Goal: Information Seeking & Learning: Learn about a topic

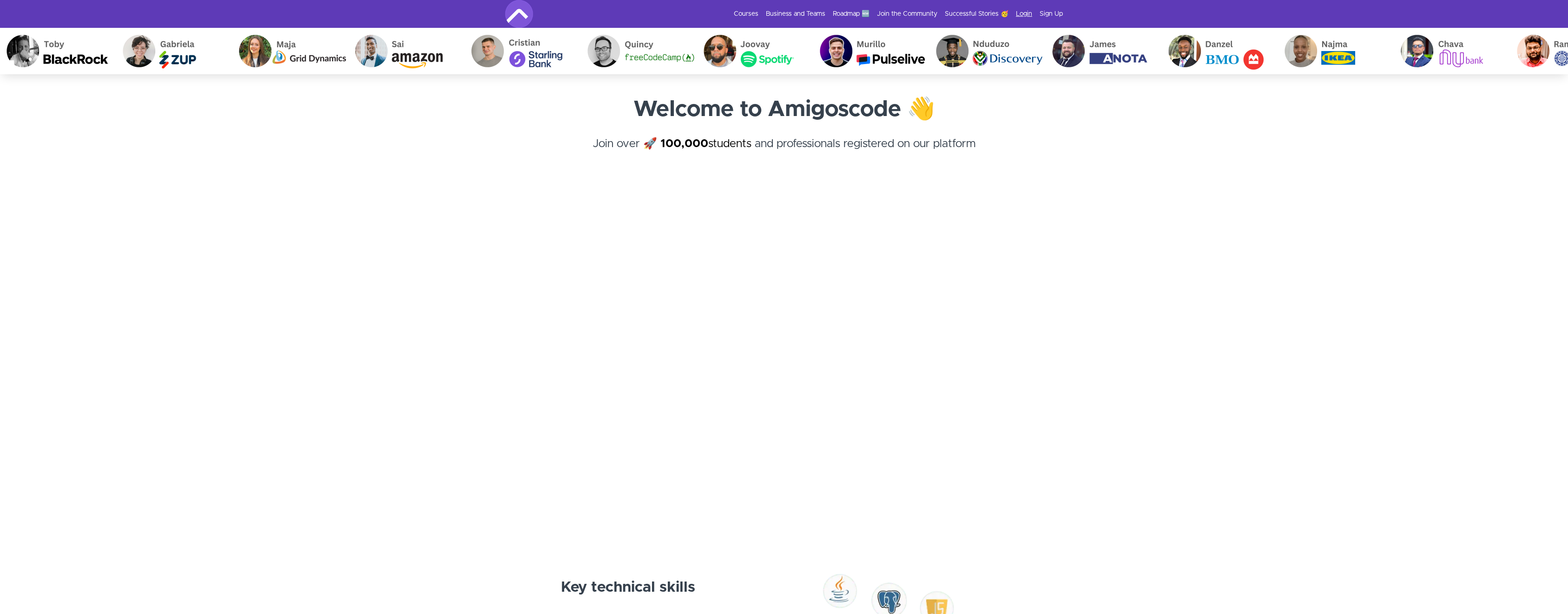
click at [1025, 13] on link "Login" at bounding box center [1023, 14] width 16 height 9
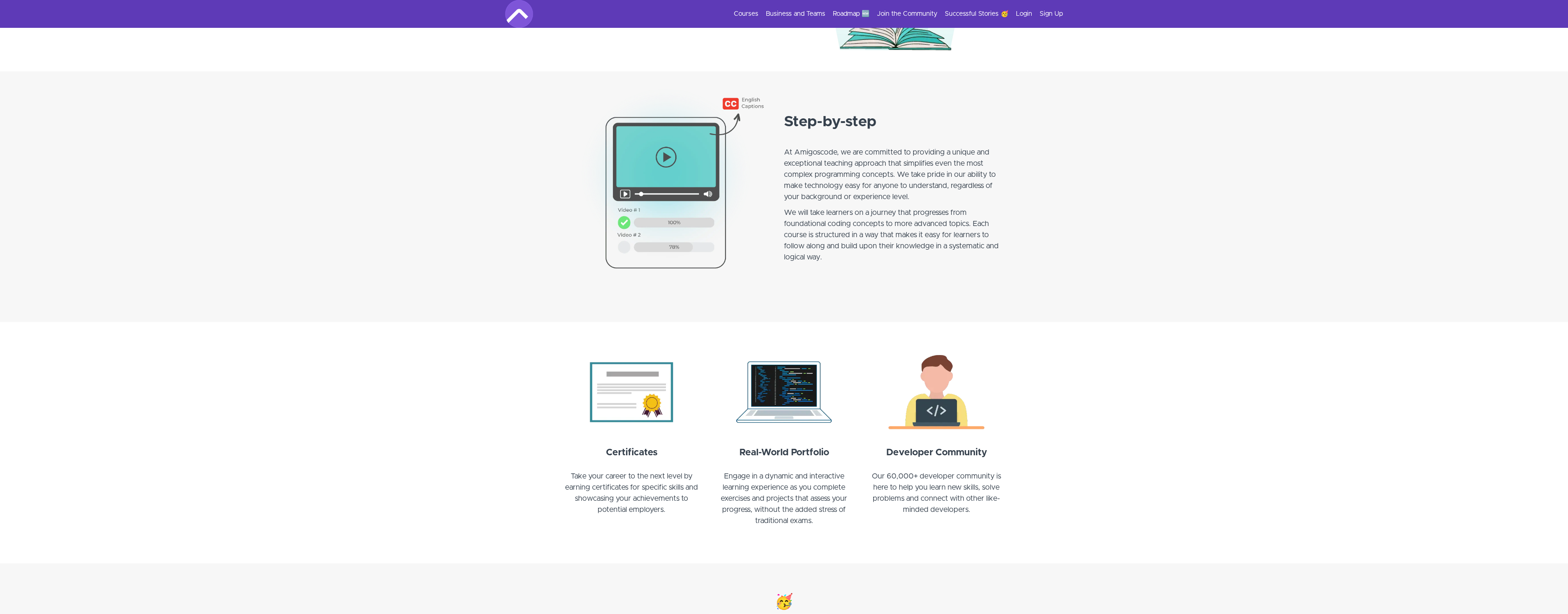
scroll to position [705, 0]
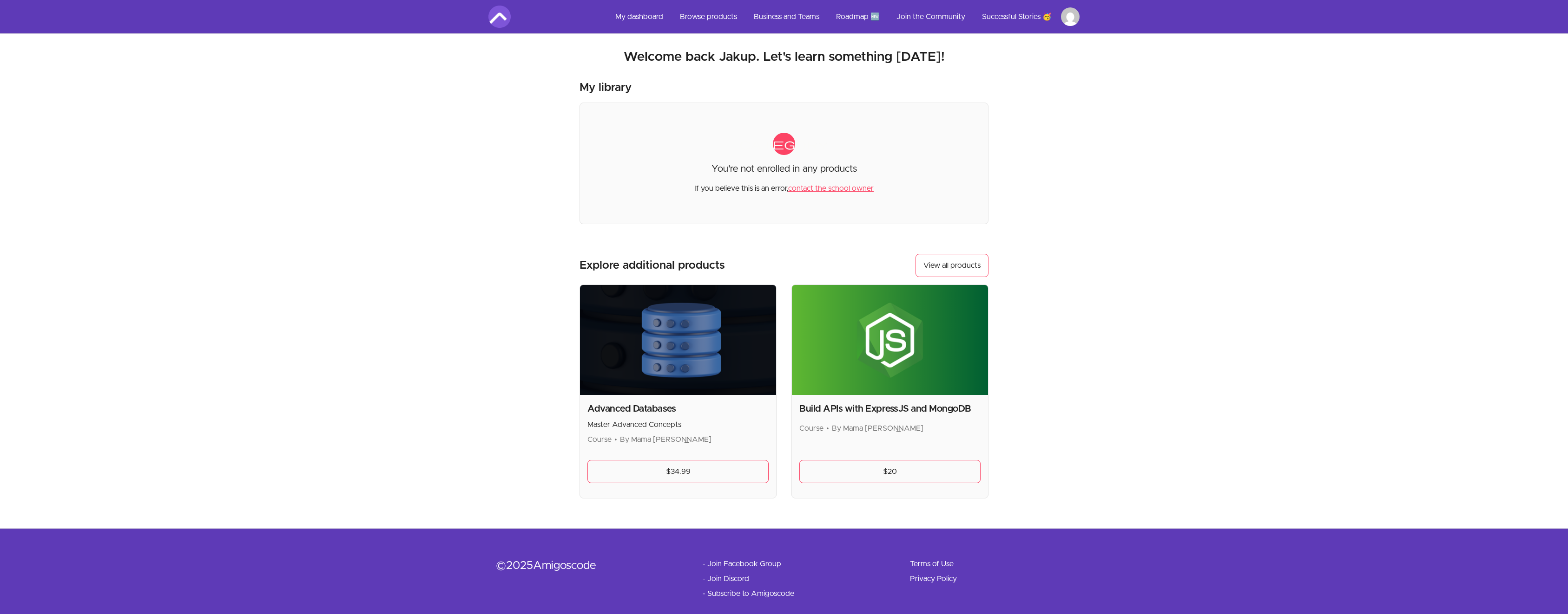
click at [881, 351] on img at bounding box center [889, 340] width 196 height 110
click at [955, 266] on link "View all products" at bounding box center [952, 265] width 72 height 23
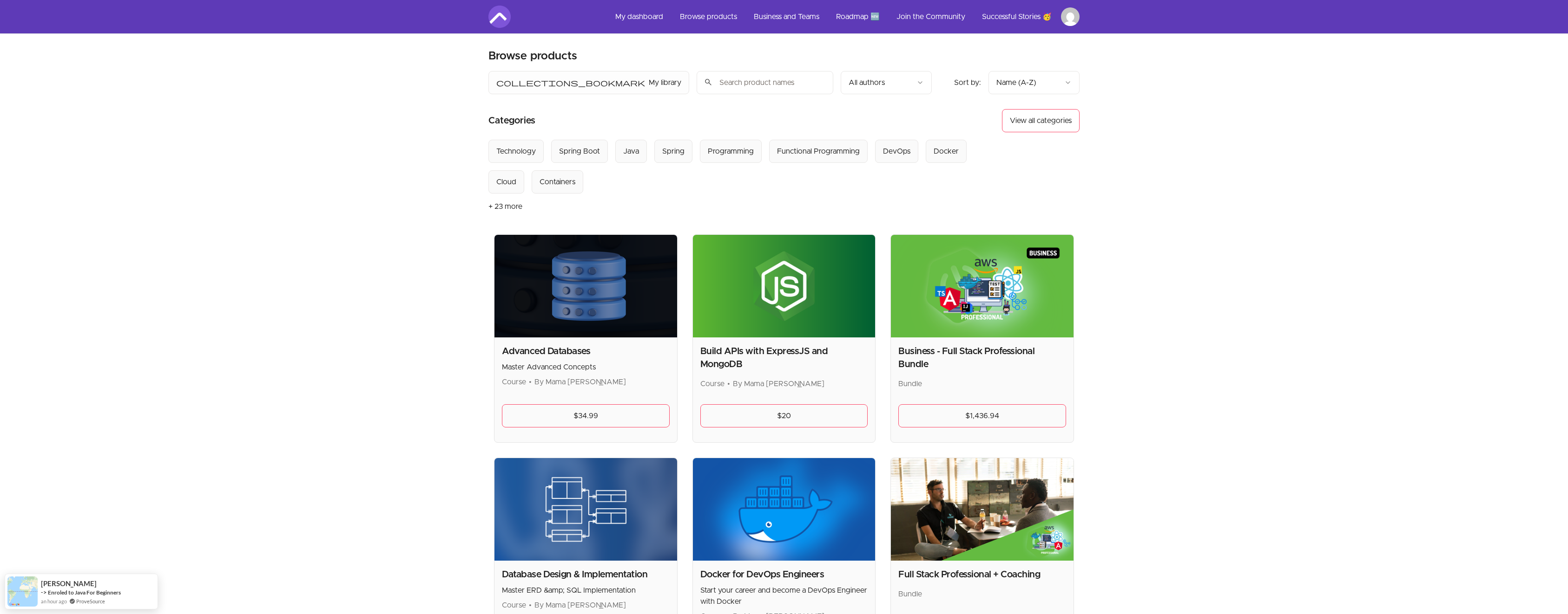
click at [587, 287] on img at bounding box center [586, 286] width 182 height 102
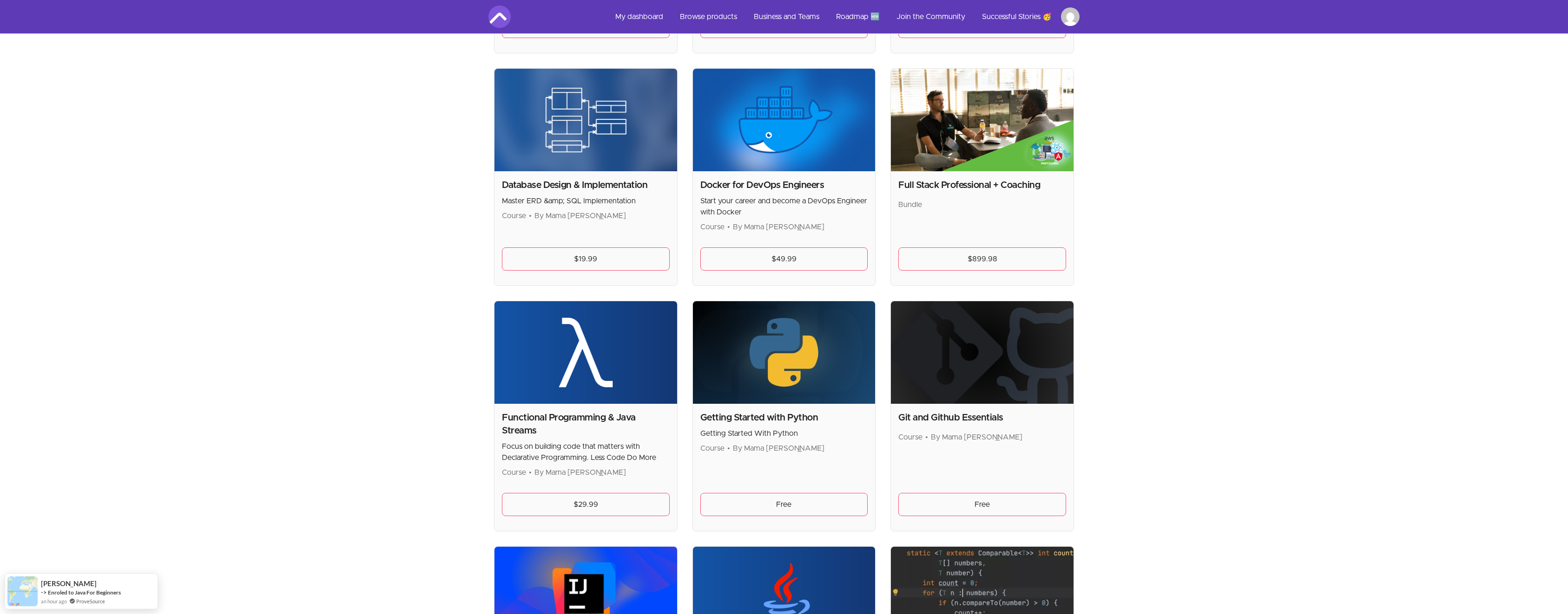
scroll to position [449, 0]
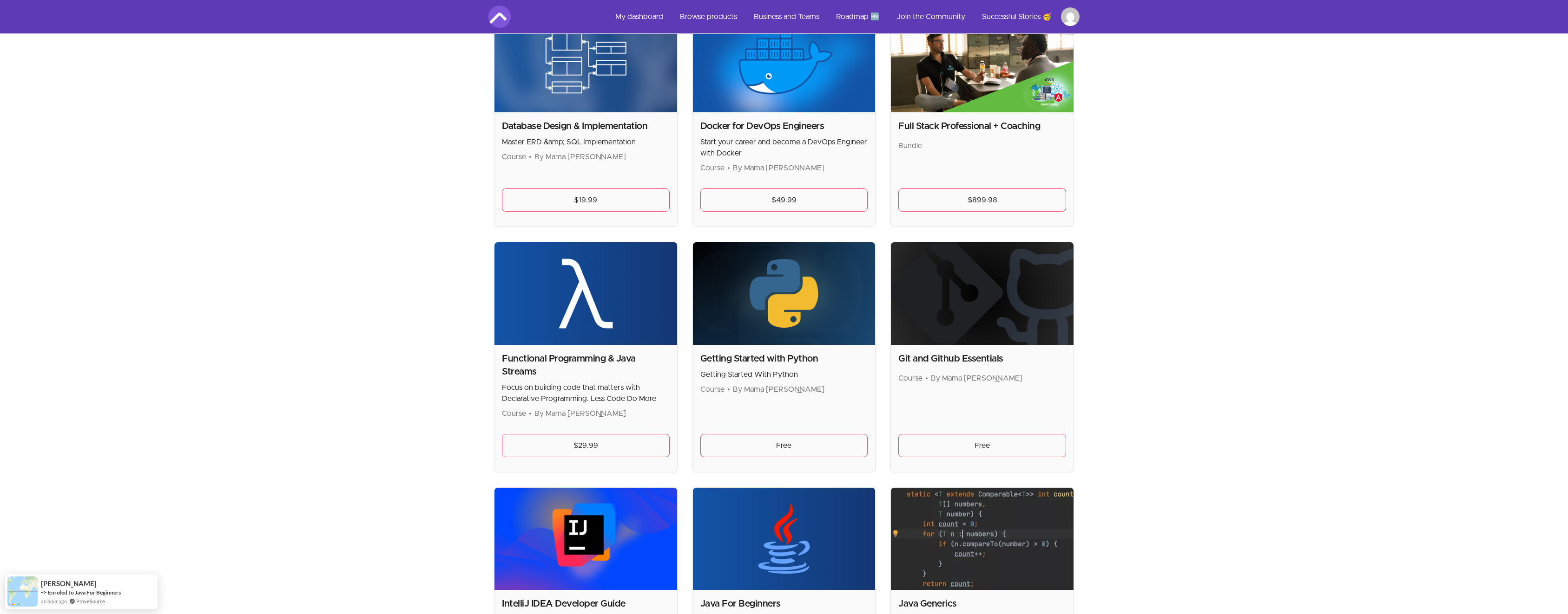
click at [1005, 313] on img at bounding box center [982, 294] width 182 height 102
click at [967, 350] on div "Git and Github Essentials Course • By Mama Samba Braima Nelson Free" at bounding box center [982, 408] width 182 height 127
click at [962, 362] on h2 "Git and Github Essentials" at bounding box center [982, 359] width 167 height 13
click at [963, 336] on img at bounding box center [982, 294] width 182 height 102
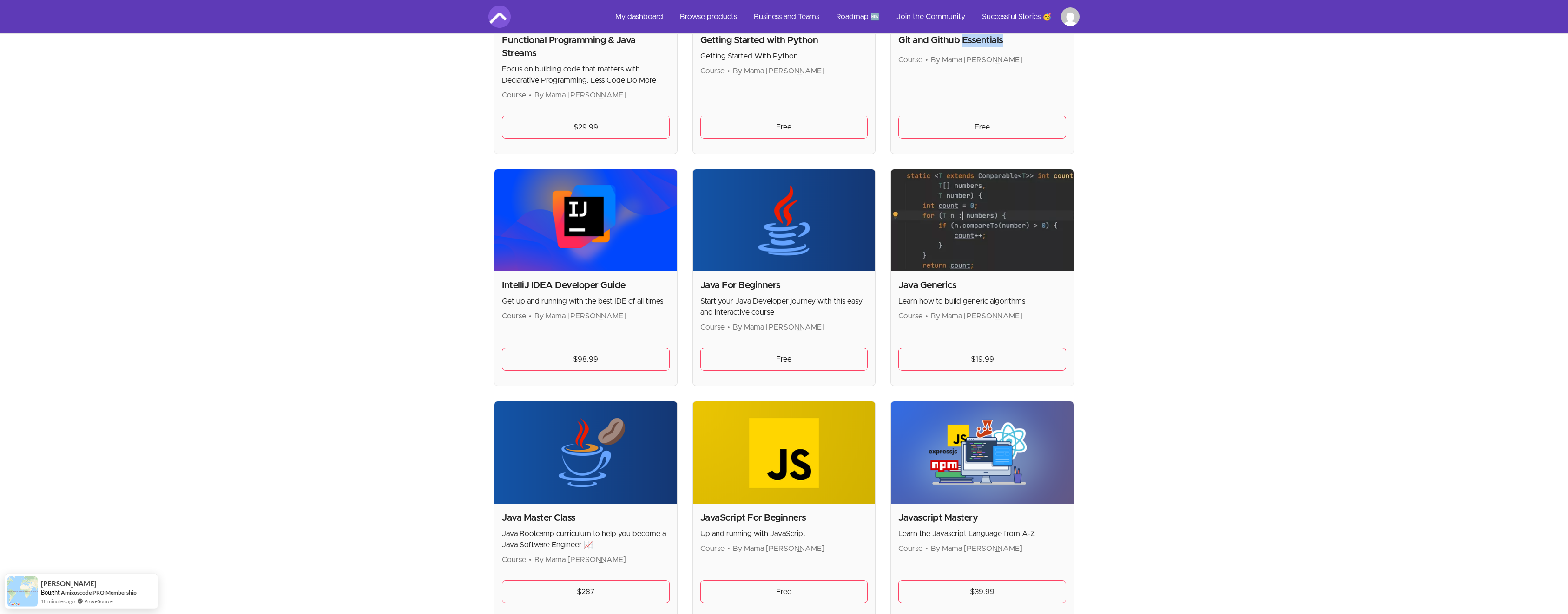
scroll to position [577, 0]
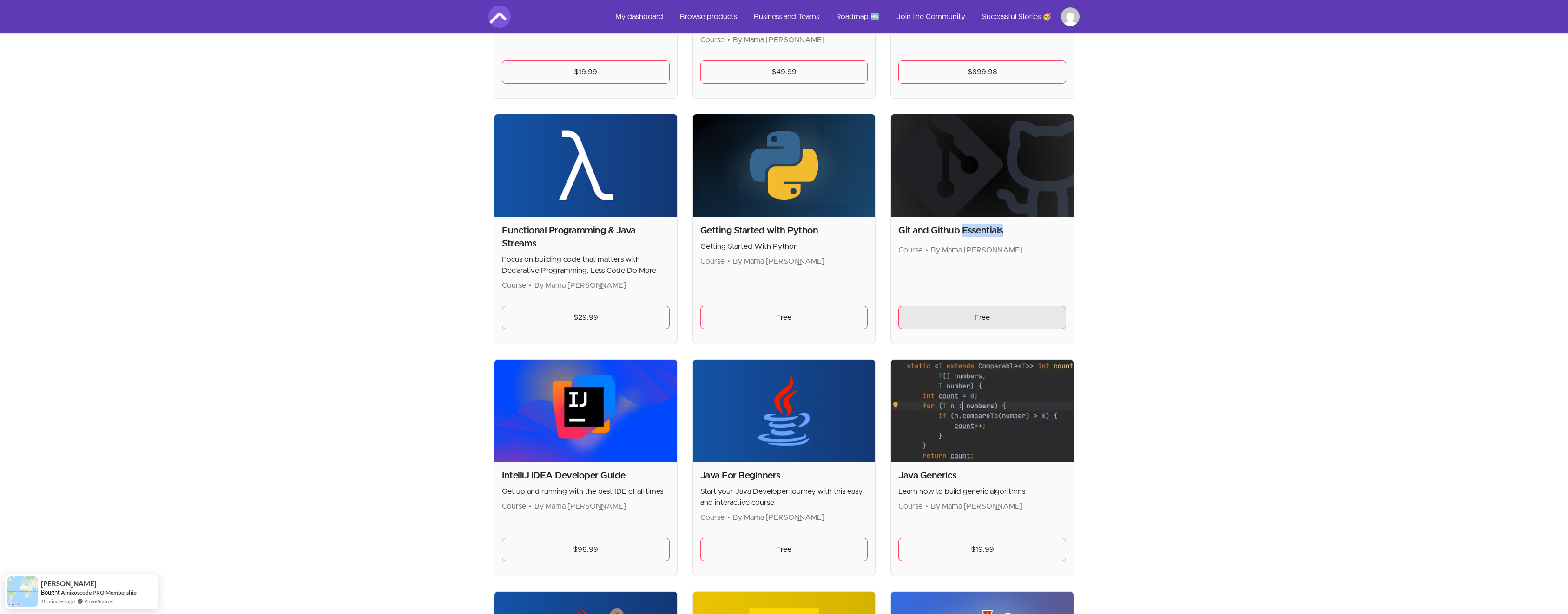
click at [964, 325] on link "Free" at bounding box center [982, 317] width 167 height 23
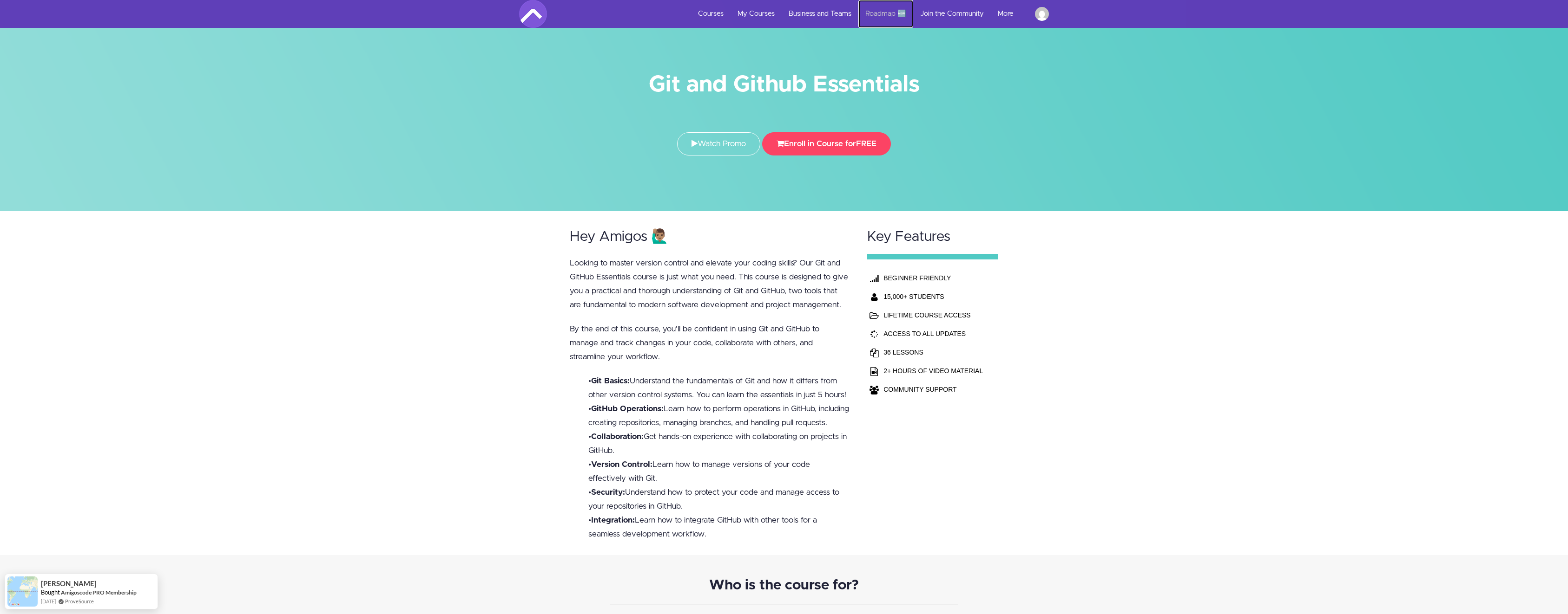
click at [882, 20] on link "Roadmap 🆕" at bounding box center [885, 14] width 55 height 28
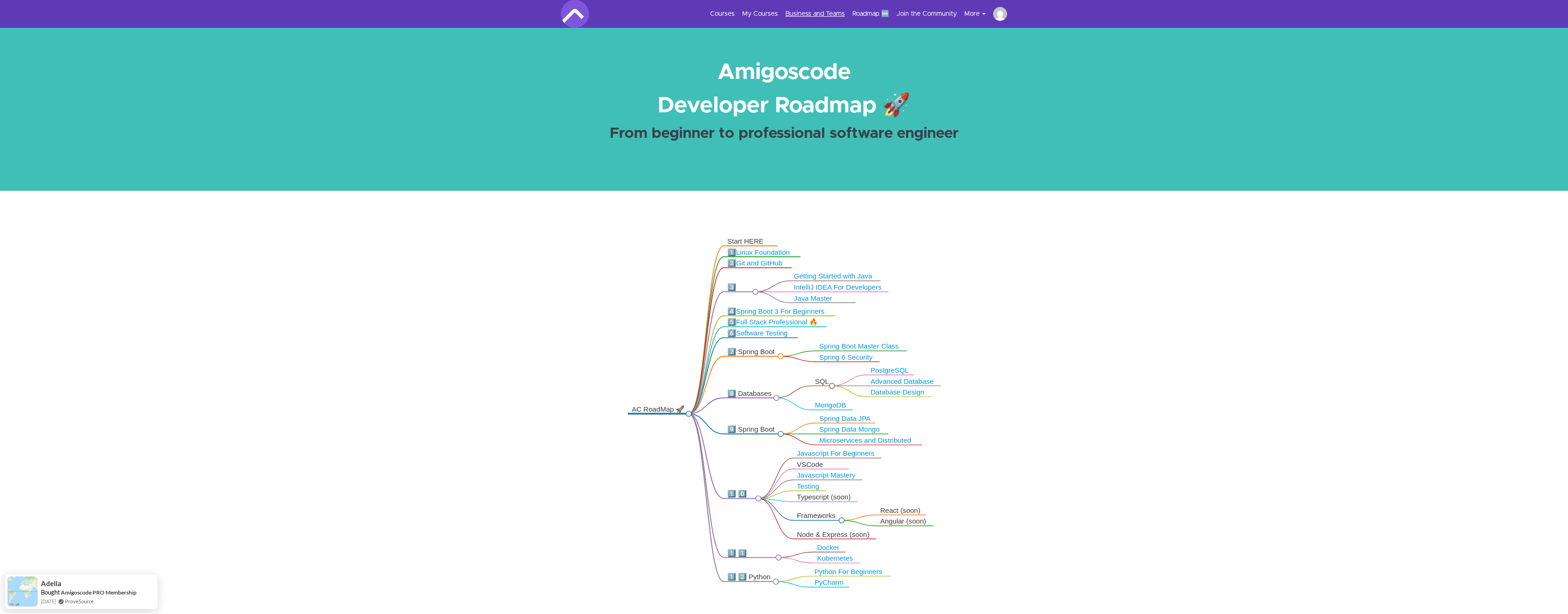
click at [799, 13] on link "Business and Teams" at bounding box center [815, 14] width 59 height 9
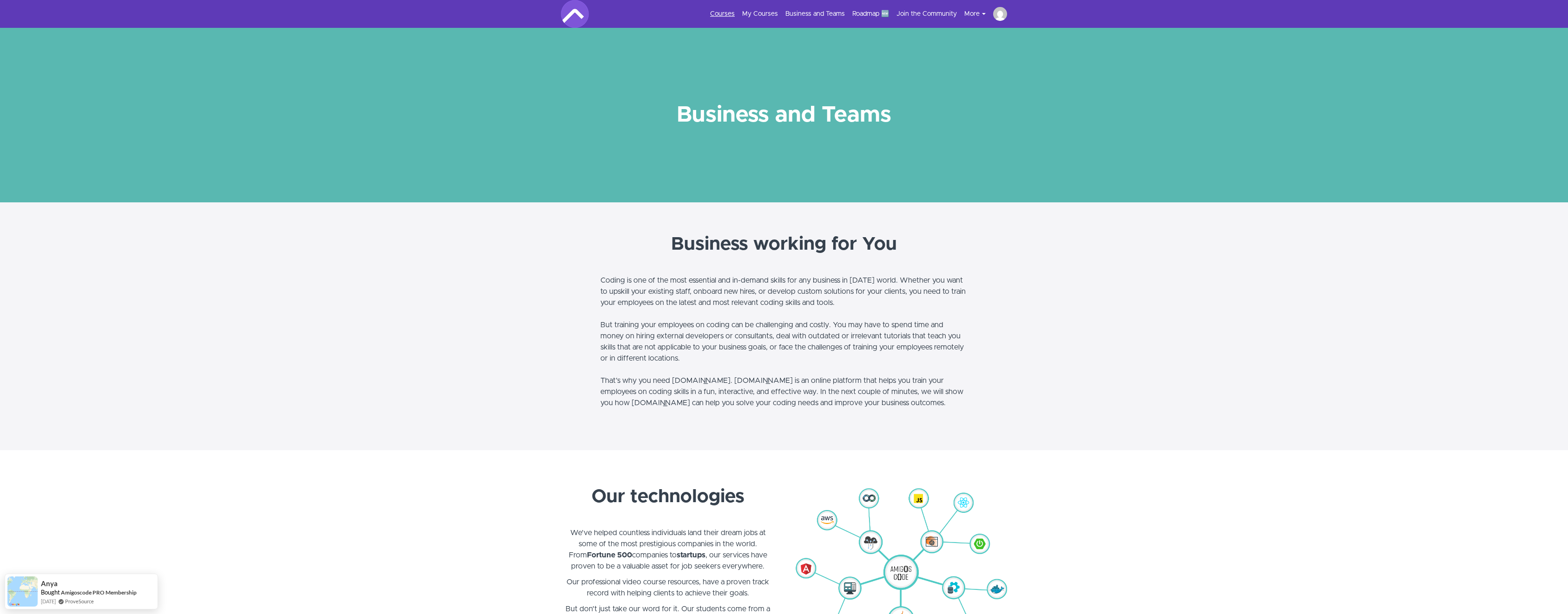
click at [731, 11] on link "Courses" at bounding box center [722, 14] width 24 height 9
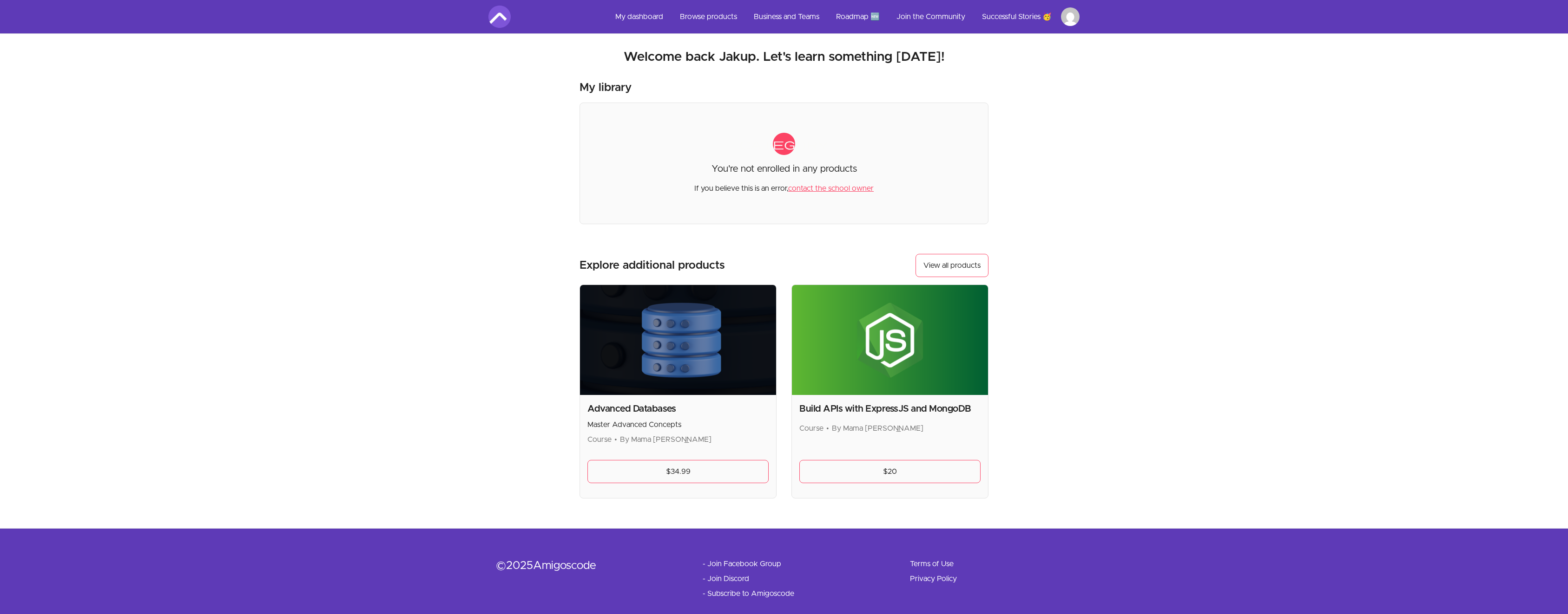
click at [871, 395] on img at bounding box center [889, 340] width 196 height 110
click at [855, 411] on h2 "Build APIs with ExpressJS and MongoDB" at bounding box center [889, 409] width 181 height 13
click at [613, 412] on h2 "Advanced Databases" at bounding box center [678, 409] width 181 height 13
click at [682, 479] on link "$34.99" at bounding box center [678, 471] width 181 height 23
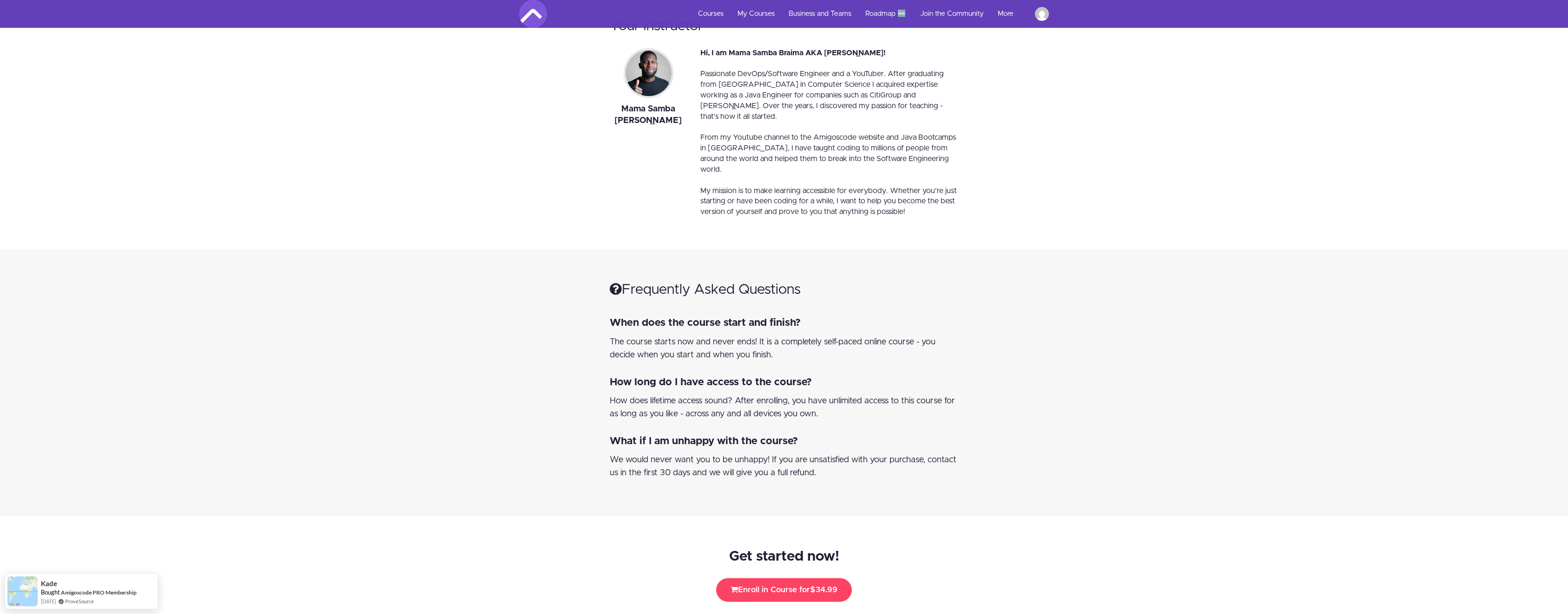
scroll to position [4476, 0]
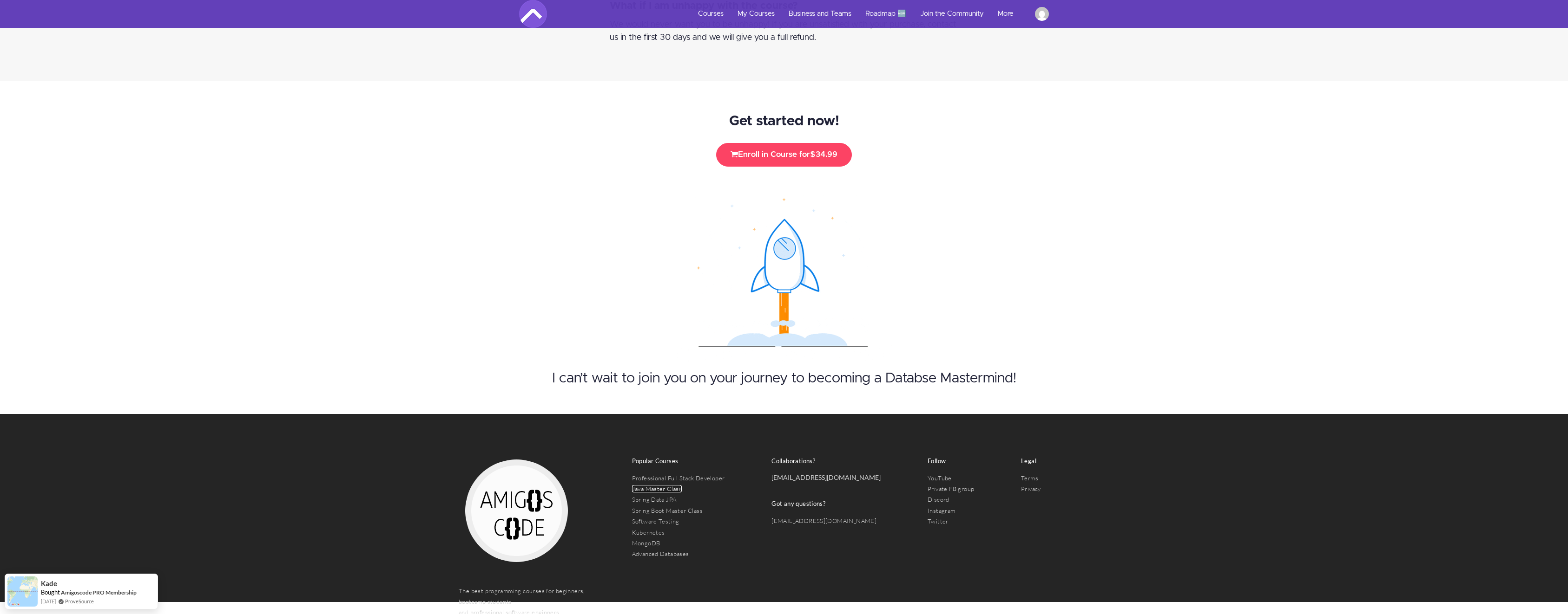
click at [662, 485] on link "Java Master Class" at bounding box center [657, 489] width 50 height 7
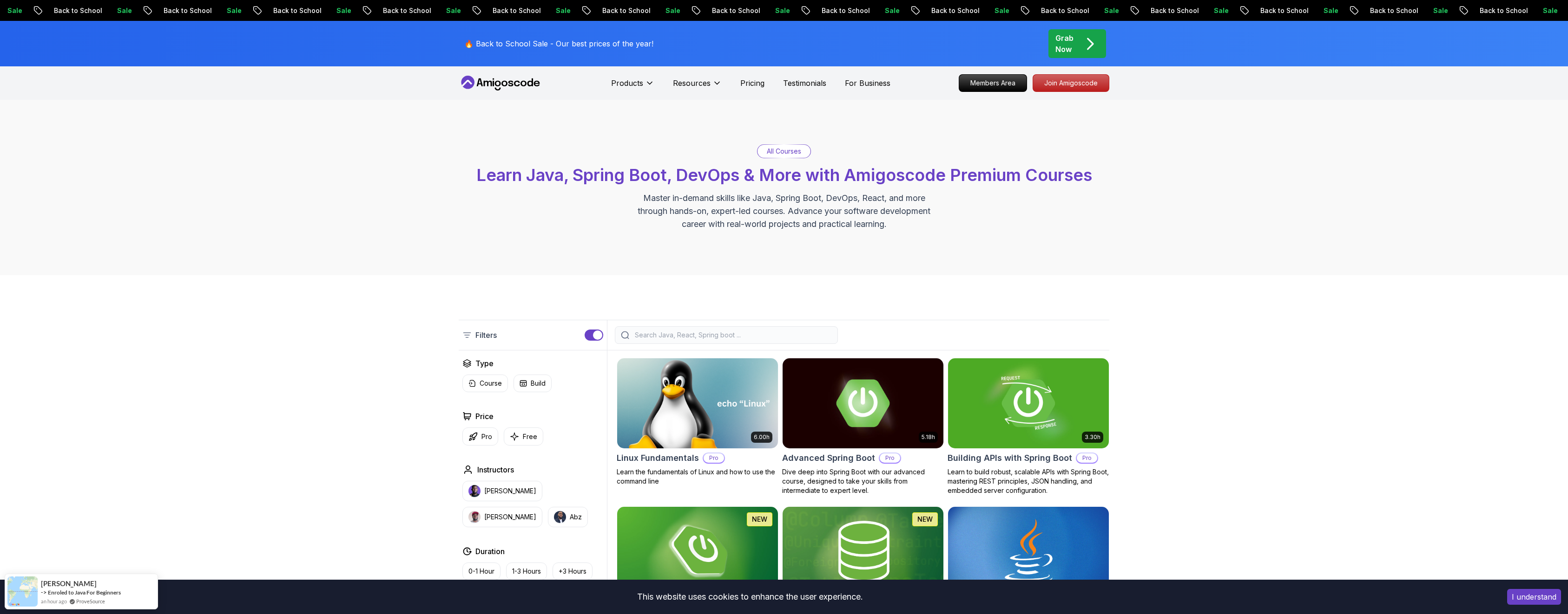
click at [734, 410] on img at bounding box center [696, 402] width 168 height 94
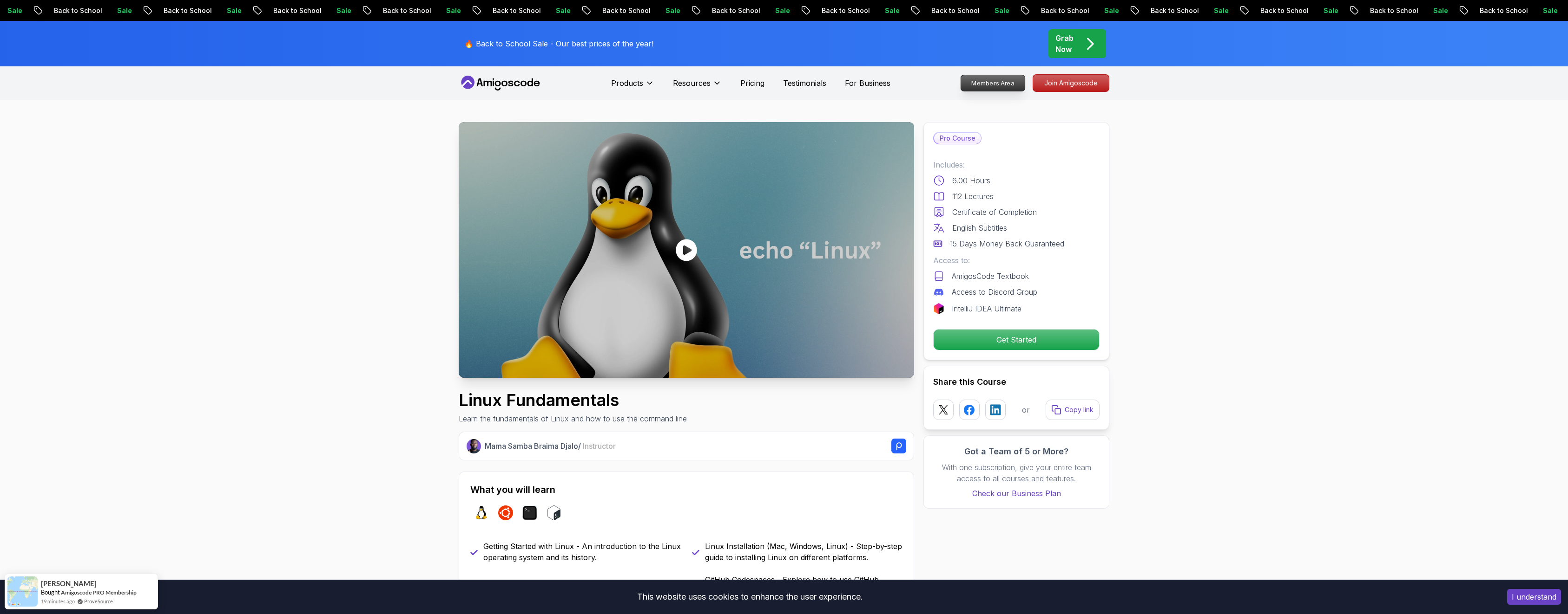
click at [997, 91] on link "Members Area" at bounding box center [993, 83] width 65 height 17
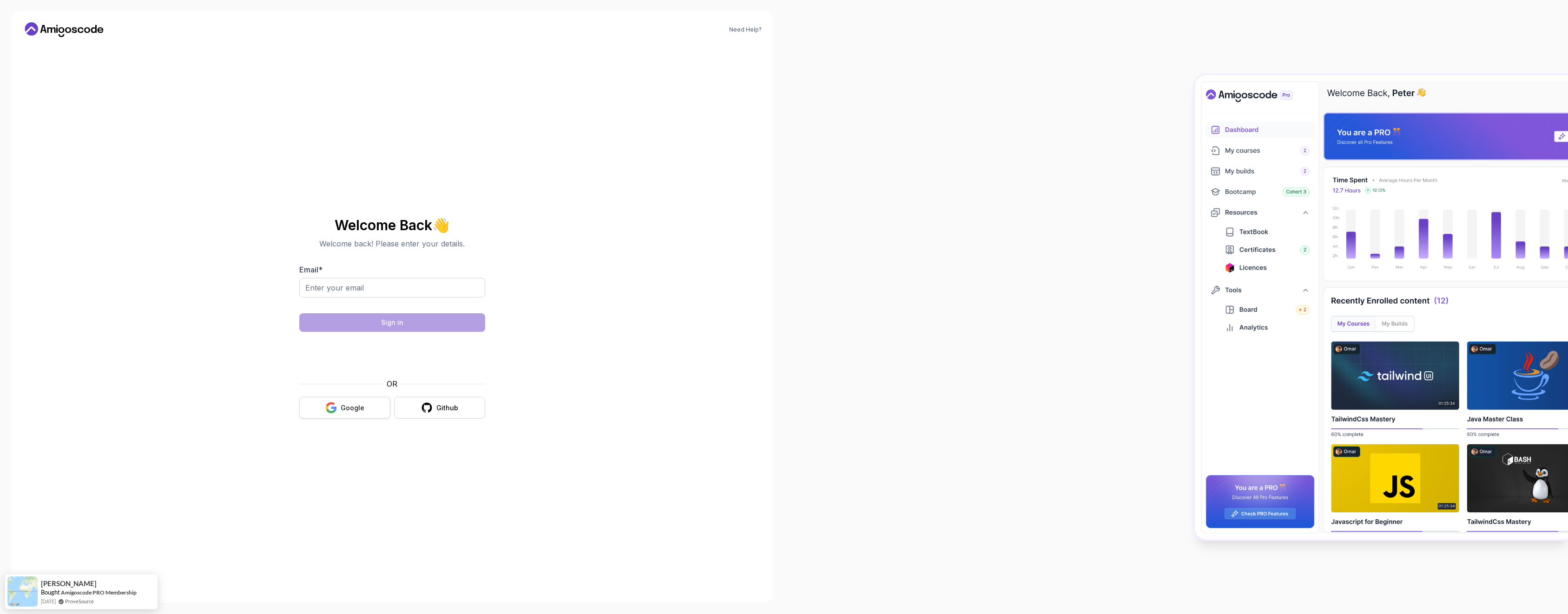
click at [346, 407] on div "Google" at bounding box center [351, 408] width 23 height 9
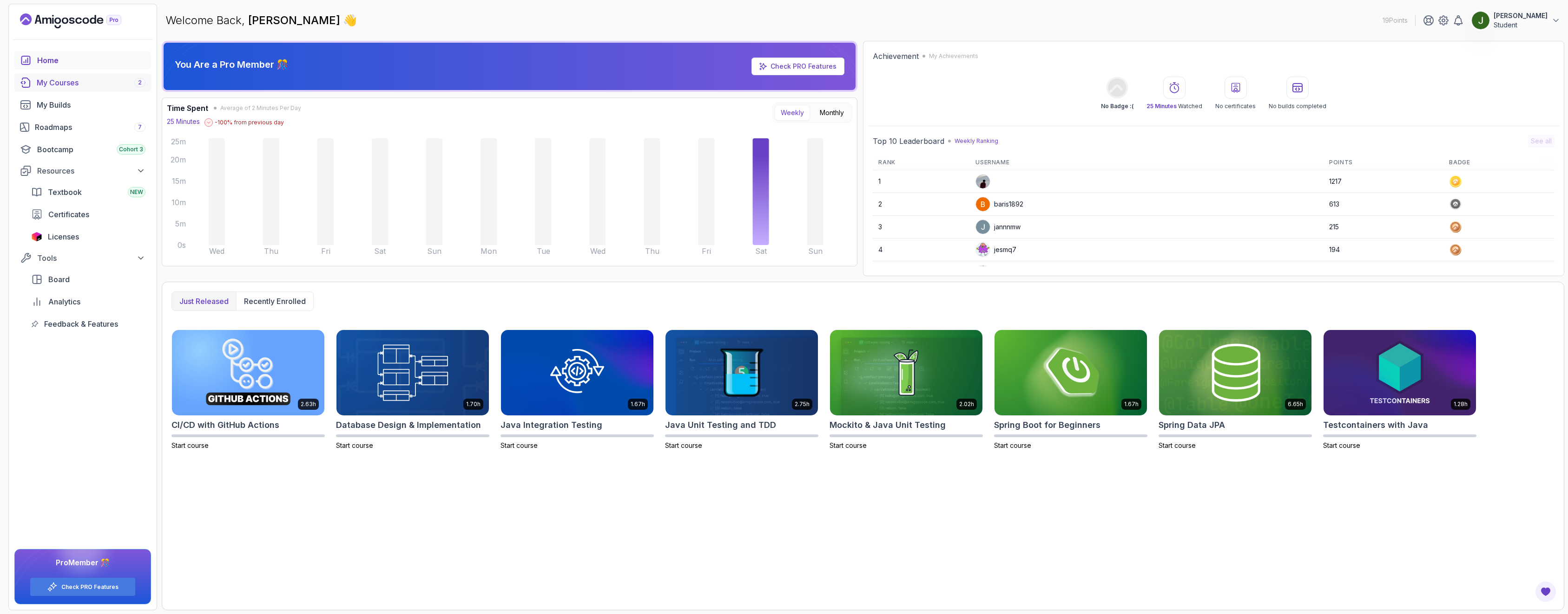
click at [78, 91] on link "My Courses 2" at bounding box center [82, 83] width 137 height 19
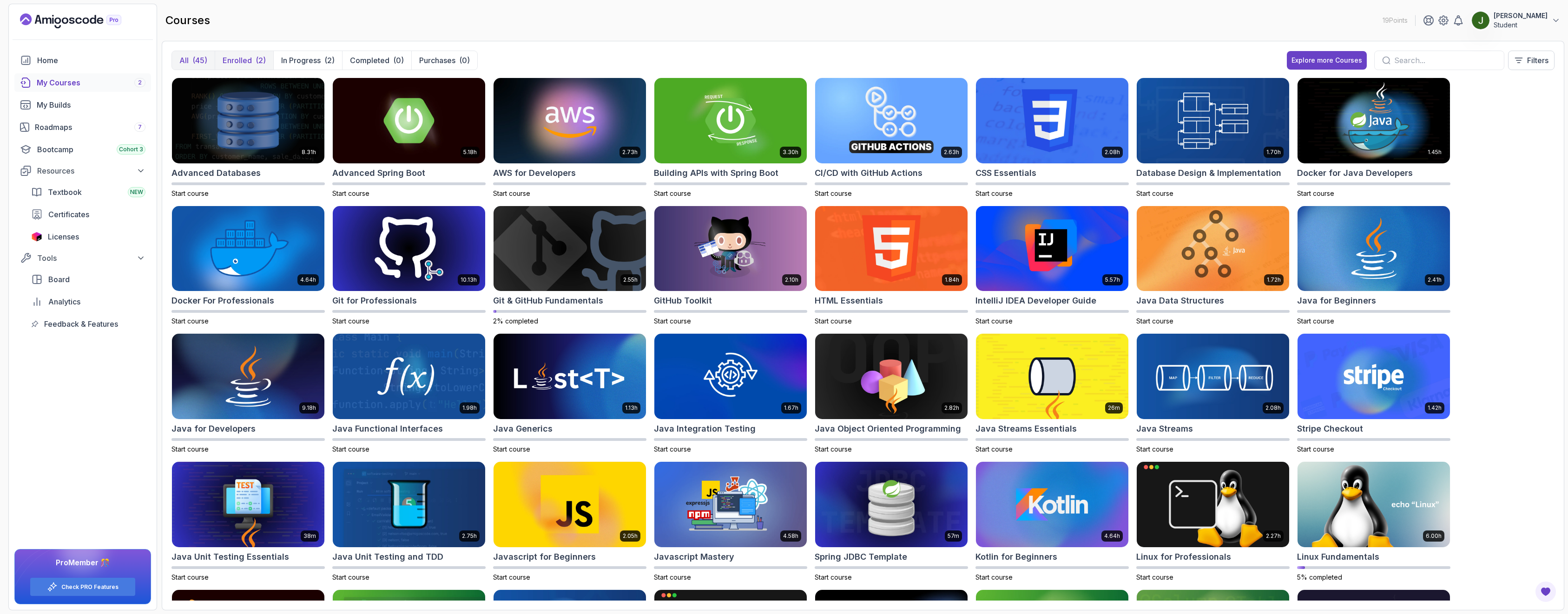
click at [243, 63] on p "Enrolled" at bounding box center [236, 60] width 29 height 11
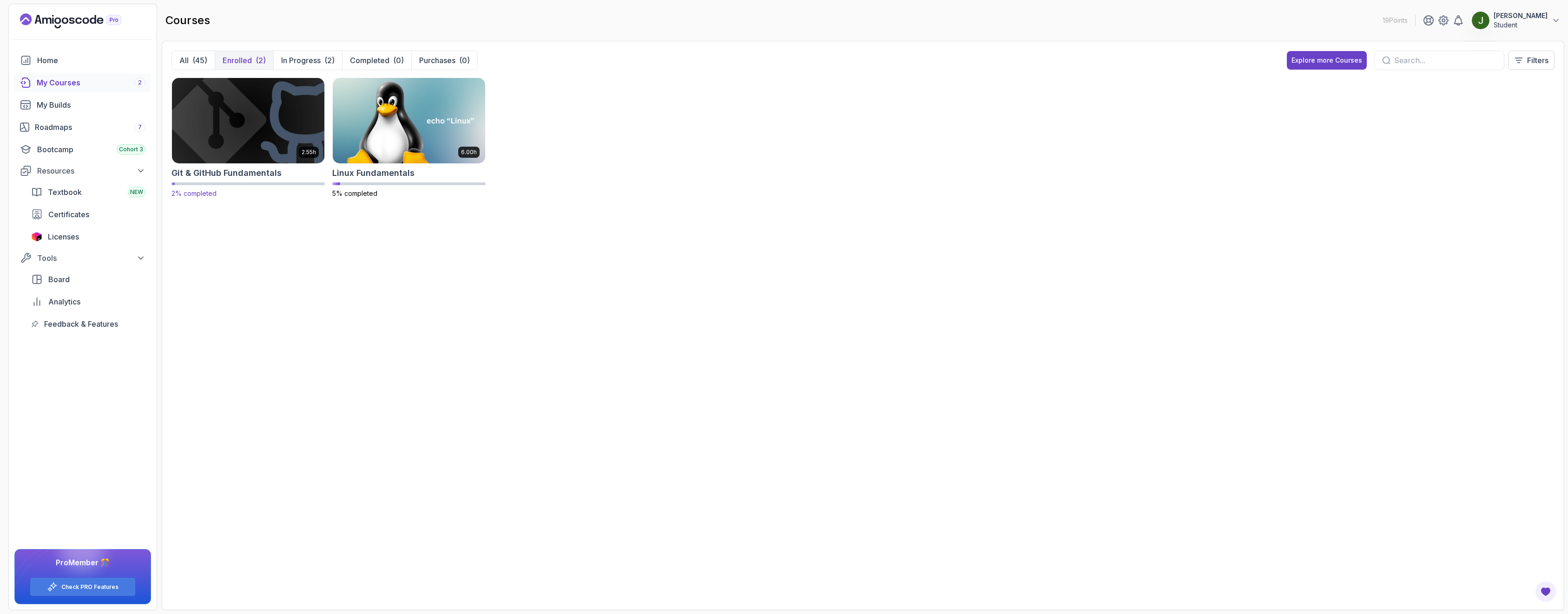
click at [259, 133] on img at bounding box center [248, 120] width 160 height 89
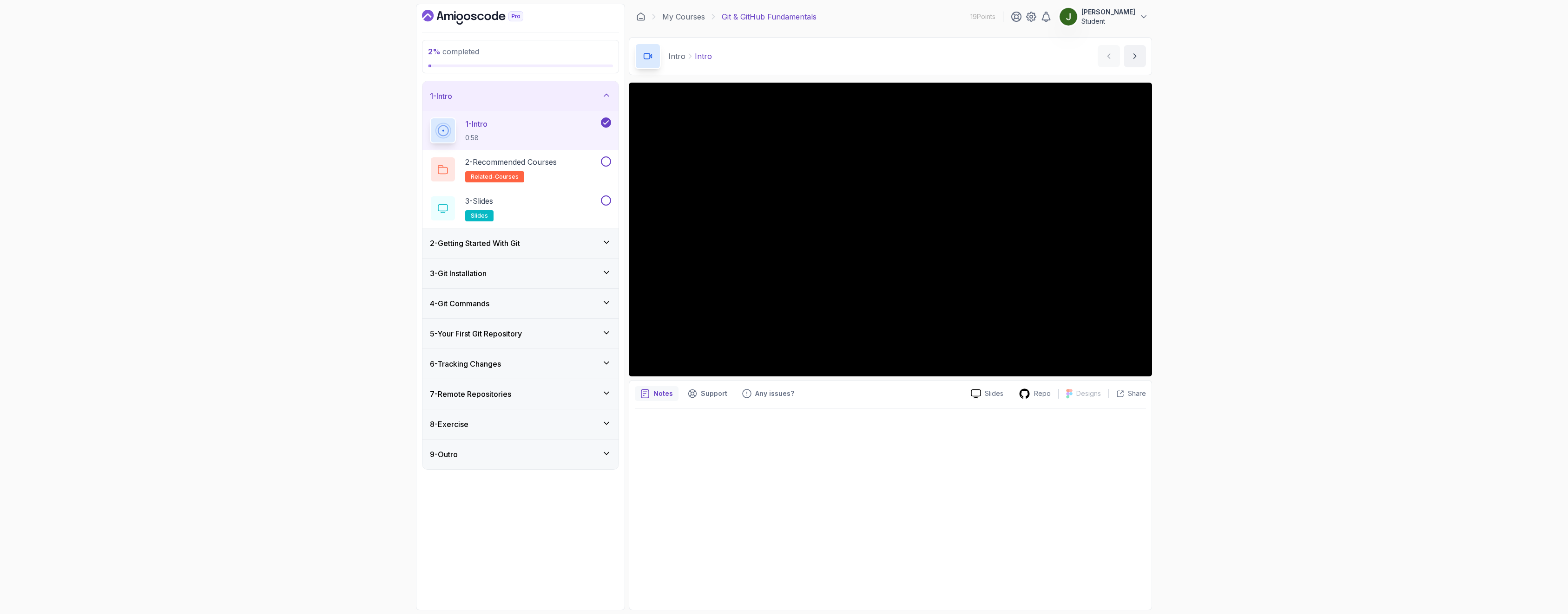
click at [520, 247] on h3 "2 - Getting Started With Git" at bounding box center [474, 243] width 90 height 11
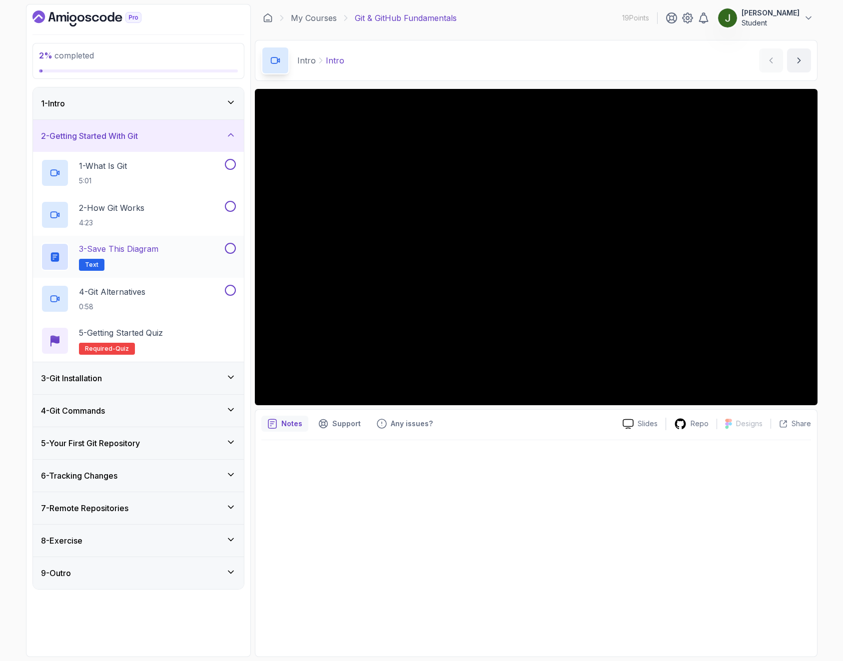
click at [140, 262] on h2 "3 - Save this diagram Text" at bounding box center [118, 257] width 79 height 28
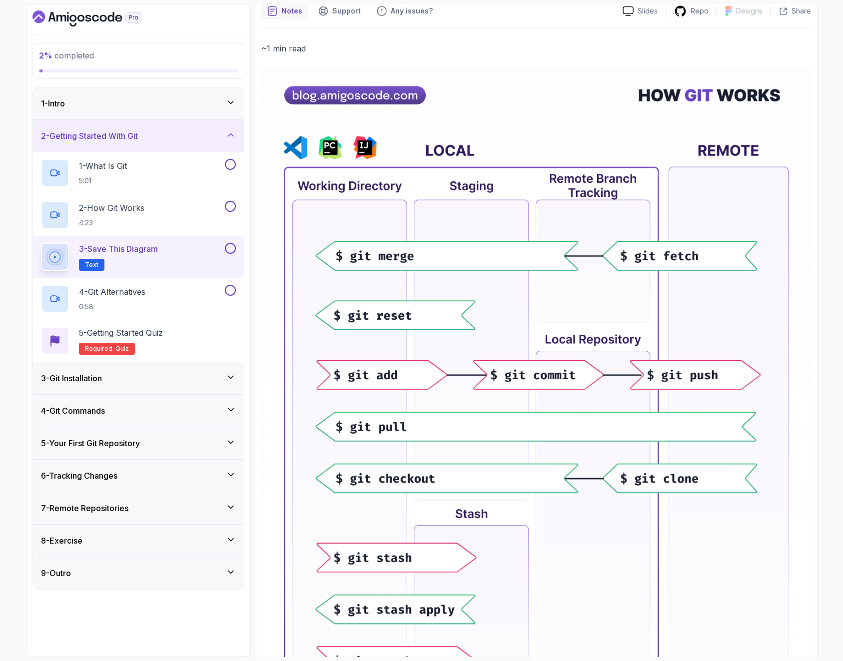
scroll to position [44, 0]
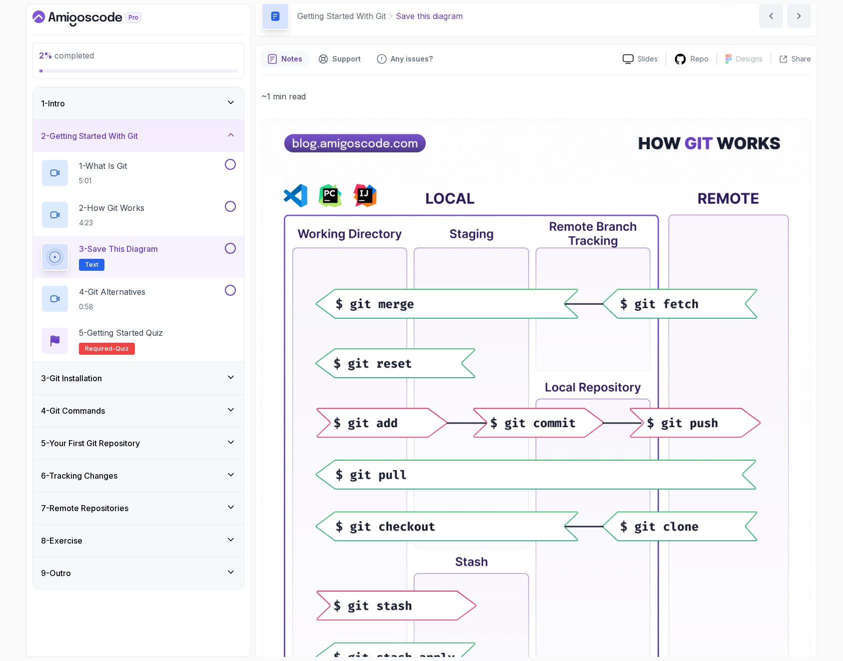
click at [142, 385] on div "3 - Git Installation" at bounding box center [138, 378] width 211 height 32
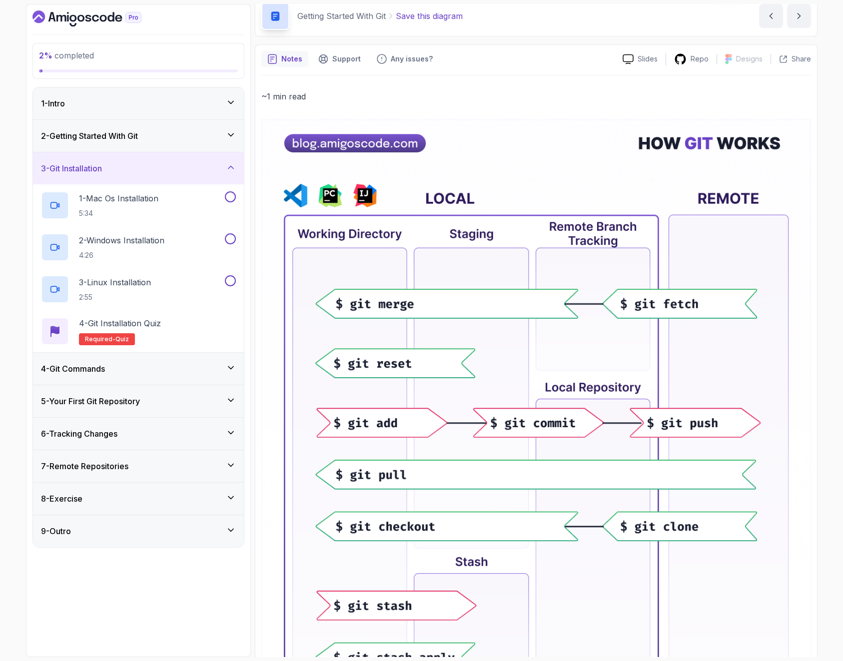
click at [143, 174] on div "3 - Git Installation" at bounding box center [138, 168] width 195 height 12
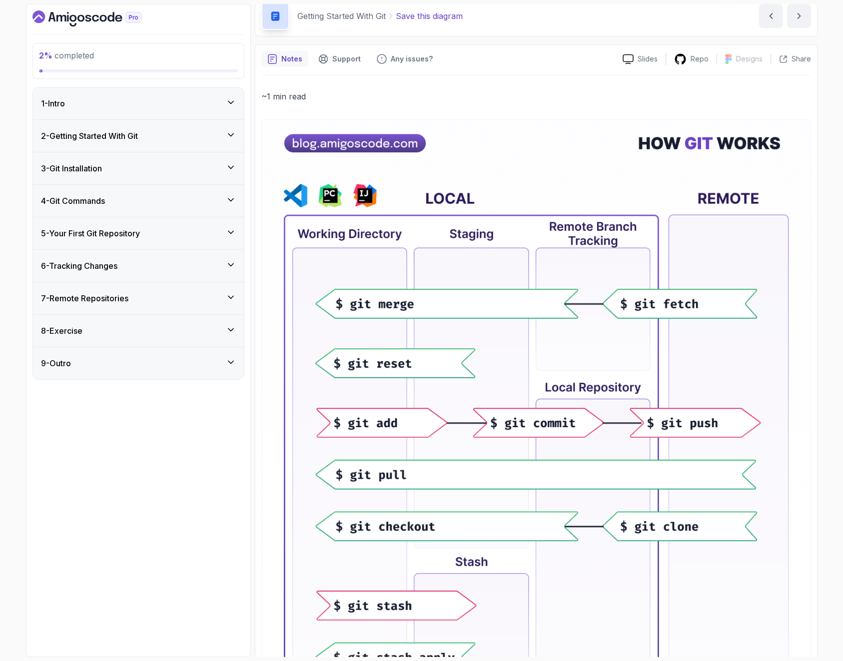
click at [147, 238] on div "5 - Your First Git Repository" at bounding box center [138, 233] width 195 height 12
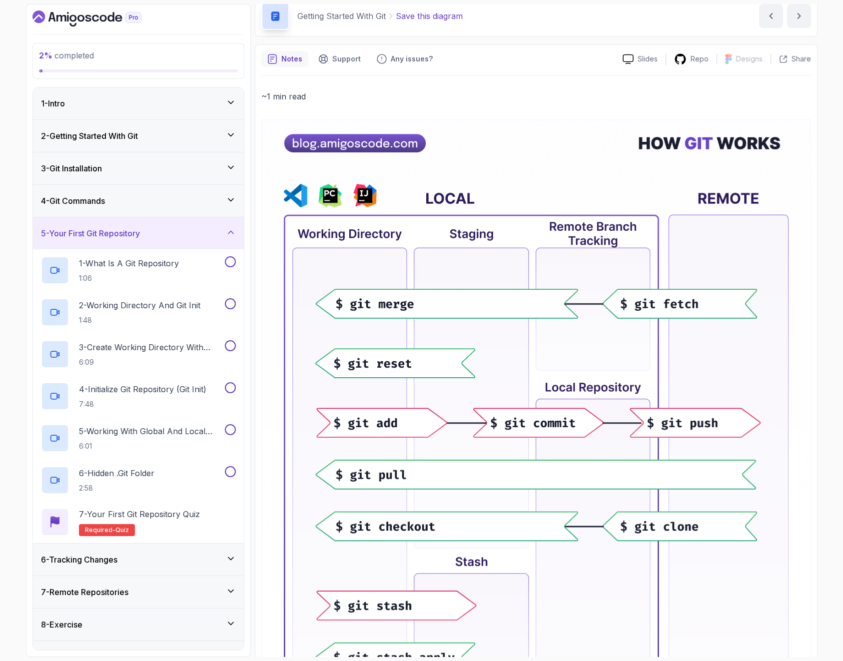
click at [140, 236] on h3 "5 - Your First Git Repository" at bounding box center [90, 233] width 99 height 12
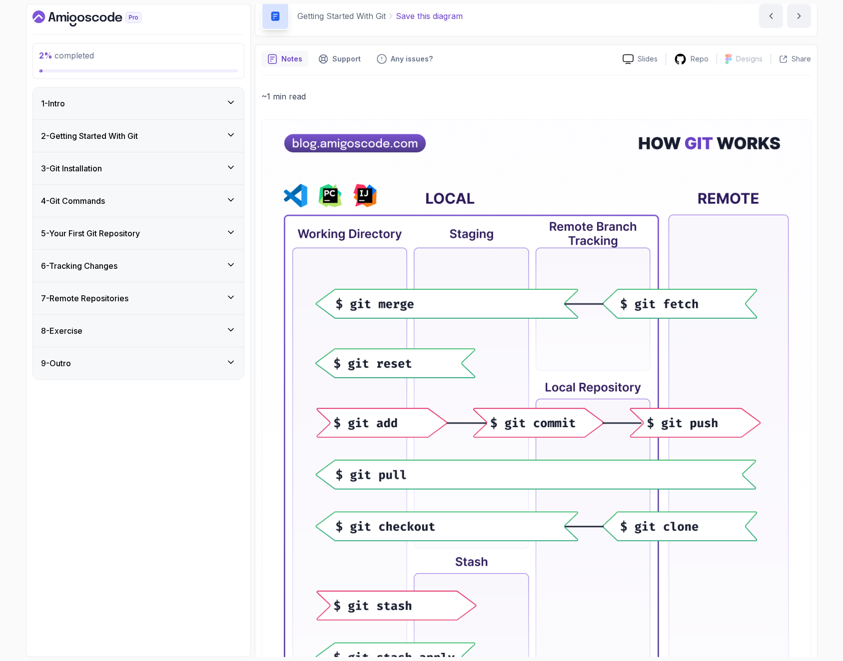
click at [136, 299] on div "7 - Remote Repositories" at bounding box center [138, 298] width 195 height 12
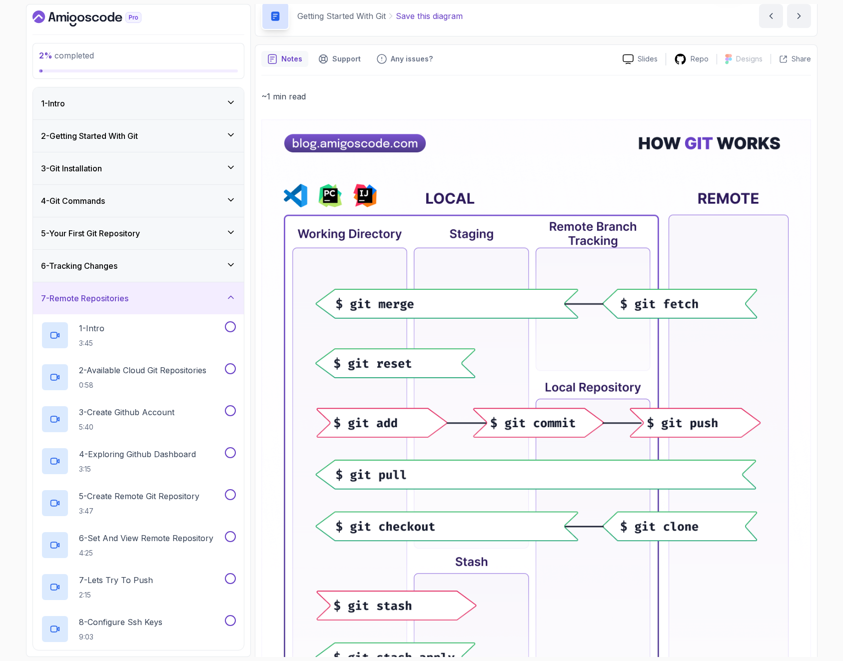
click at [141, 299] on div "7 - Remote Repositories" at bounding box center [138, 298] width 195 height 12
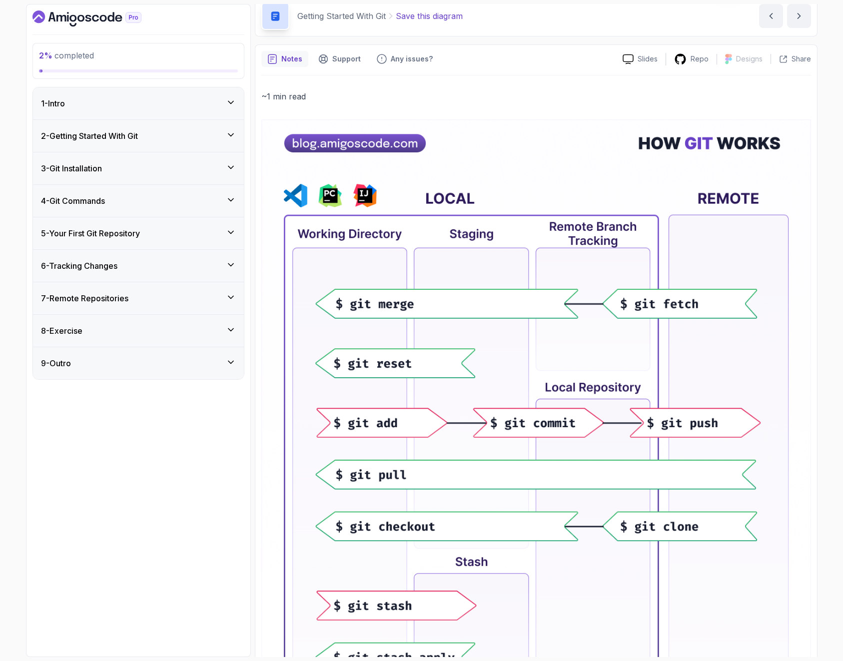
click at [153, 138] on div "2 - Getting Started With Git" at bounding box center [138, 136] width 195 height 12
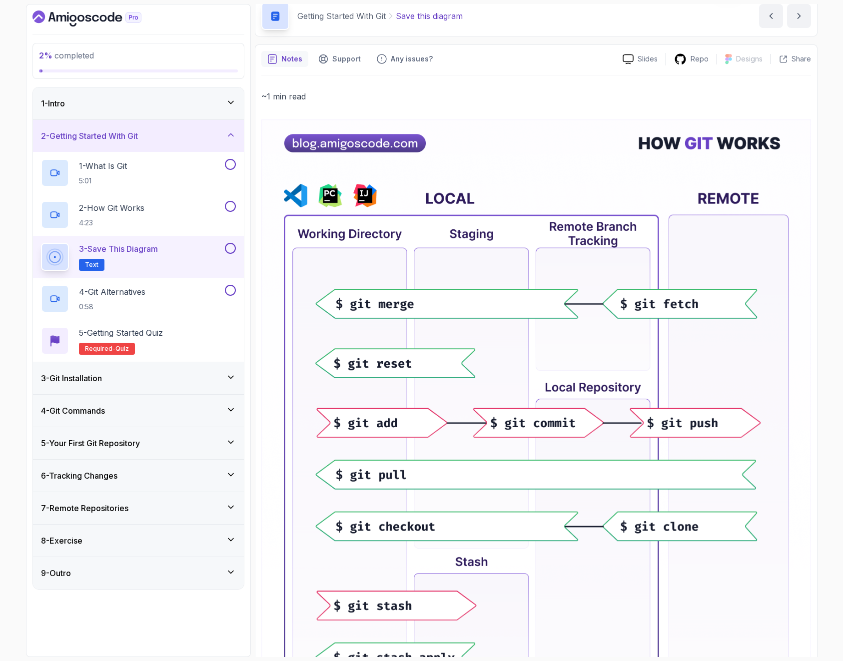
click at [121, 109] on div "1 - Intro" at bounding box center [138, 103] width 211 height 32
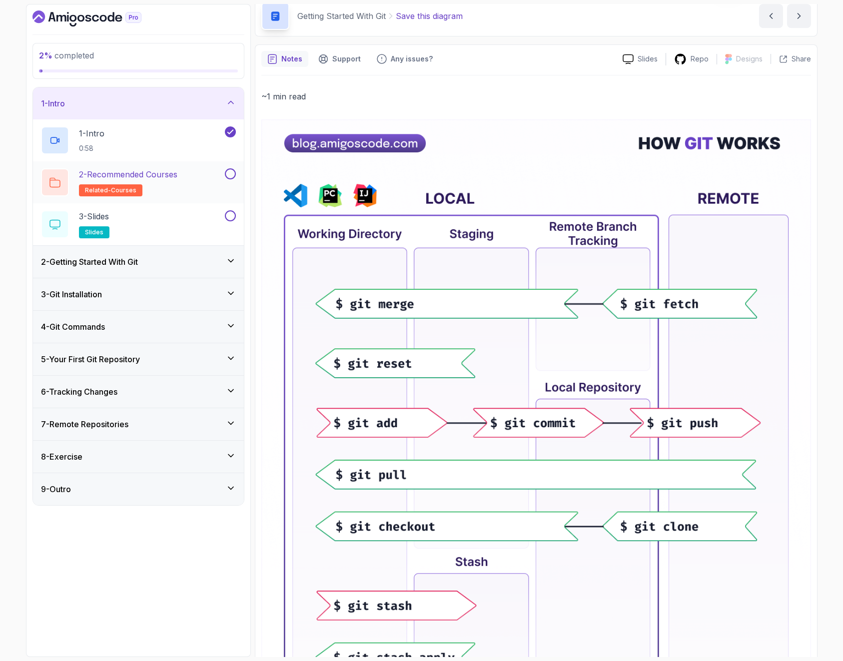
click at [183, 179] on div "2 - Recommended Courses related-courses" at bounding box center [132, 182] width 182 height 28
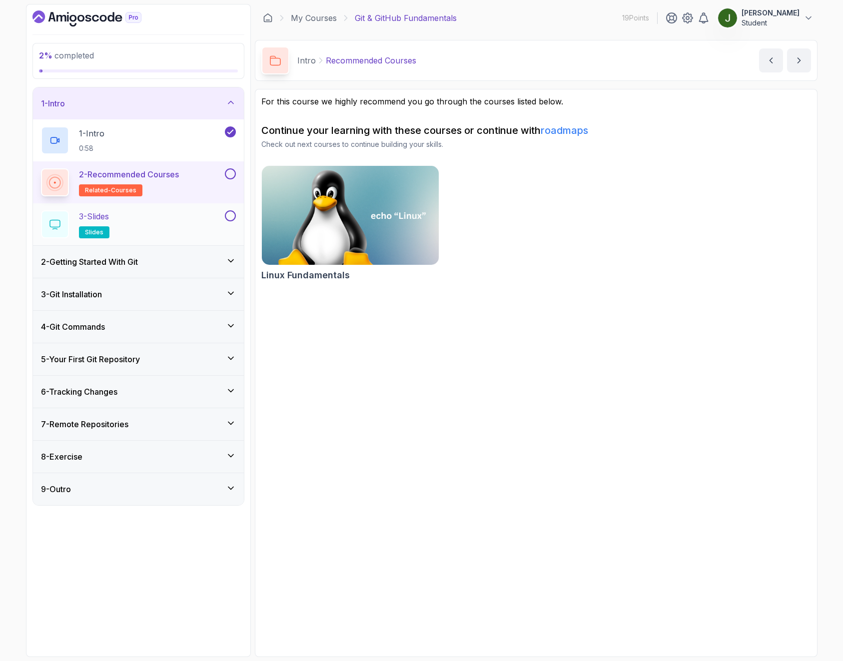
click at [123, 216] on div "3 - Slides slides" at bounding box center [132, 224] width 182 height 28
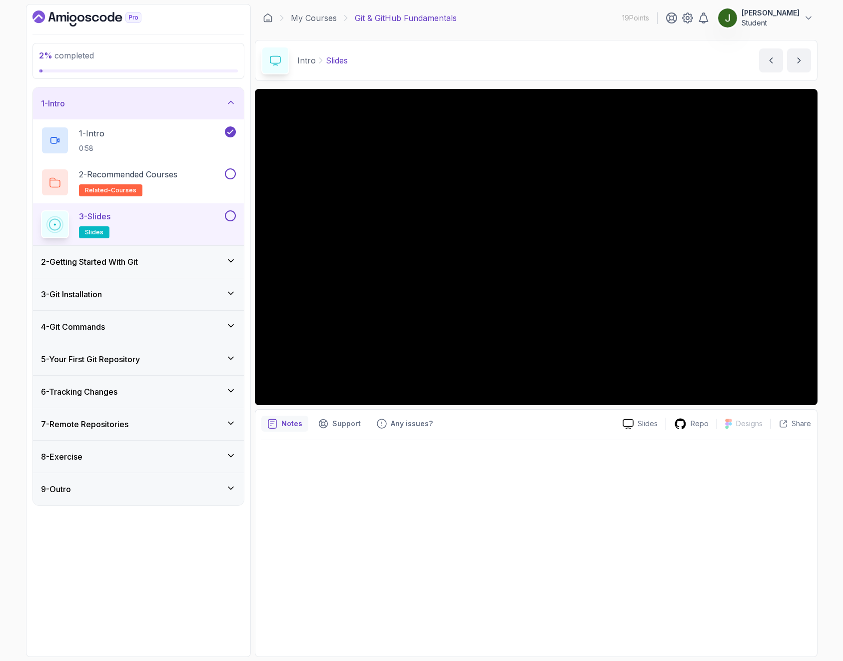
click at [192, 258] on div "2 - Getting Started With Git" at bounding box center [138, 262] width 195 height 12
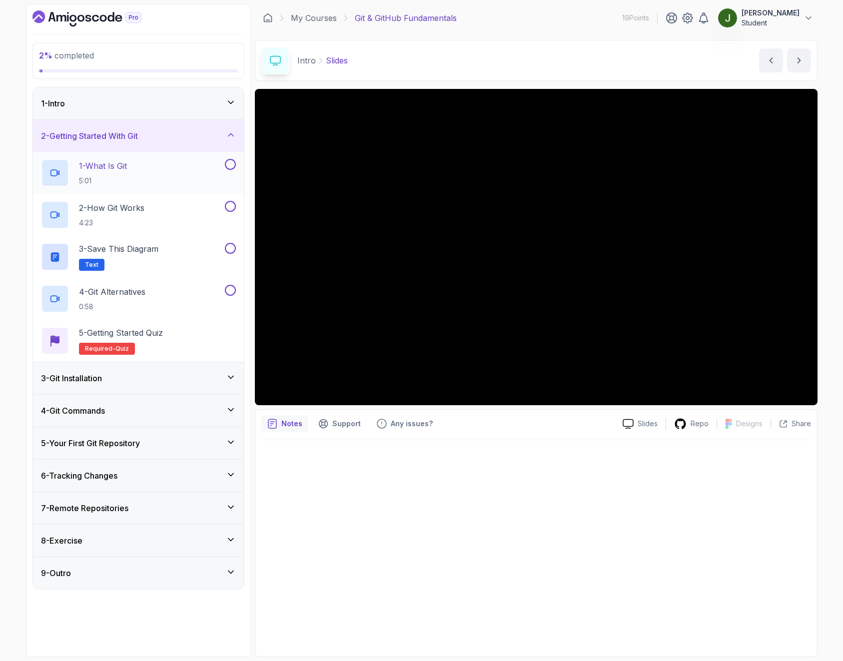
click at [166, 168] on div "1 - What Is Git 5:01" at bounding box center [132, 173] width 182 height 28
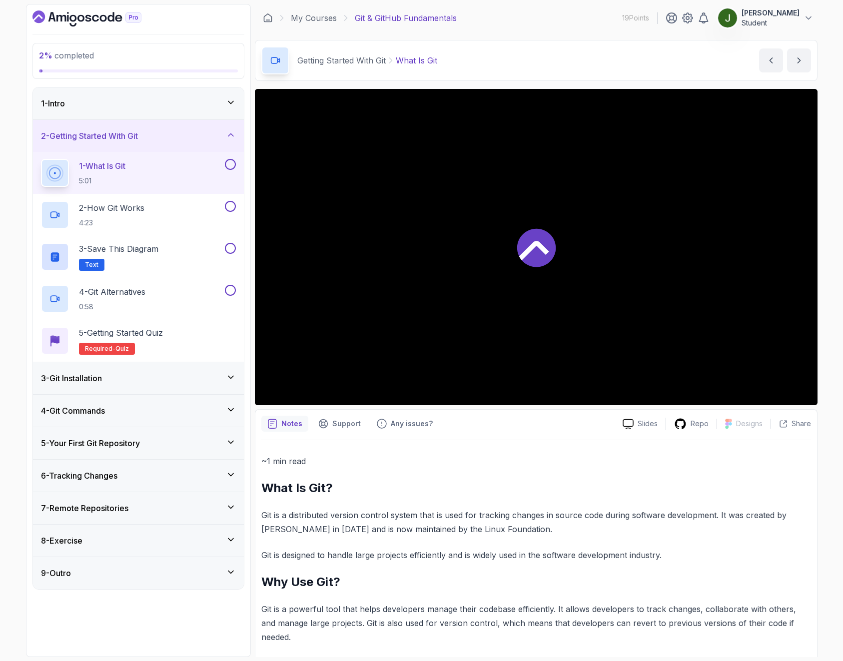
scroll to position [73, 0]
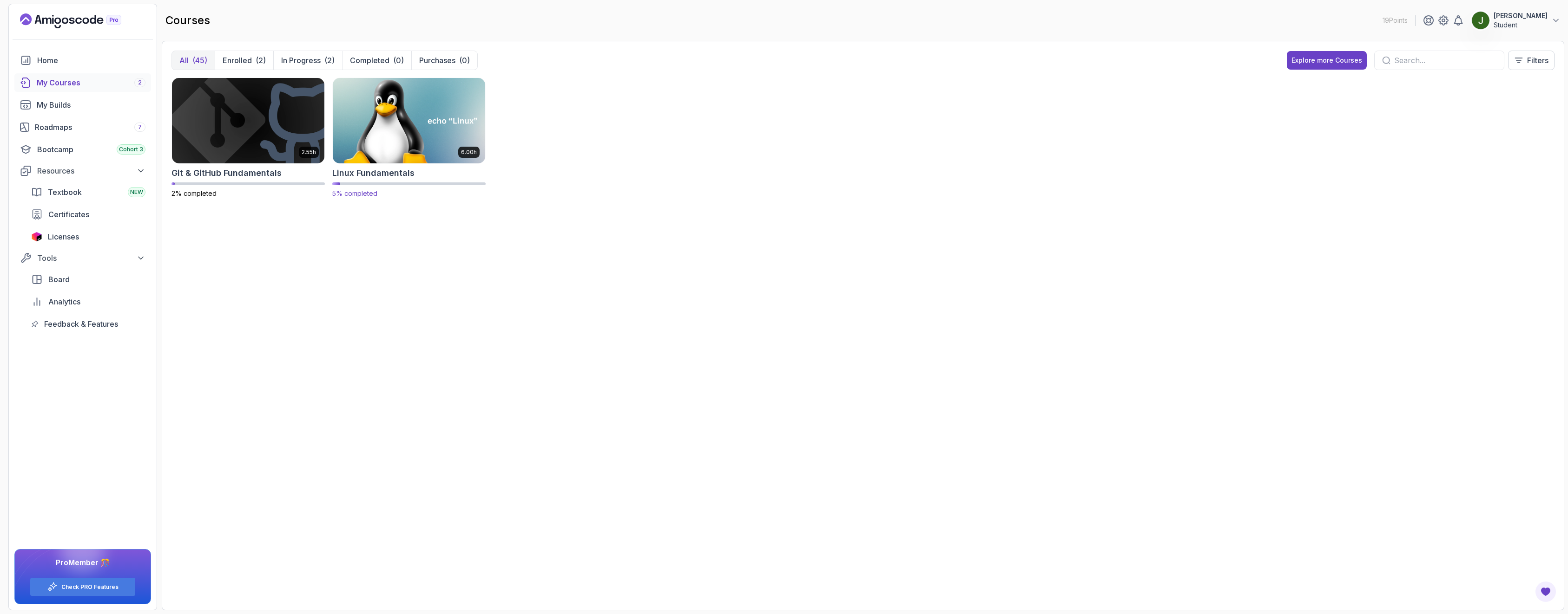
click at [389, 114] on img at bounding box center [409, 120] width 160 height 89
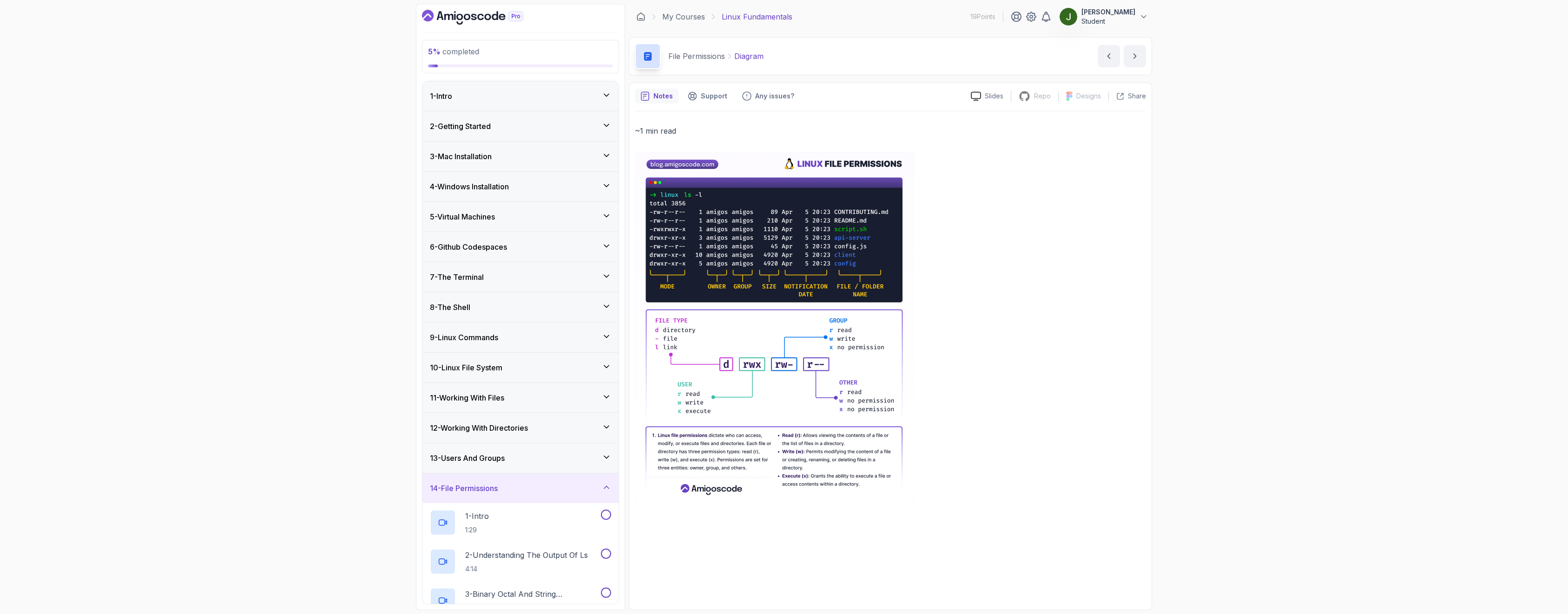
click at [500, 193] on div "4 - Windows Installation" at bounding box center [520, 187] width 196 height 30
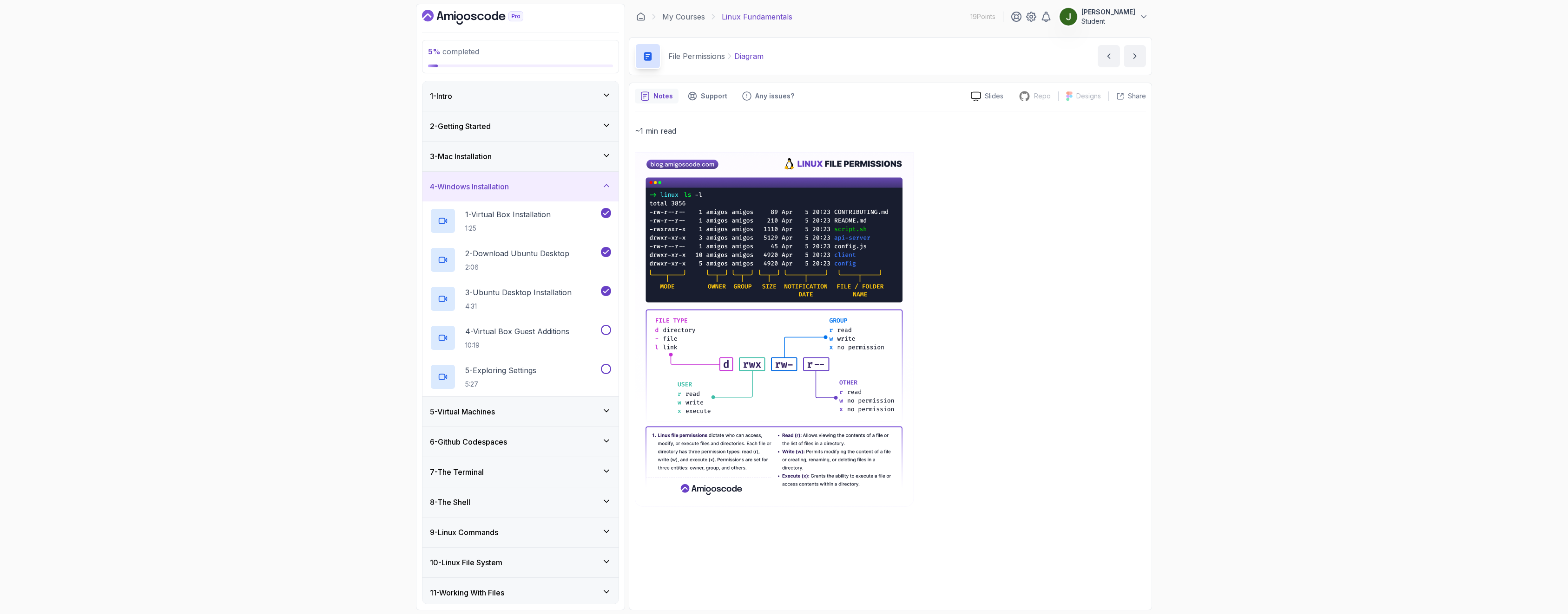
click at [520, 413] on div "5 - Virtual Machines" at bounding box center [520, 412] width 181 height 11
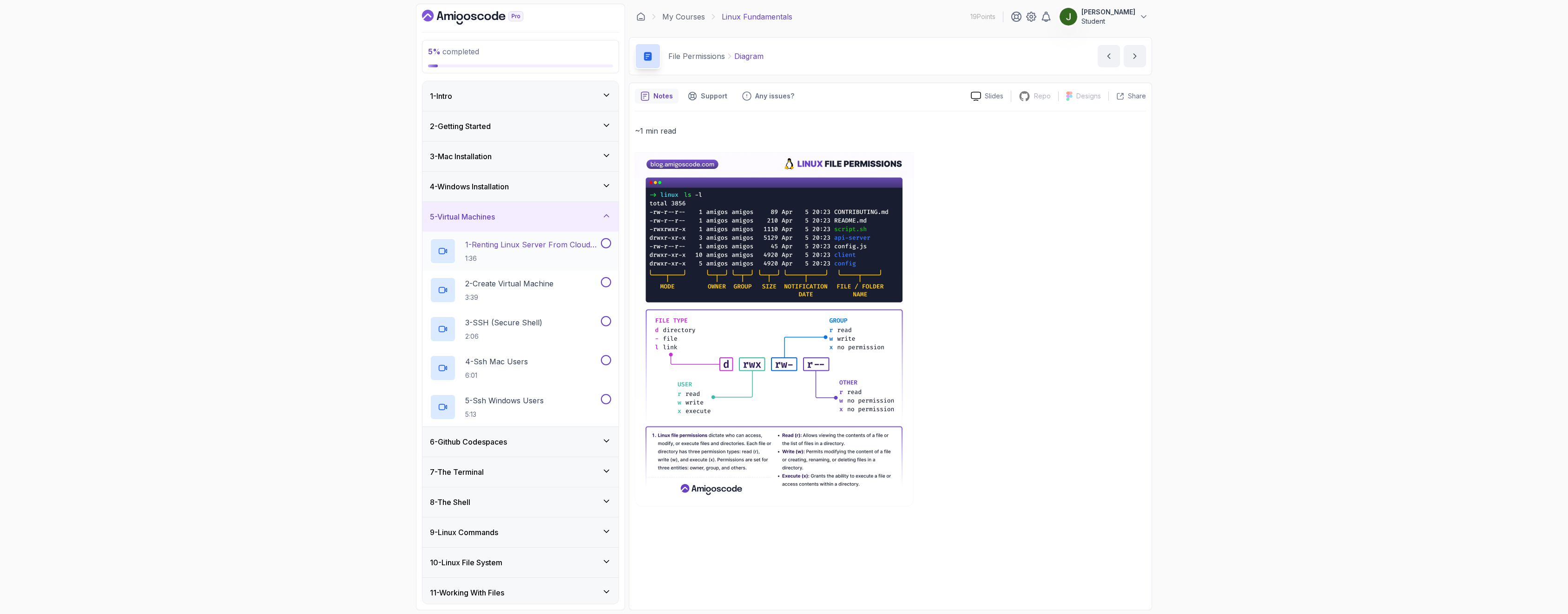
click at [531, 255] on p "1:36" at bounding box center [532, 258] width 134 height 9
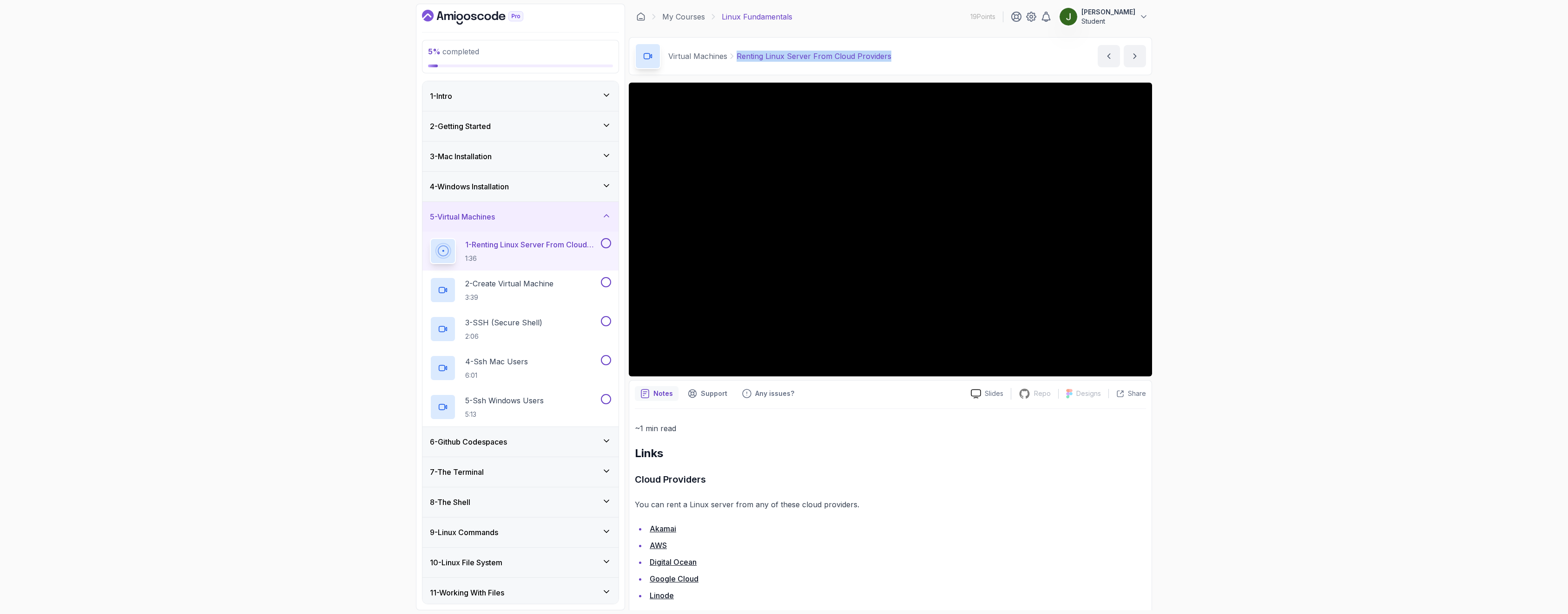
drag, startPoint x: 894, startPoint y: 59, endPoint x: 737, endPoint y: 55, distance: 157.1
click at [737, 55] on div "Virtual Machines Renting Linux Server From Cloud Providers Renting Linux Server…" at bounding box center [889, 56] width 523 height 38
copy p "Renting Linux Server From Cloud Providers"
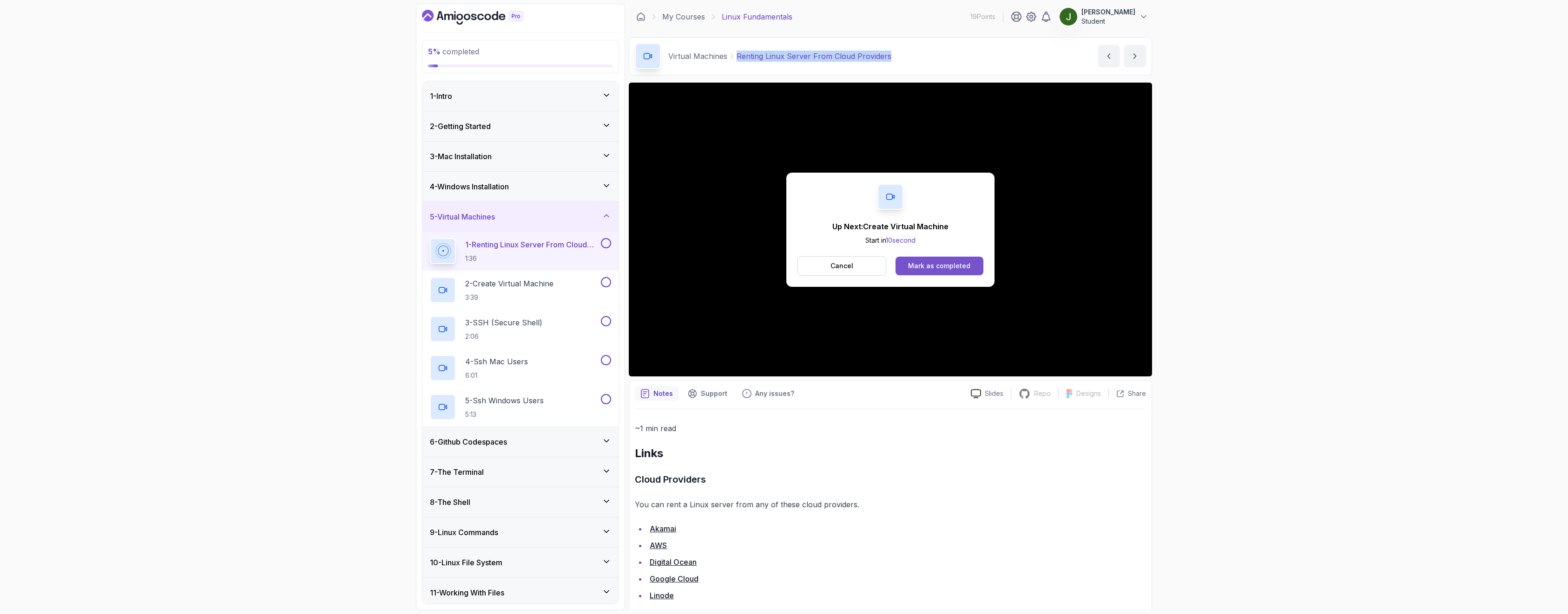
click at [966, 272] on button "Mark as completed" at bounding box center [939, 266] width 87 height 19
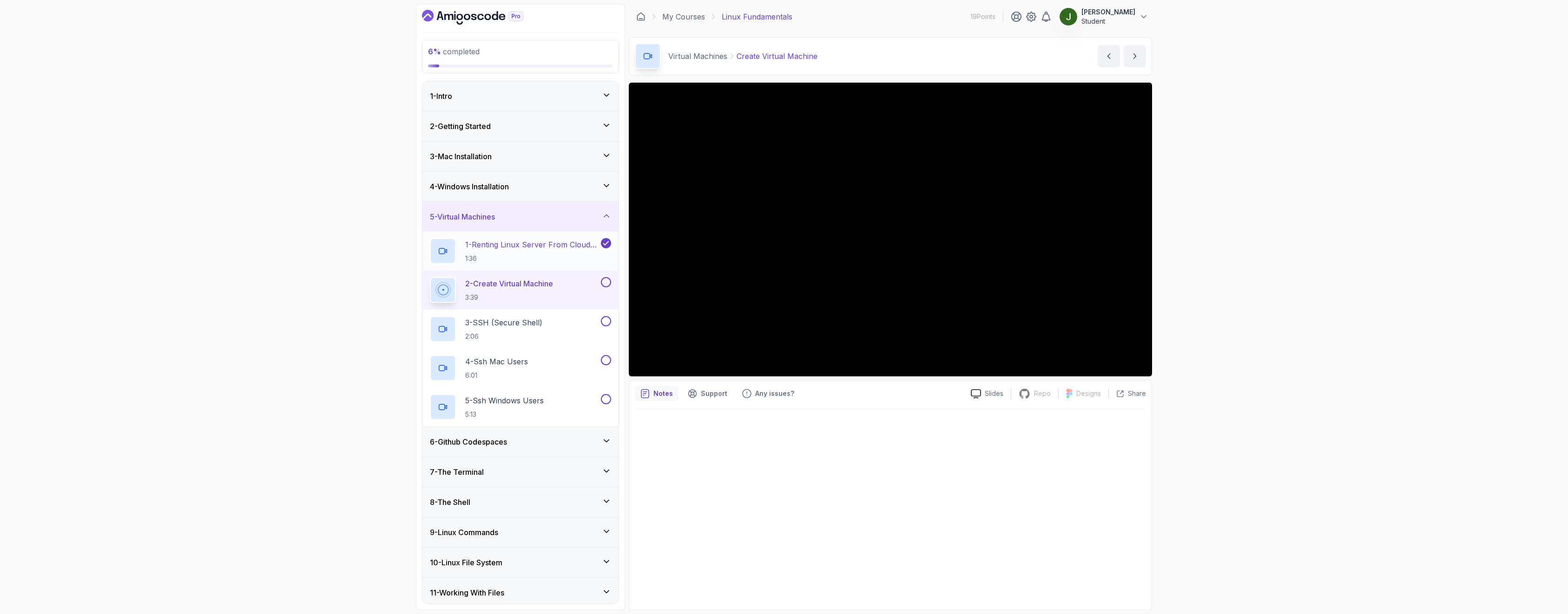
click at [454, 257] on div at bounding box center [442, 251] width 26 height 26
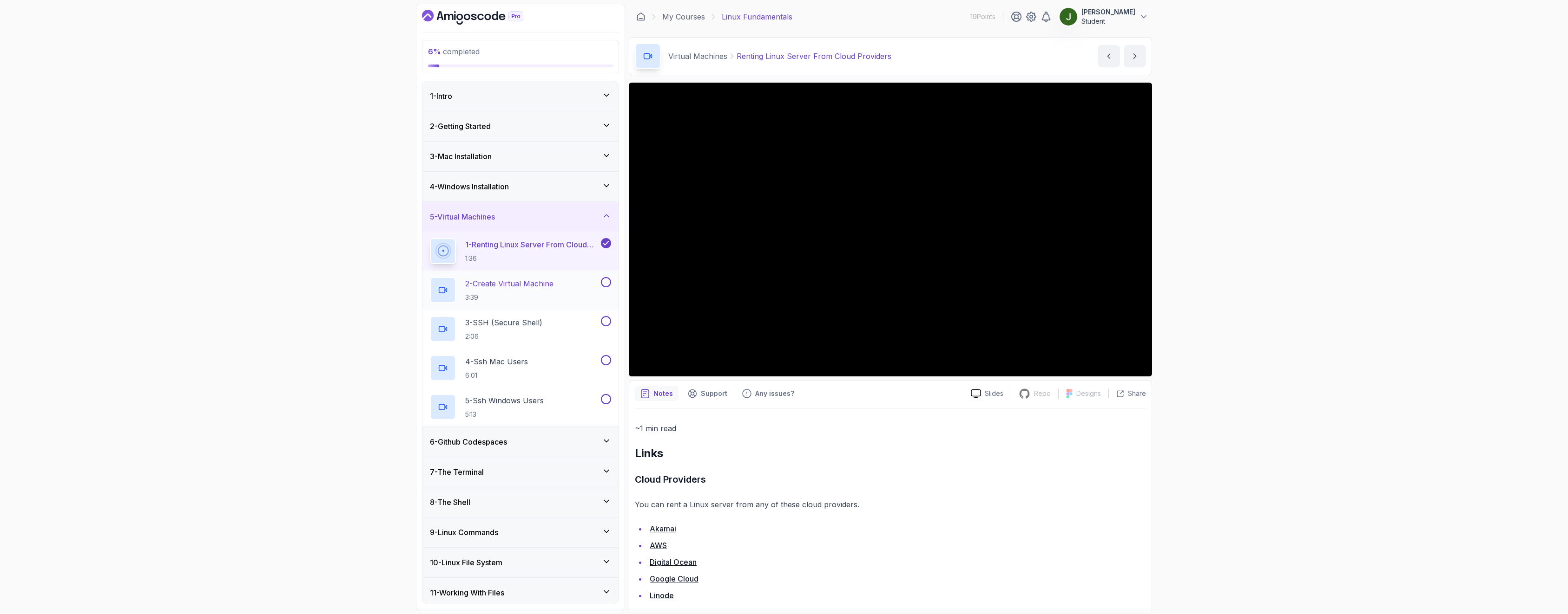
click at [518, 300] on p "3:39" at bounding box center [508, 297] width 88 height 9
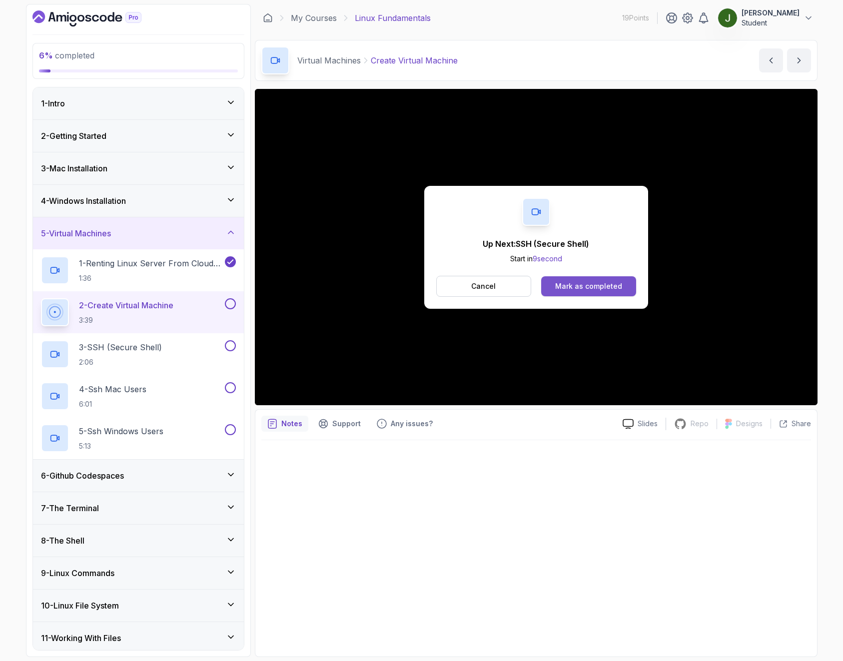
click at [596, 287] on div "Mark as completed" at bounding box center [588, 286] width 67 height 10
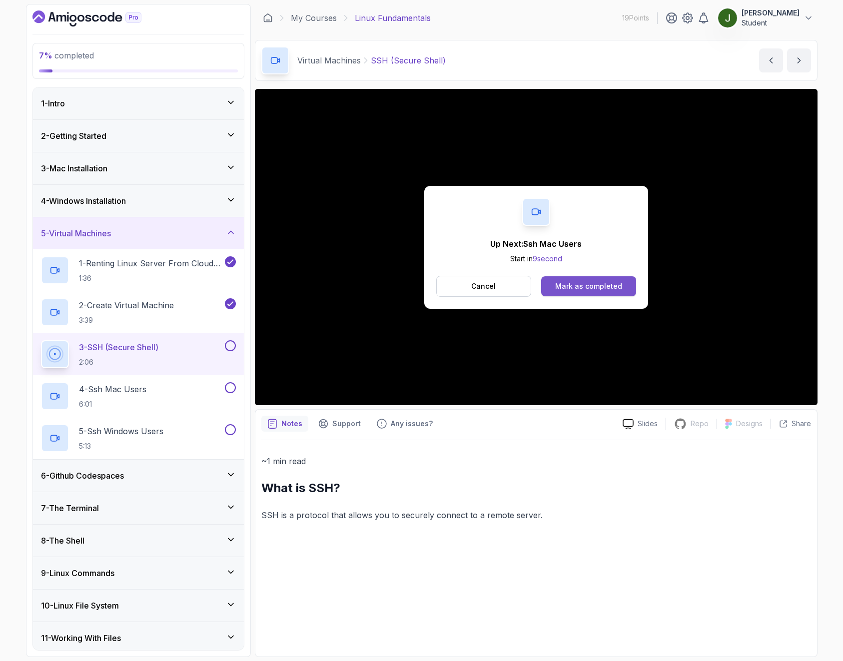
click at [603, 285] on div "Mark as completed" at bounding box center [588, 286] width 67 height 10
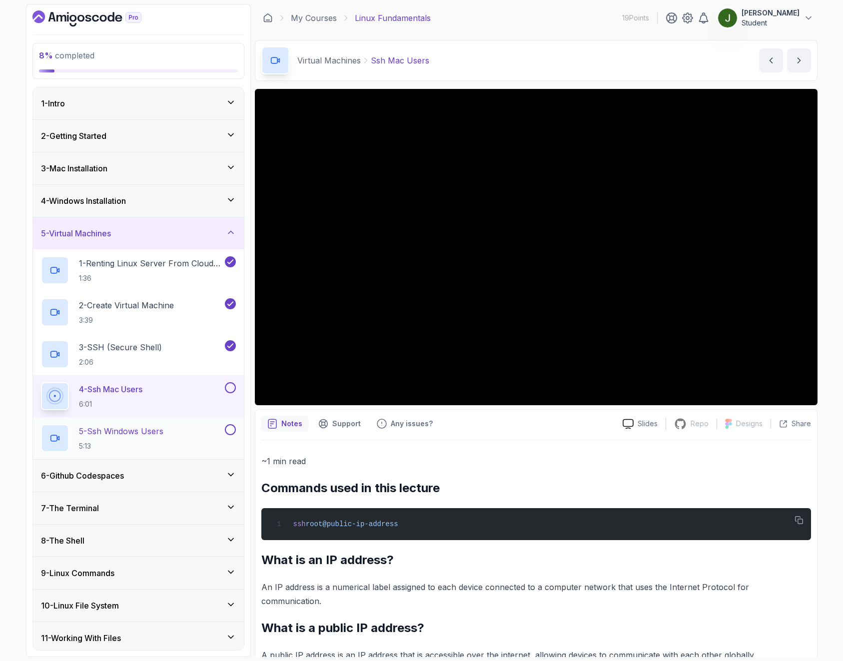
click at [191, 443] on div "5 - Ssh Windows Users 5:13" at bounding box center [132, 438] width 182 height 28
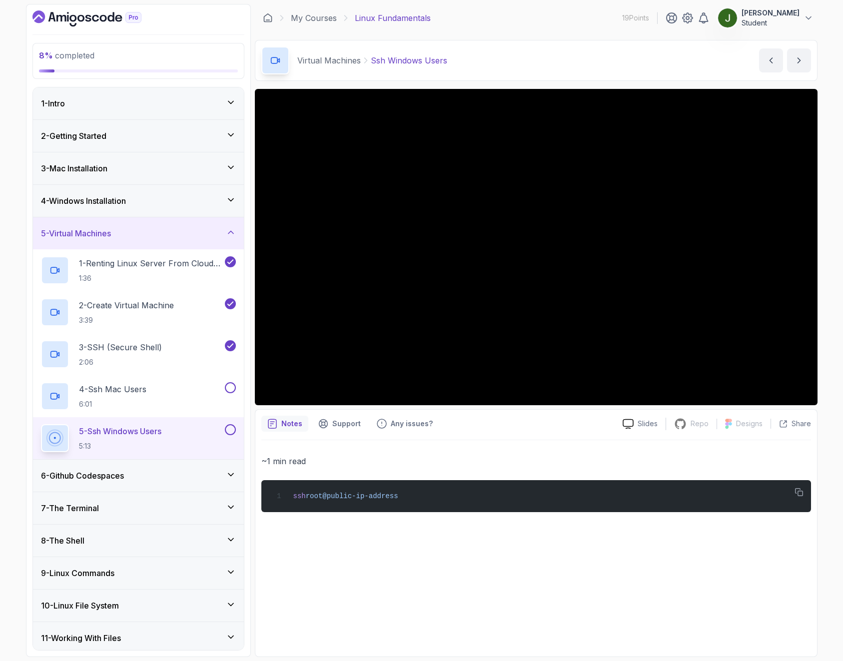
click at [120, 480] on h3 "6 - Github Codespaces" at bounding box center [82, 476] width 83 height 12
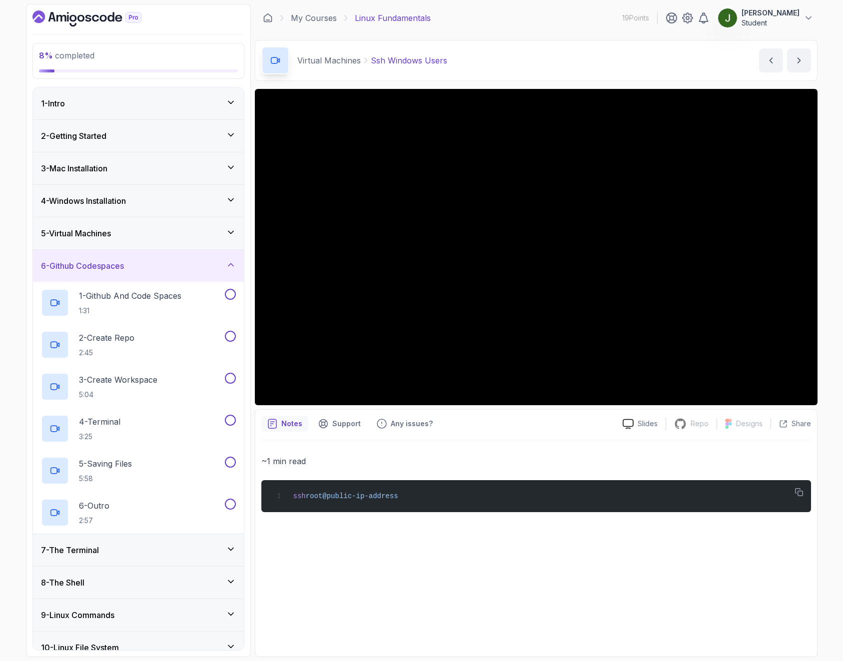
click at [196, 277] on div "6 - Github Codespaces" at bounding box center [138, 266] width 211 height 32
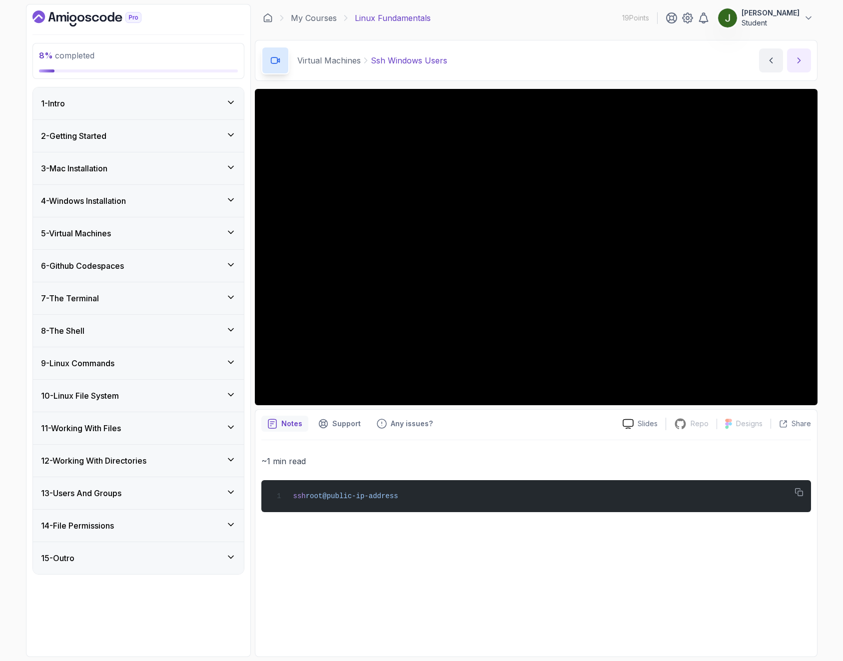
click at [793, 60] on button "next content" at bounding box center [799, 60] width 24 height 24
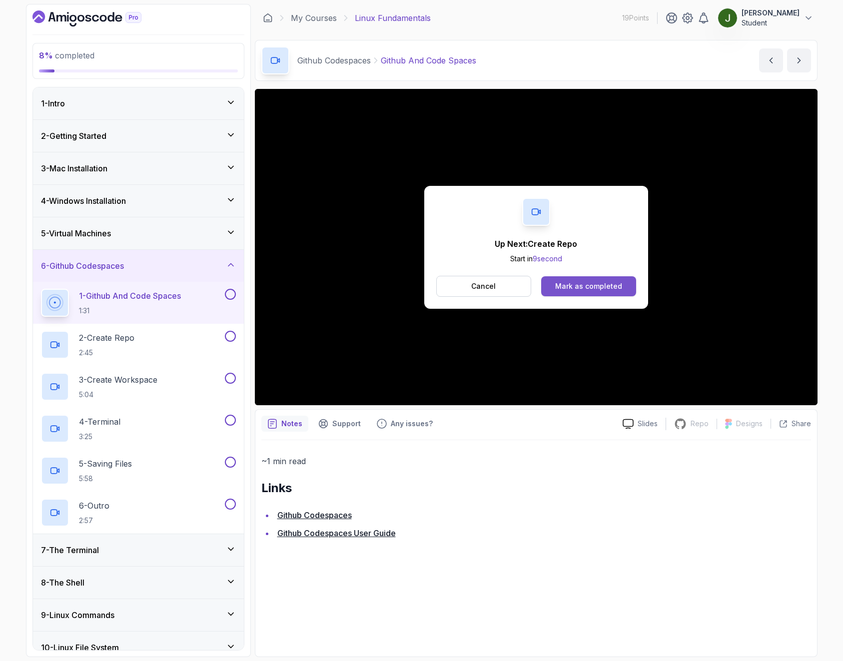
click at [588, 288] on div "Mark as completed" at bounding box center [588, 286] width 67 height 10
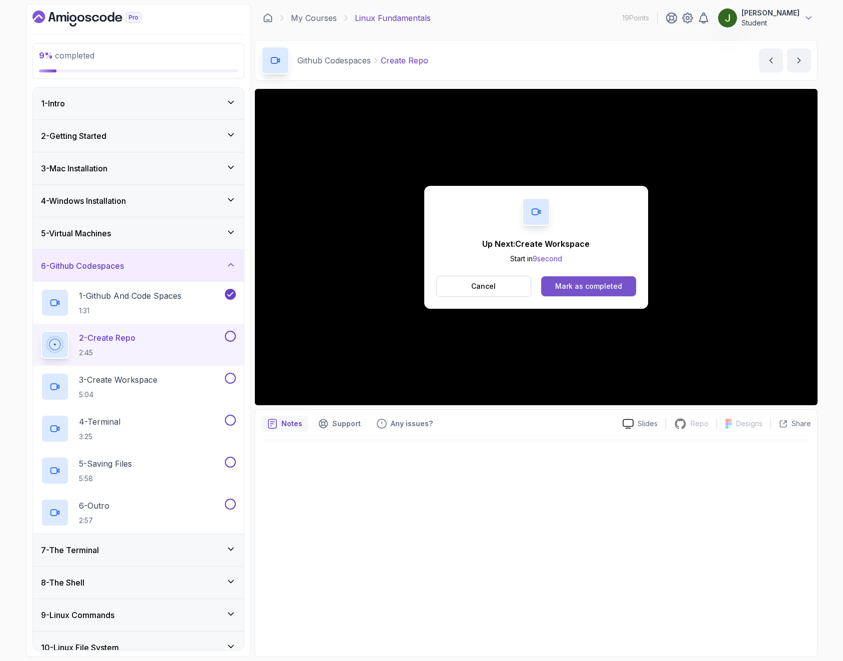
click at [582, 287] on div "Mark as completed" at bounding box center [588, 286] width 67 height 10
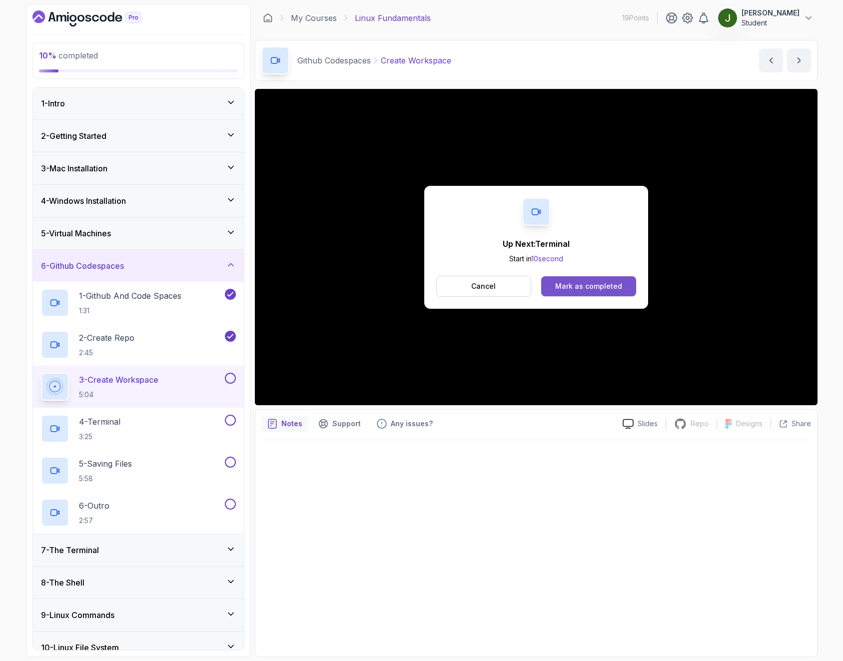
click at [600, 286] on div "Mark as completed" at bounding box center [588, 286] width 67 height 10
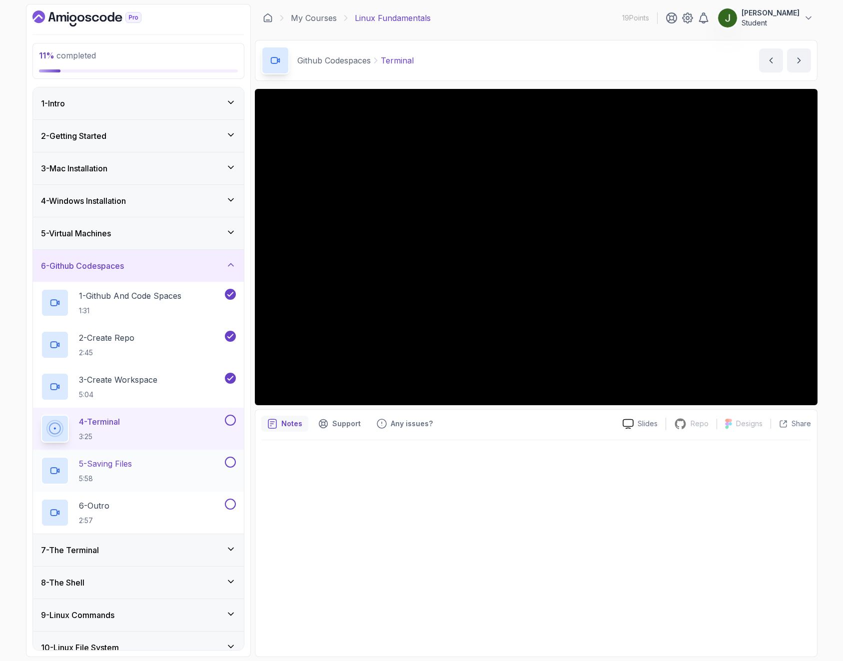
scroll to position [176, 0]
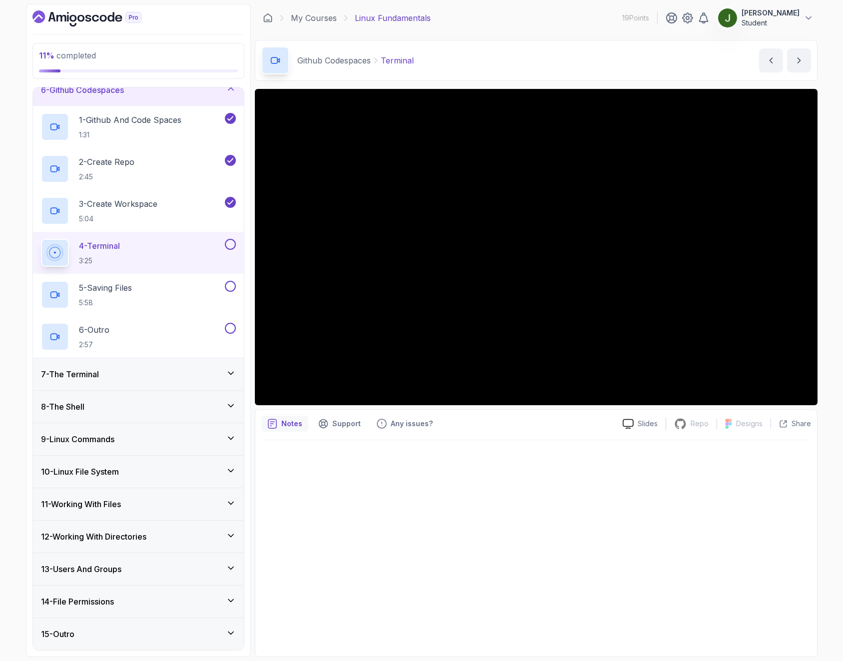
click at [648, 510] on div at bounding box center [536, 545] width 550 height 210
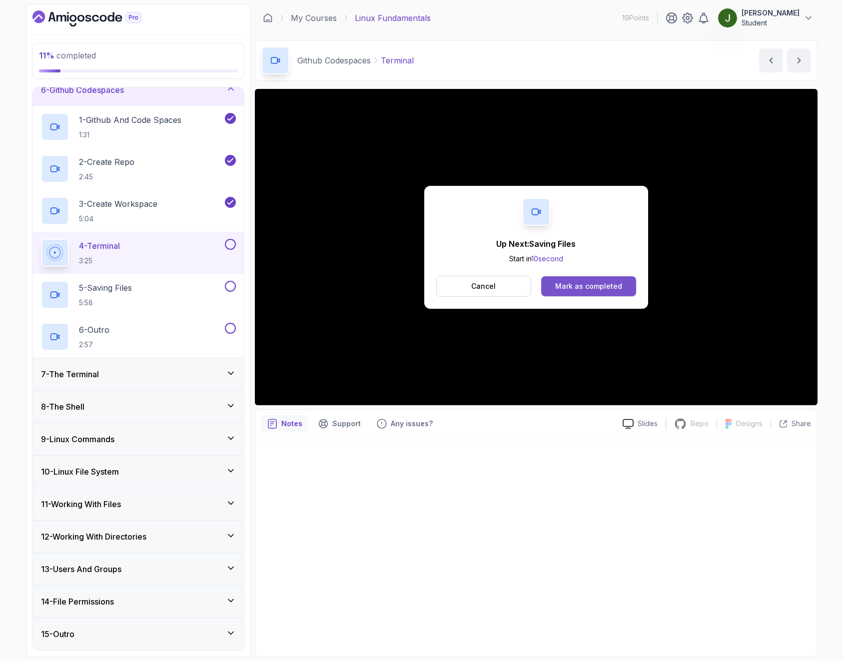
click at [595, 291] on button "Mark as completed" at bounding box center [588, 286] width 94 height 20
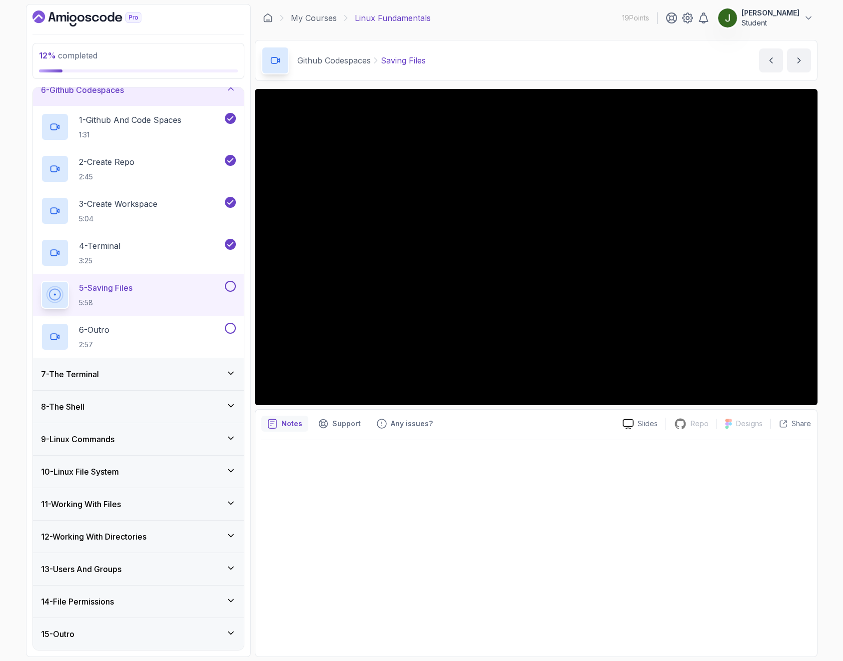
click at [180, 375] on div "7 - The Terminal" at bounding box center [138, 374] width 195 height 12
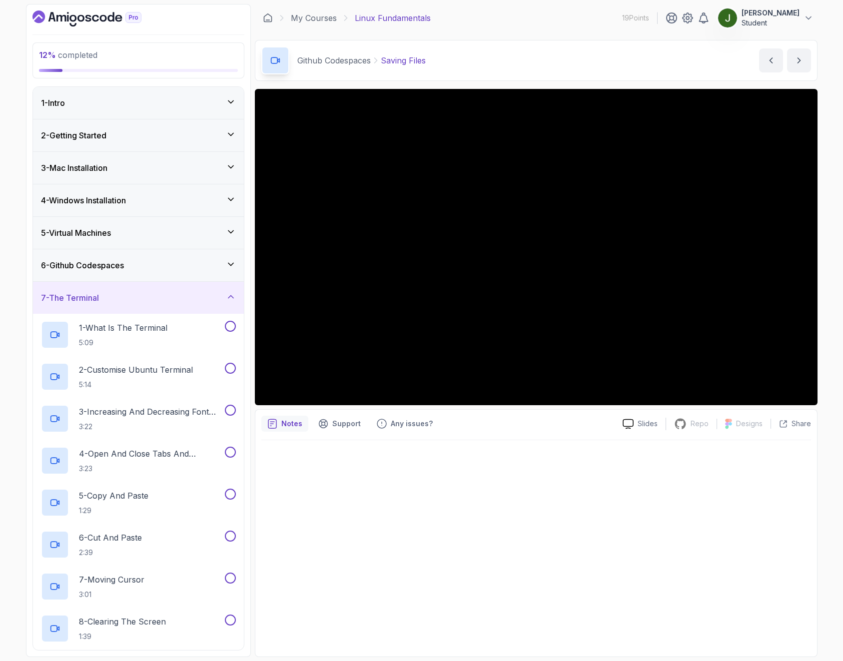
click at [201, 296] on div "7 - The Terminal" at bounding box center [138, 298] width 195 height 12
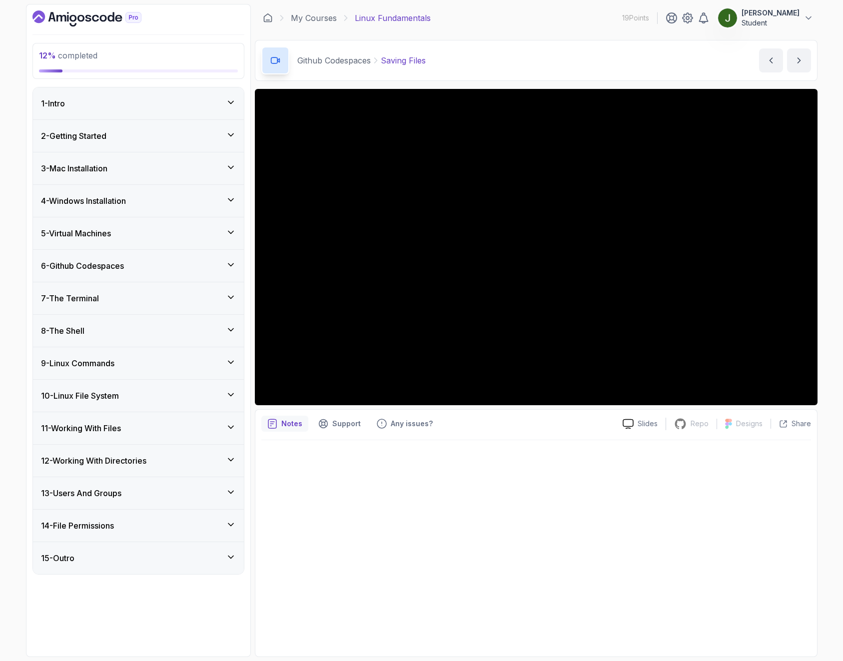
click at [212, 264] on div "6 - Github Codespaces" at bounding box center [138, 266] width 195 height 12
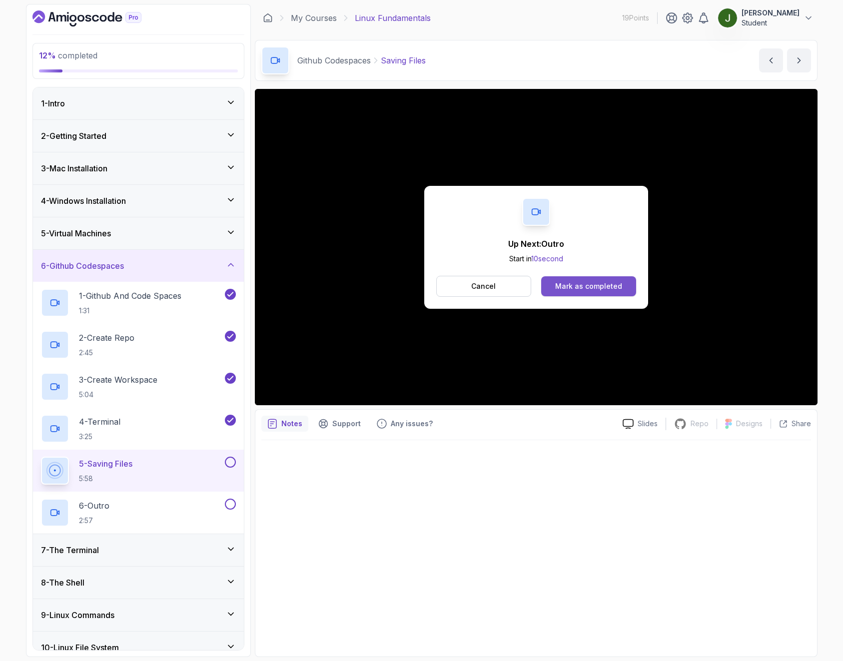
click at [588, 292] on button "Mark as completed" at bounding box center [588, 286] width 94 height 20
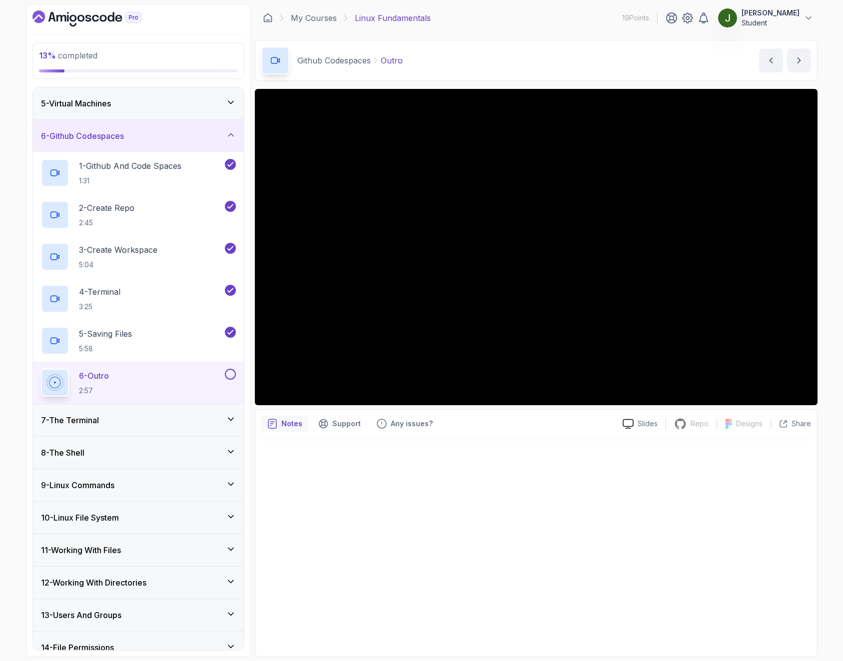
scroll to position [176, 0]
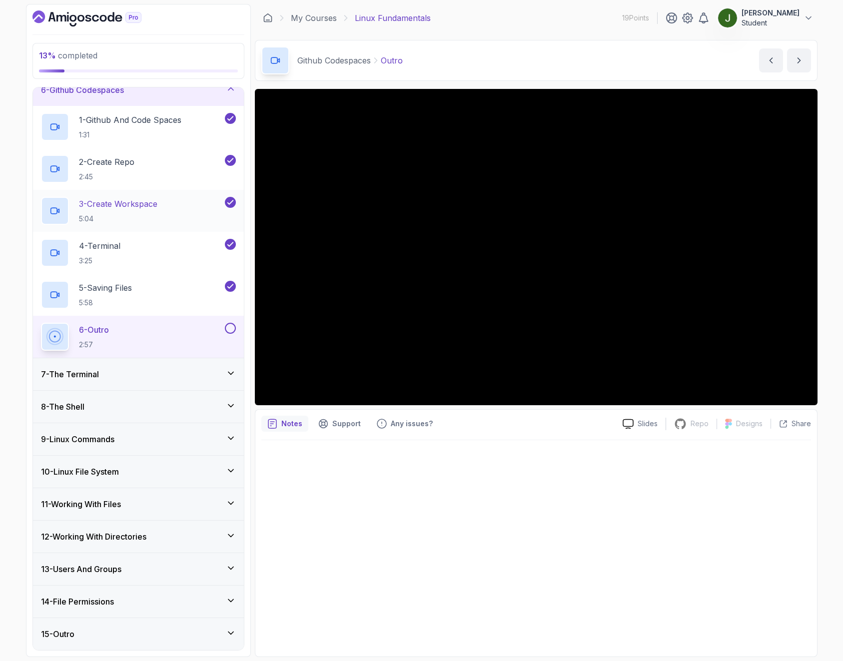
click at [129, 372] on div "7 - The Terminal" at bounding box center [138, 374] width 195 height 12
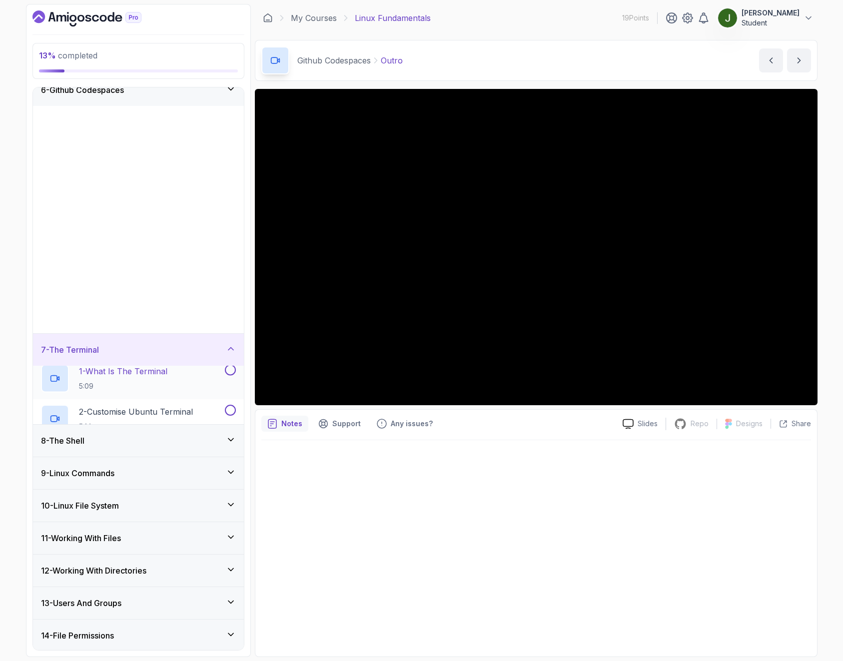
scroll to position [0, 0]
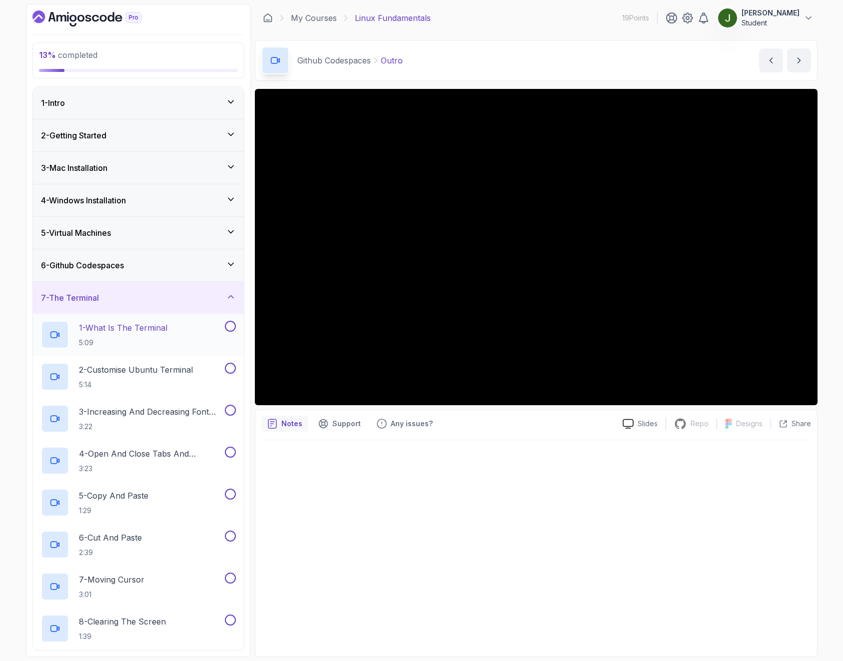
click at [180, 325] on div "1 - What Is The Terminal 5:09" at bounding box center [132, 335] width 182 height 28
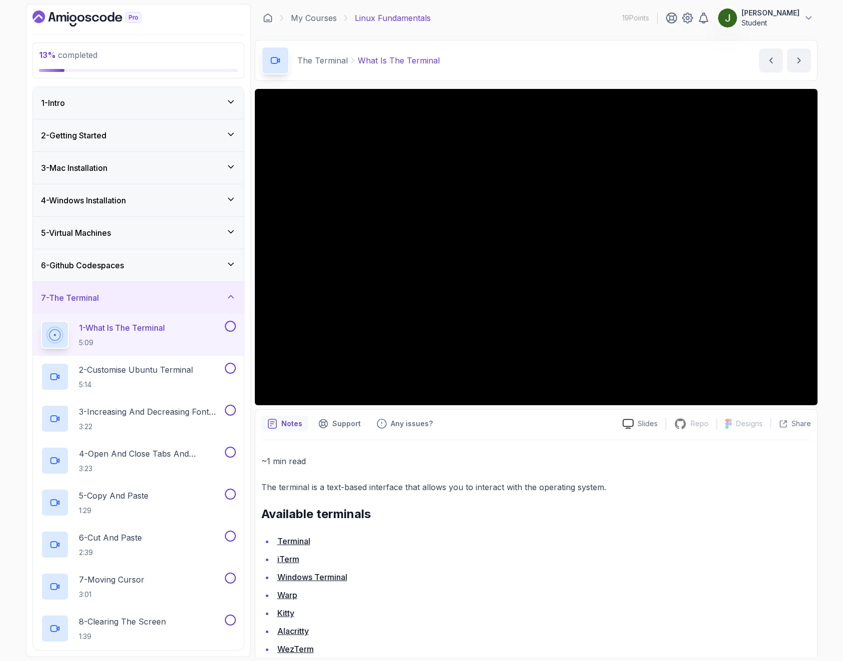
click at [42, 296] on h3 "7 - The Terminal" at bounding box center [70, 298] width 58 height 12
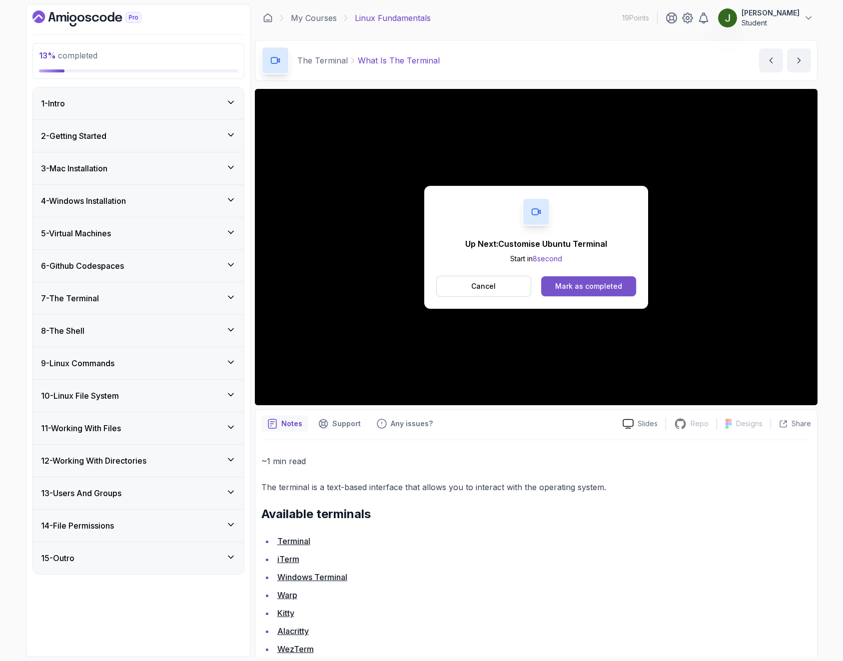
click at [604, 289] on div "Mark as completed" at bounding box center [588, 286] width 67 height 10
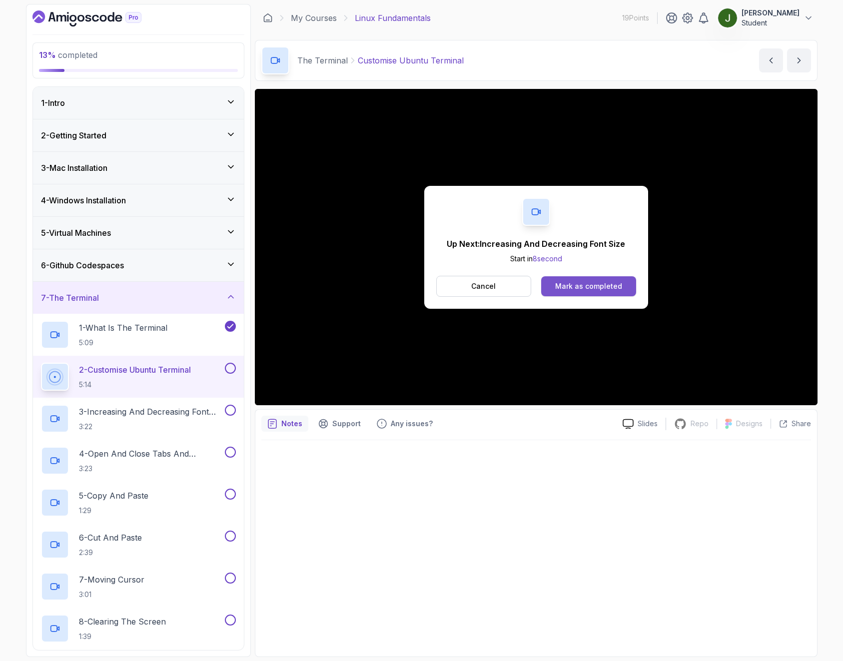
click at [622, 291] on button "Mark as completed" at bounding box center [588, 286] width 94 height 20
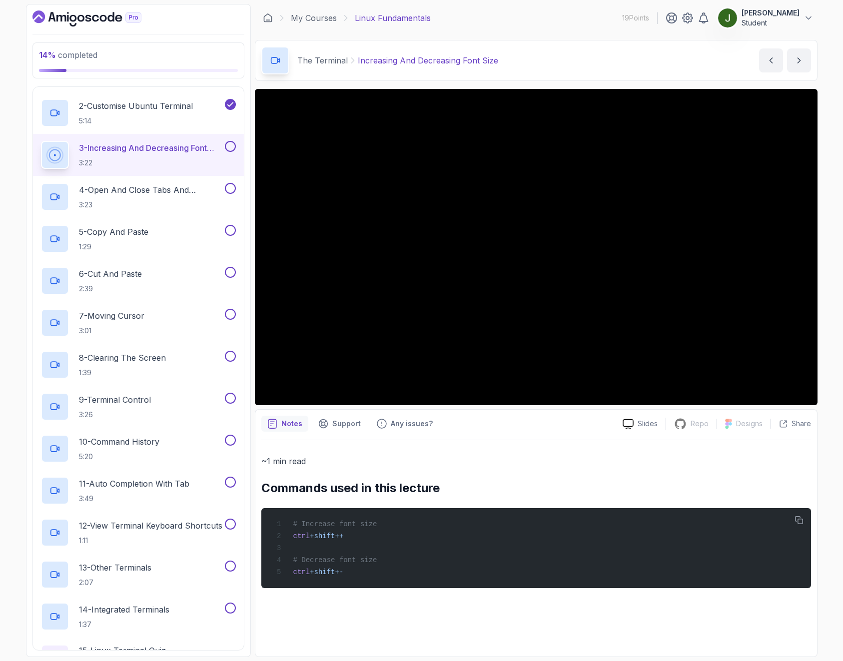
scroll to position [235, 0]
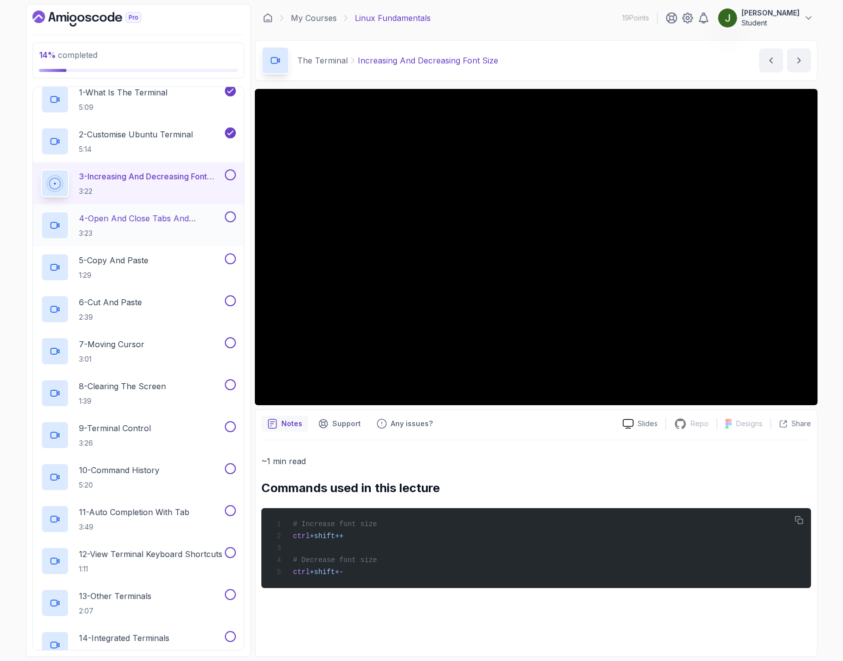
click at [159, 223] on p "4 - Open And Close Tabs And Terminal" at bounding box center [151, 218] width 144 height 12
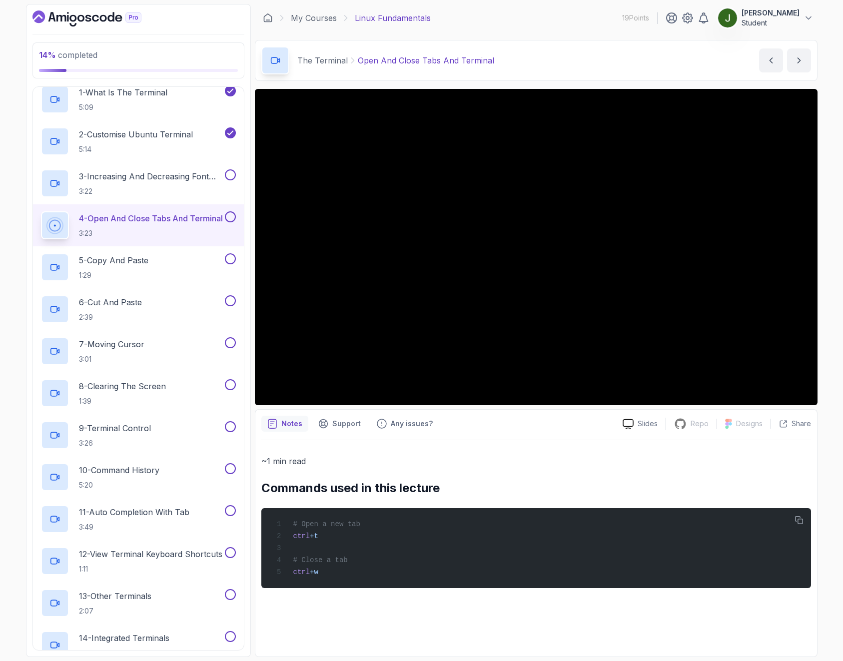
click at [647, 63] on div "The Terminal Open And Close Tabs And Terminal Open And Close Tabs And Terminal …" at bounding box center [536, 60] width 563 height 41
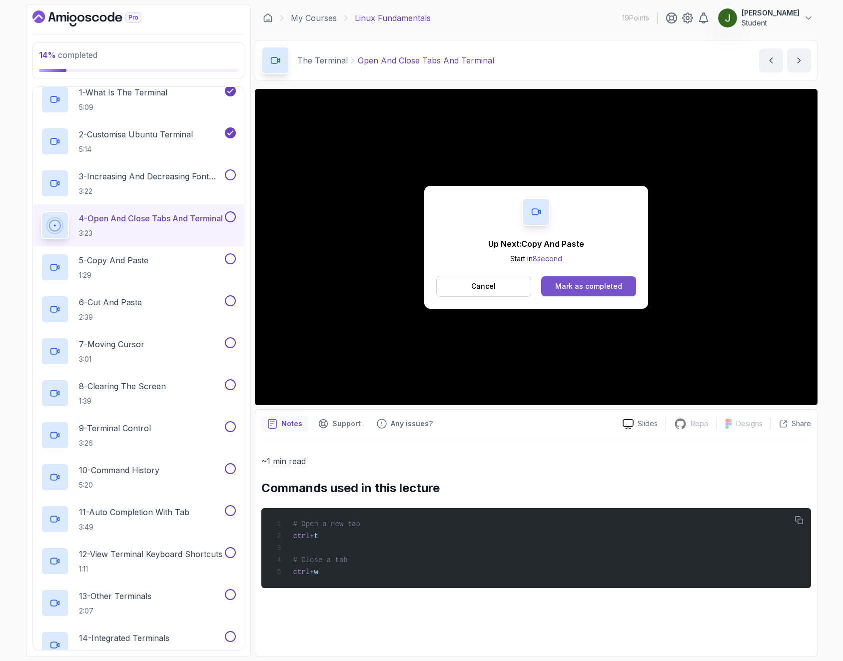
click at [597, 291] on button "Mark as completed" at bounding box center [588, 286] width 94 height 20
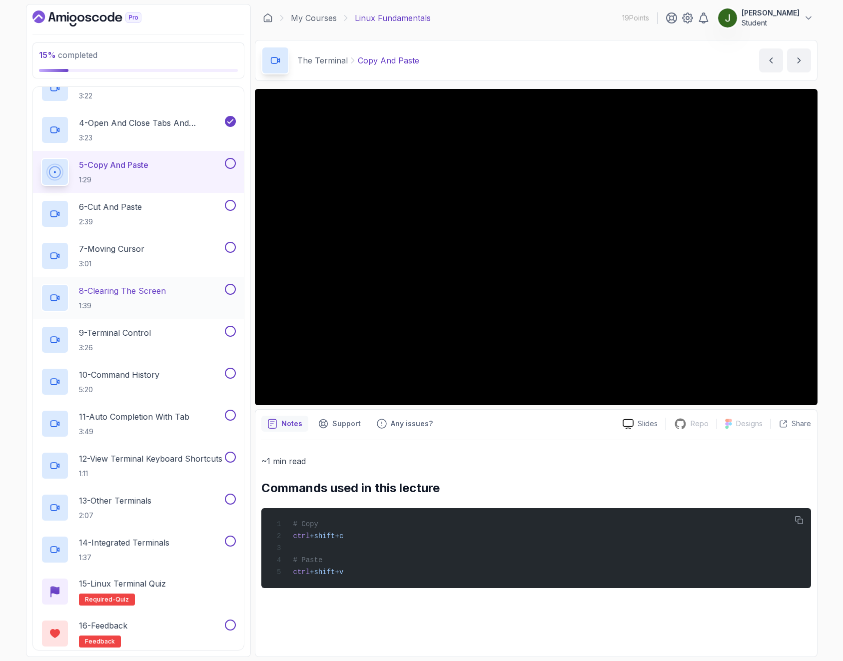
scroll to position [415, 0]
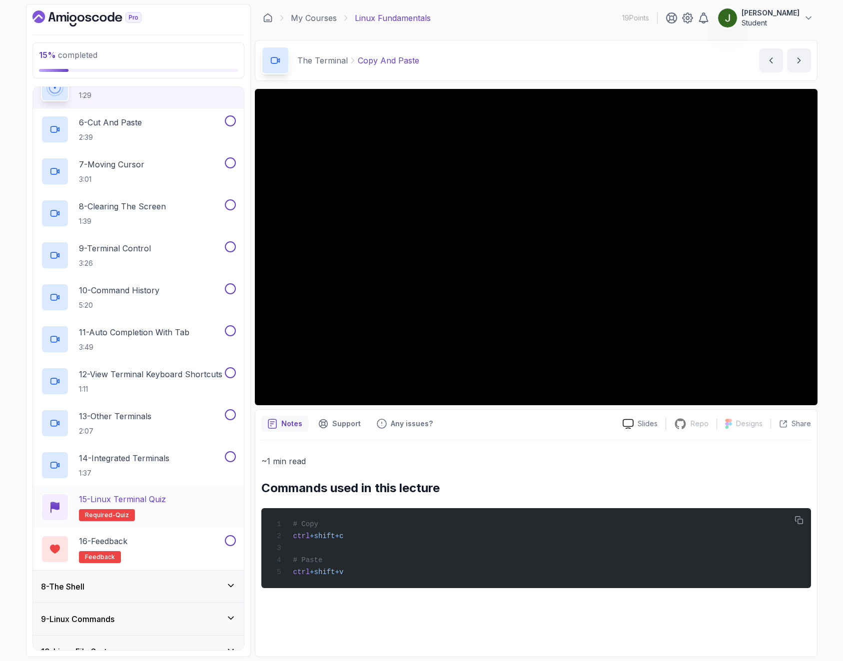
click at [185, 509] on div "15 - Linux Terminal Quiz Required- quiz" at bounding box center [138, 507] width 195 height 28
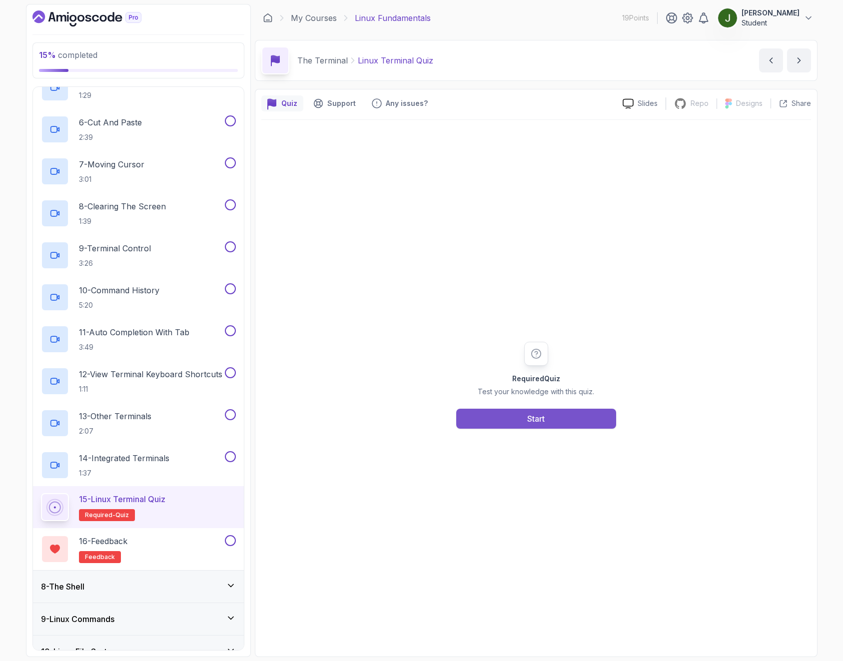
click at [568, 424] on button "Start" at bounding box center [536, 419] width 160 height 20
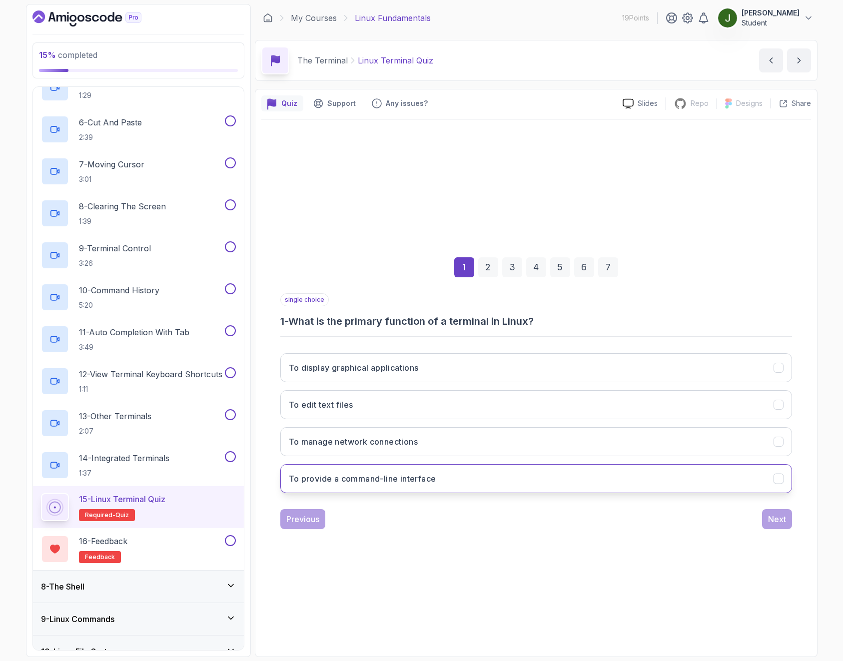
click at [441, 480] on button "To provide a command-line interface" at bounding box center [536, 478] width 512 height 29
click at [786, 519] on div "Next" at bounding box center [777, 519] width 18 height 12
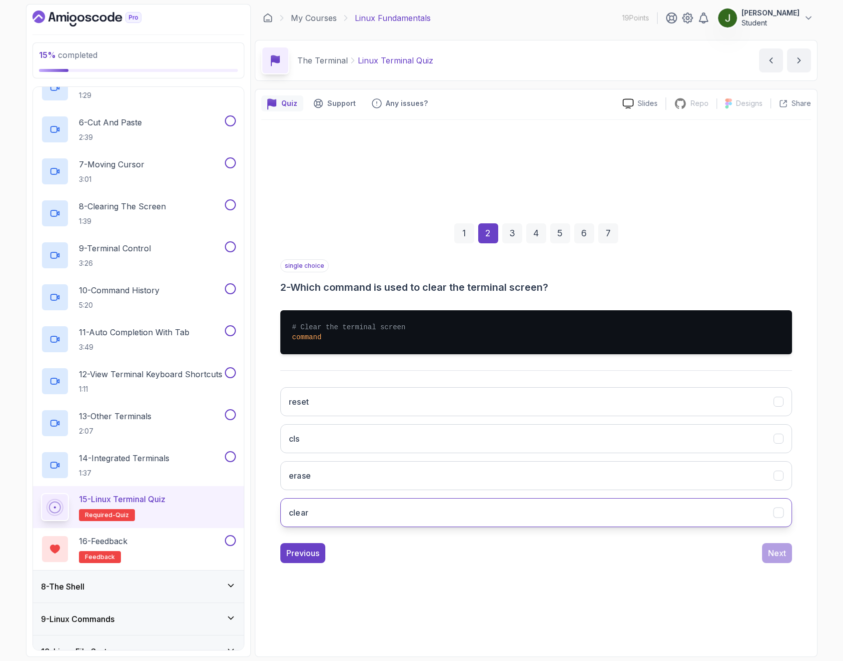
click at [306, 512] on h3 "clear" at bounding box center [299, 513] width 20 height 12
click at [787, 556] on button "Next" at bounding box center [777, 553] width 30 height 20
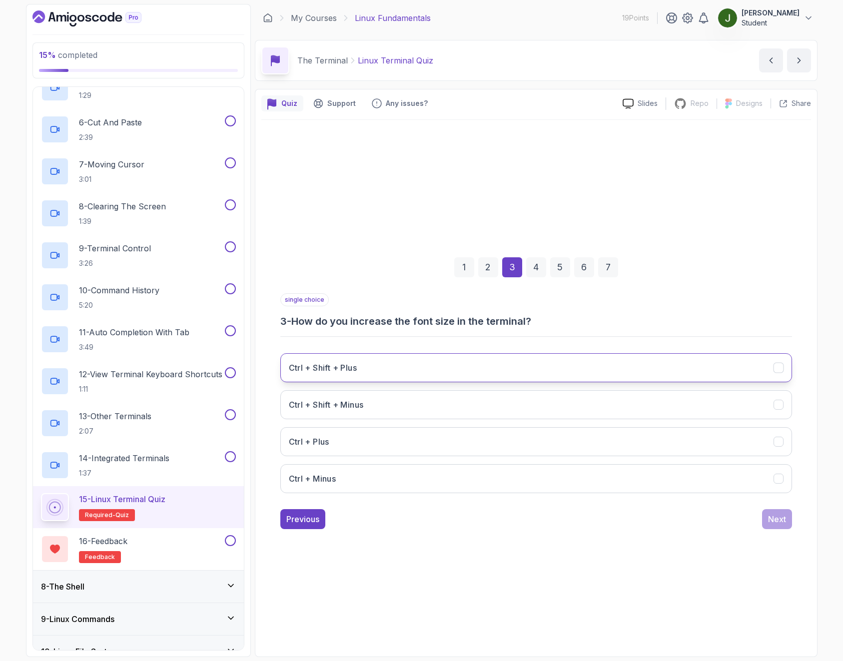
click at [405, 374] on button "Ctrl + Shift + Plus" at bounding box center [536, 367] width 512 height 29
click at [775, 517] on div "Next" at bounding box center [777, 519] width 18 height 12
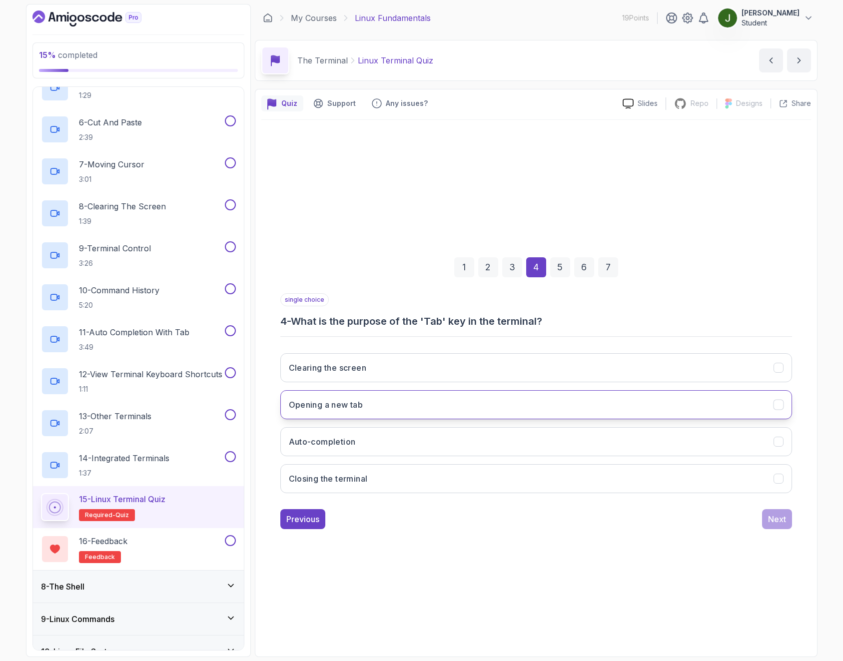
click at [395, 408] on button "Opening a new tab" at bounding box center [536, 404] width 512 height 29
click at [775, 524] on div "Next" at bounding box center [777, 519] width 18 height 12
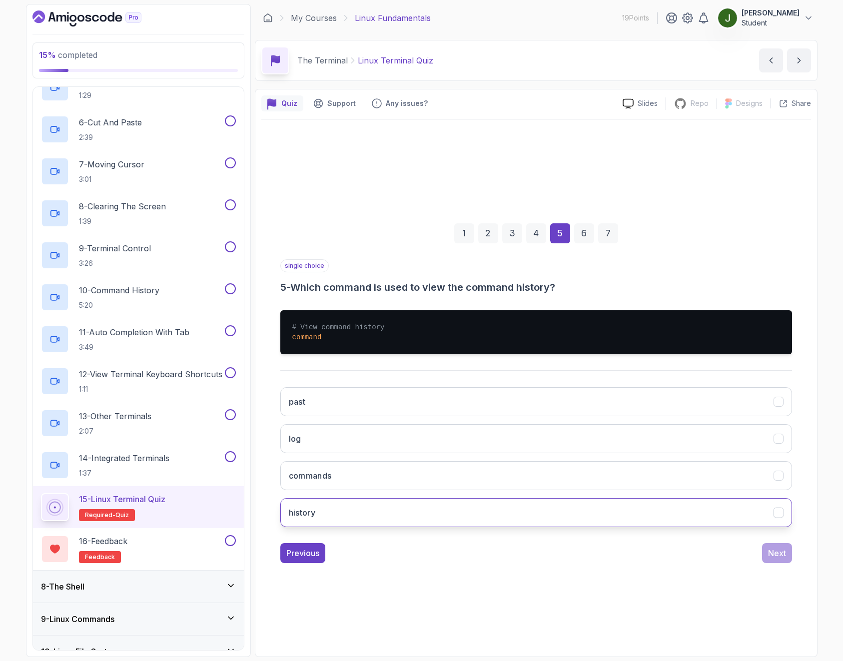
click at [319, 515] on button "history" at bounding box center [536, 512] width 512 height 29
click at [768, 558] on button "Next" at bounding box center [777, 553] width 30 height 20
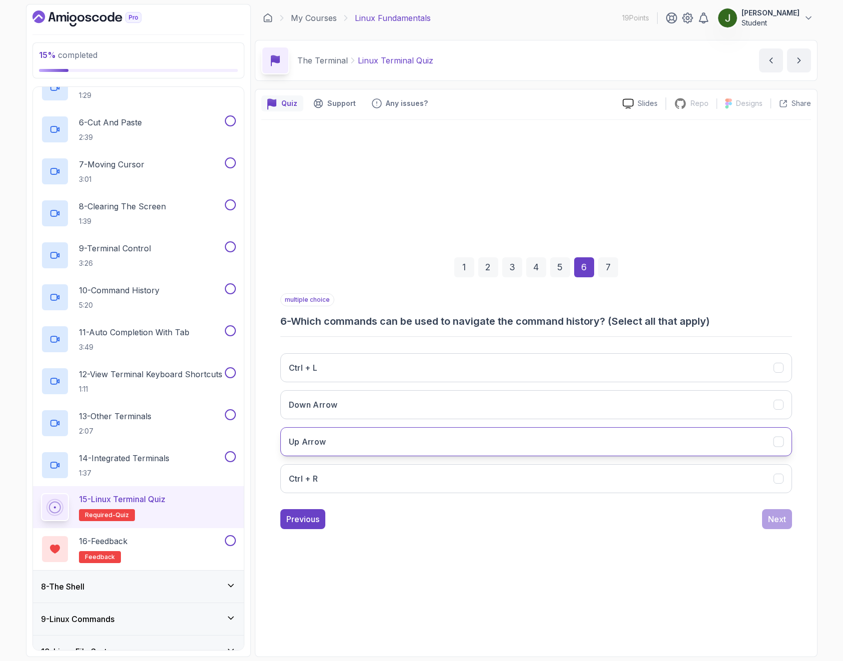
click at [405, 443] on button "Up Arrow" at bounding box center [536, 441] width 512 height 29
click at [433, 412] on button "Down Arrow" at bounding box center [536, 404] width 512 height 29
click at [782, 521] on div "Next" at bounding box center [777, 519] width 18 height 12
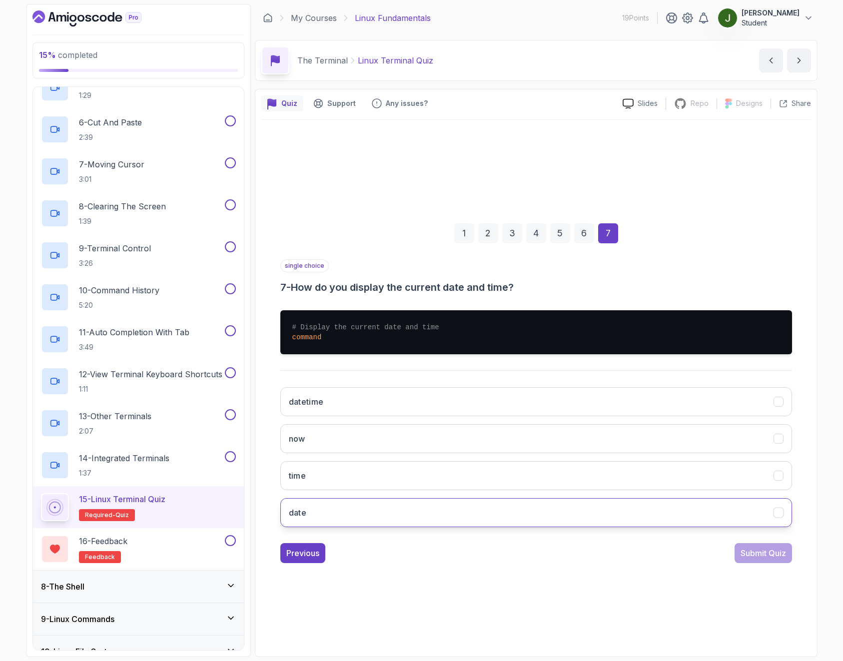
drag, startPoint x: 525, startPoint y: 515, endPoint x: 687, endPoint y: 514, distance: 162.5
click at [525, 514] on button "date" at bounding box center [536, 512] width 512 height 29
click at [772, 555] on div "Submit Quiz" at bounding box center [763, 553] width 45 height 12
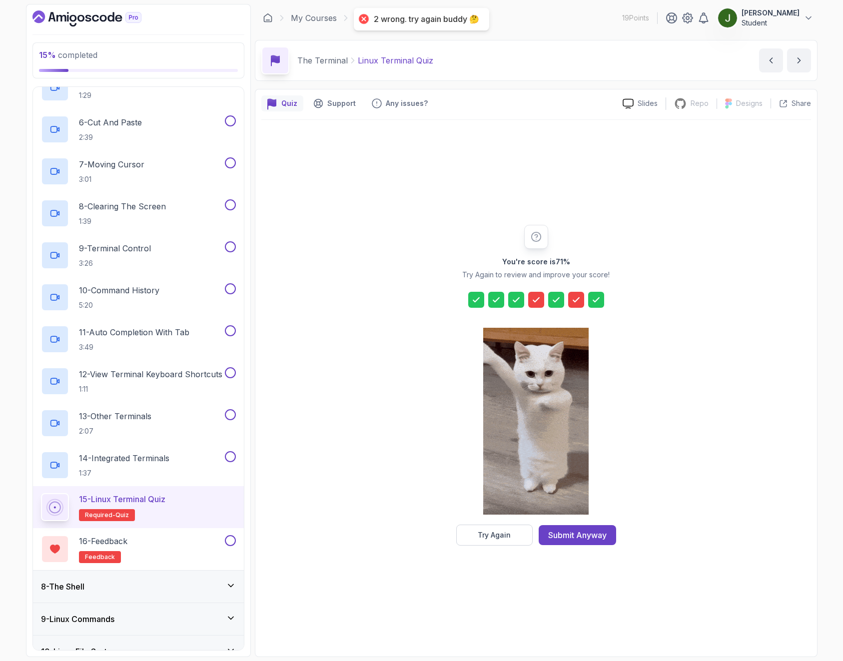
click at [536, 303] on icon at bounding box center [536, 300] width 10 height 10
click at [506, 534] on div "Try Again" at bounding box center [494, 535] width 33 height 10
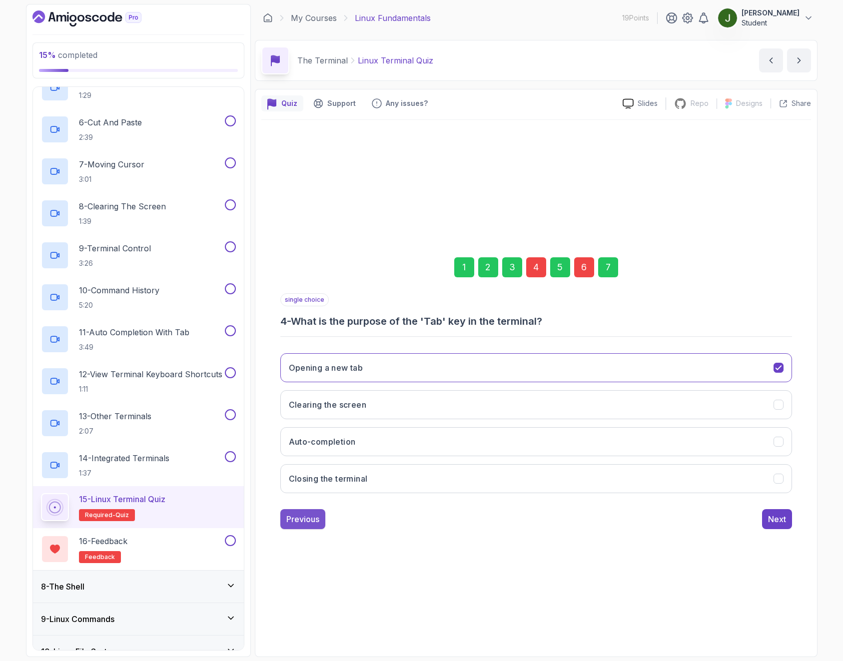
click at [306, 523] on div "Previous" at bounding box center [302, 519] width 33 height 12
click at [779, 525] on button "Next" at bounding box center [777, 519] width 30 height 20
click at [587, 267] on div "6" at bounding box center [584, 267] width 20 height 20
click at [777, 523] on div "Next" at bounding box center [777, 519] width 18 height 12
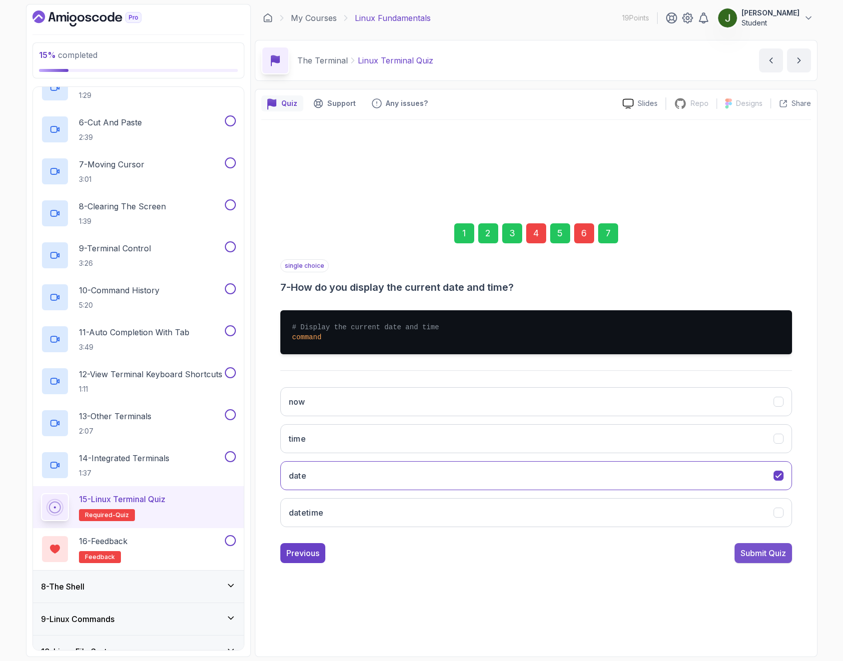
click at [764, 556] on div "Submit Quiz" at bounding box center [763, 553] width 45 height 12
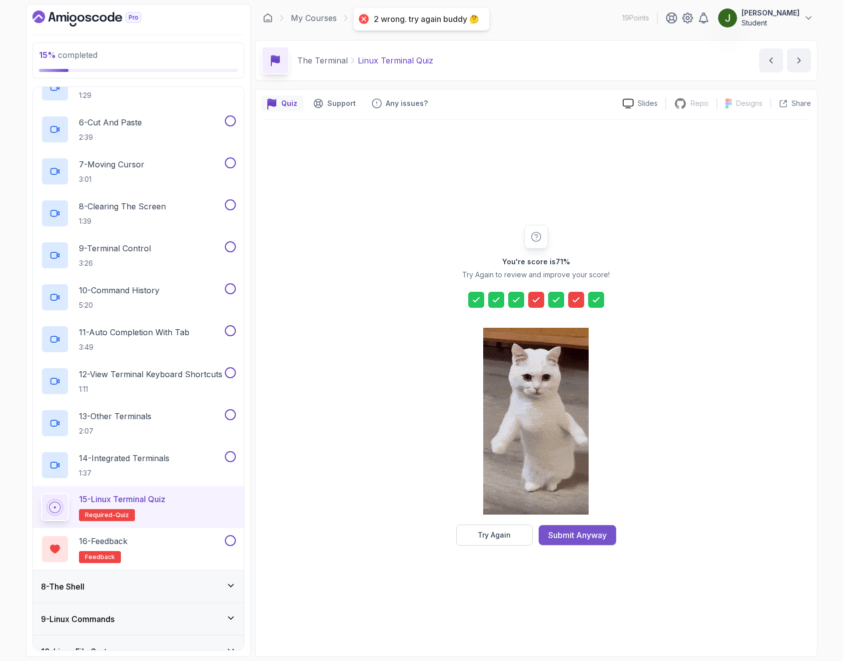
click at [594, 541] on div "Submit Anyway" at bounding box center [577, 535] width 58 height 12
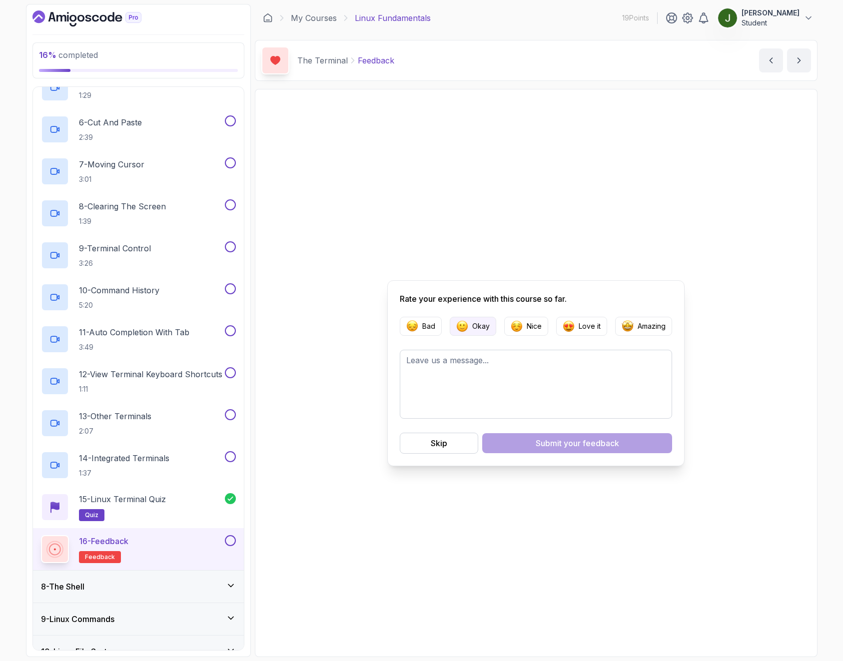
click at [470, 330] on button "Okay" at bounding box center [473, 326] width 46 height 19
click at [587, 444] on span "your feedback" at bounding box center [591, 443] width 55 height 12
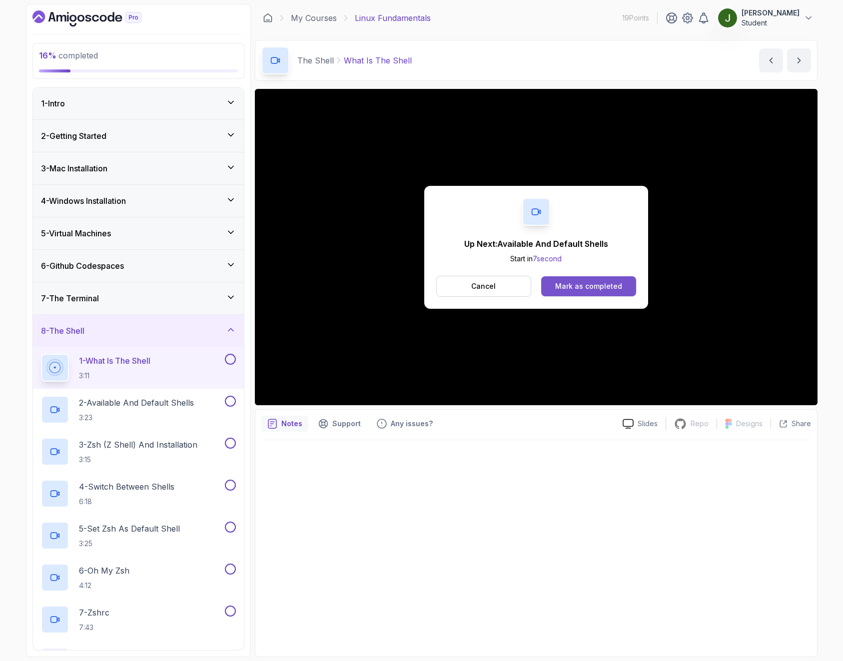
click at [576, 285] on div "Mark as completed" at bounding box center [588, 286] width 67 height 10
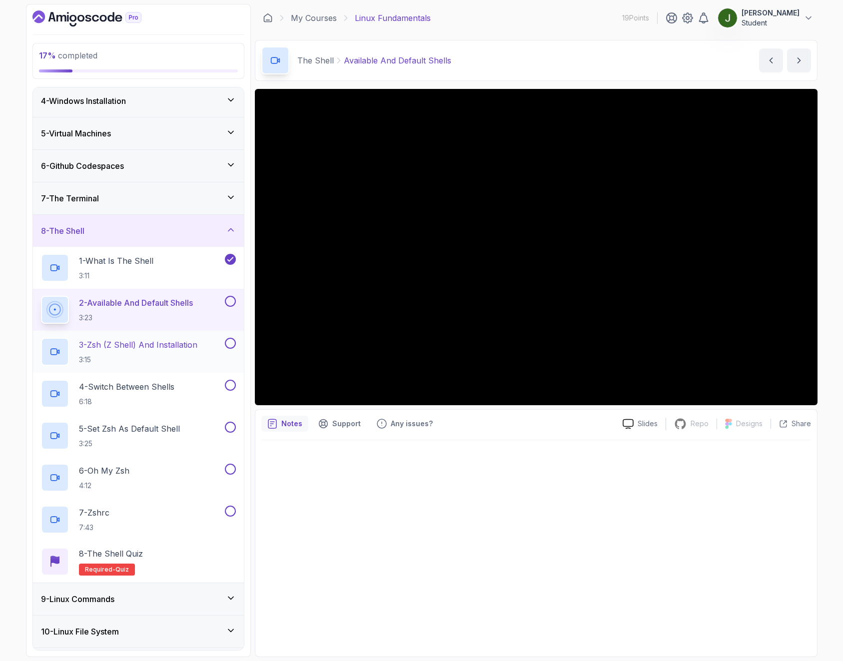
scroll to position [120, 0]
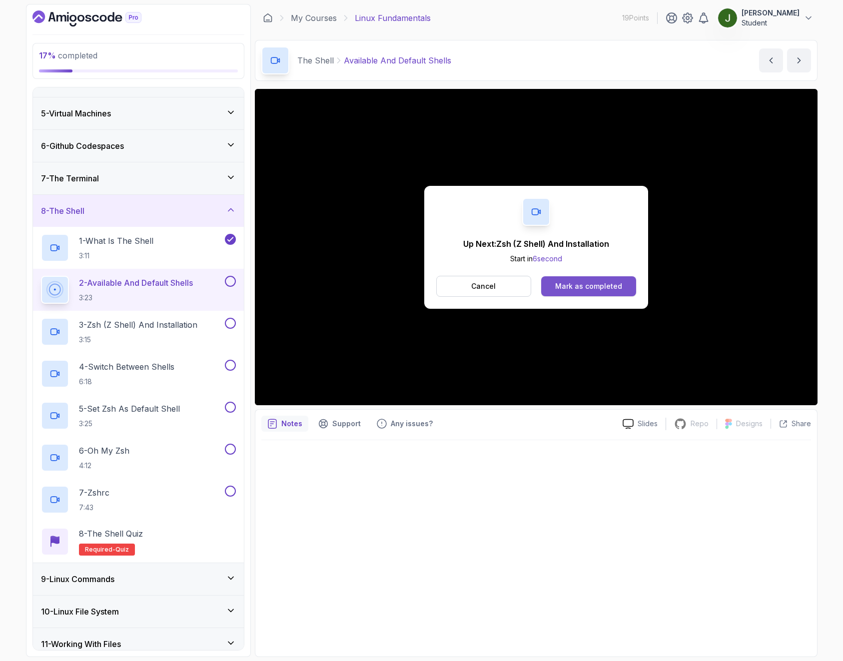
click at [592, 293] on button "Mark as completed" at bounding box center [588, 286] width 94 height 20
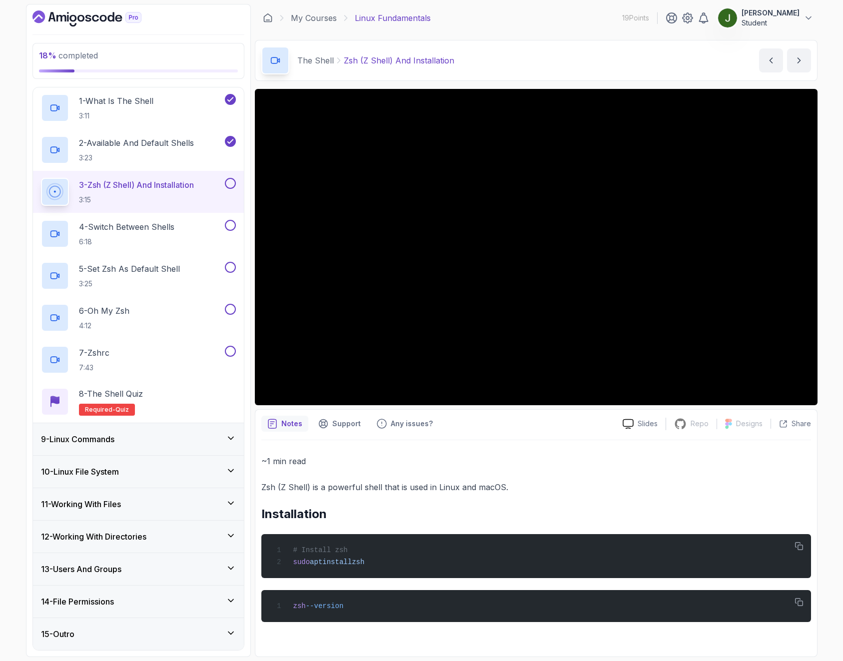
scroll to position [201, 0]
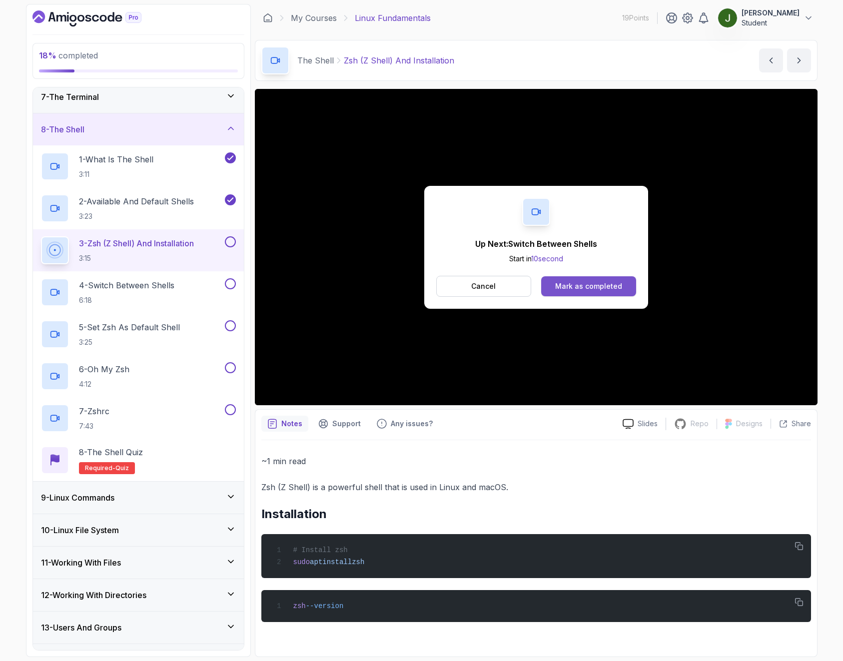
click at [595, 284] on div "Mark as completed" at bounding box center [588, 286] width 67 height 10
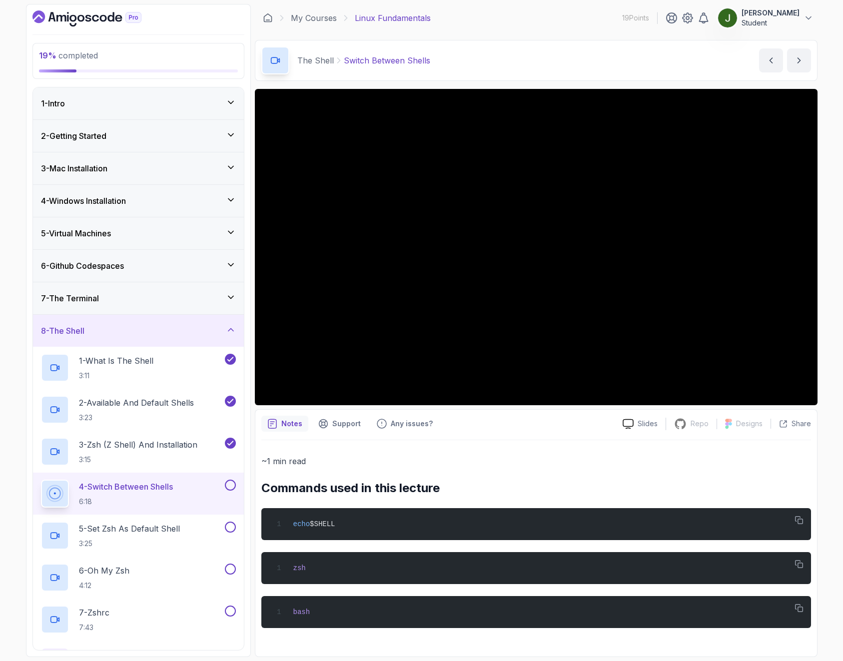
scroll to position [260, 0]
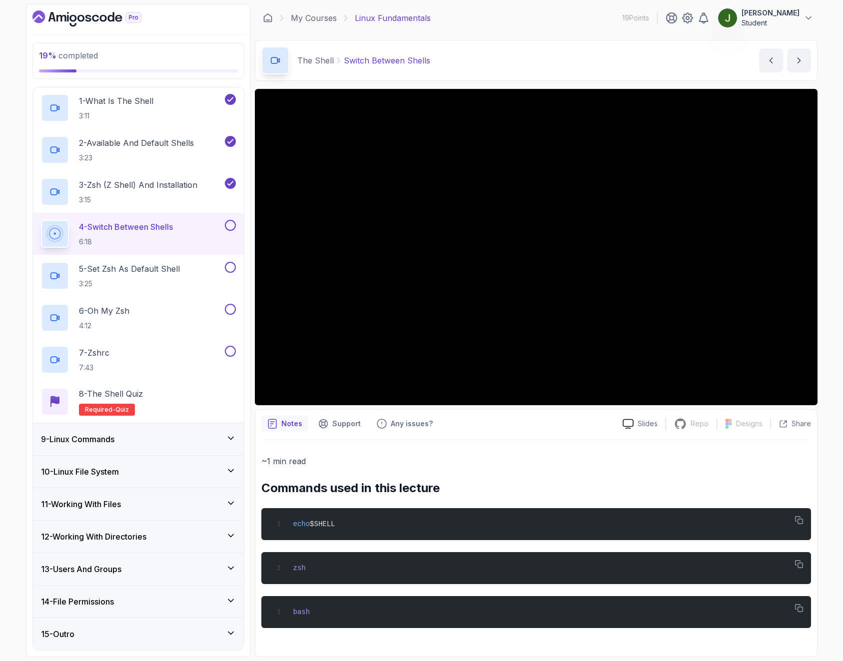
click at [171, 472] on div "10 - Linux File System" at bounding box center [138, 472] width 195 height 12
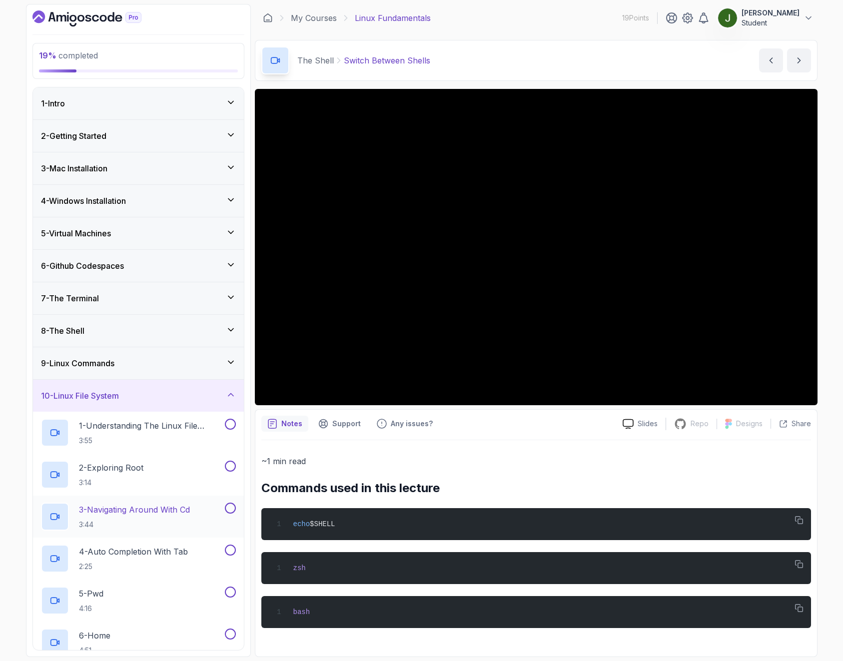
scroll to position [218, 0]
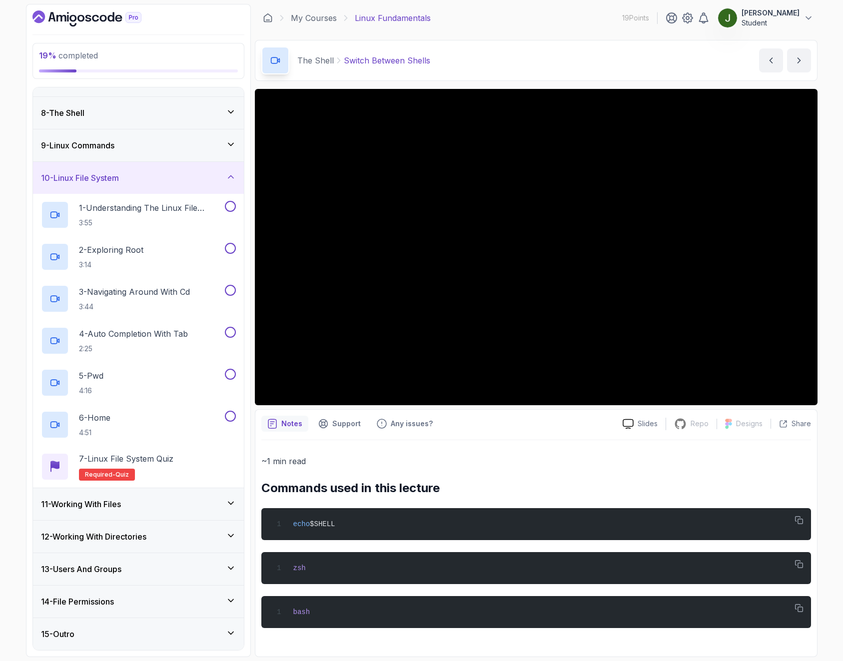
click at [144, 186] on div "10 - Linux File System" at bounding box center [138, 178] width 211 height 32
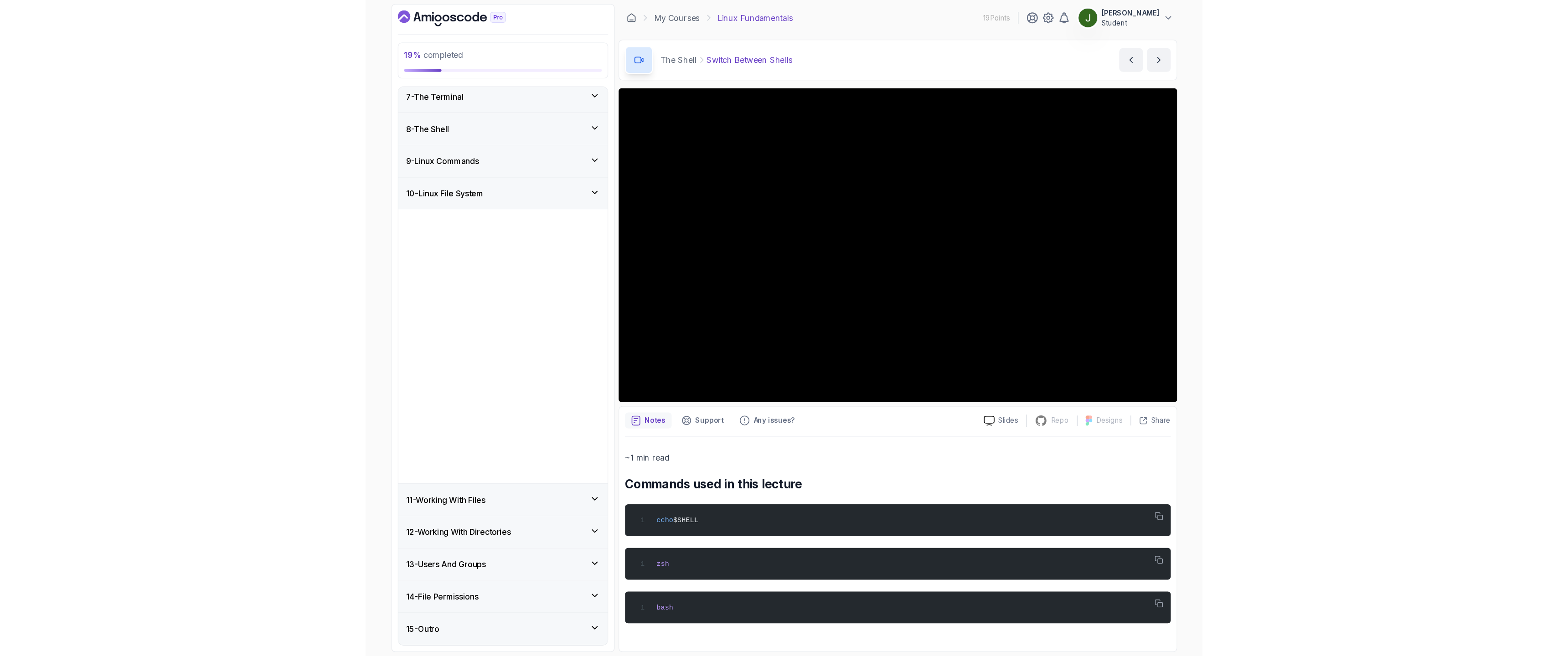
scroll to position [0, 0]
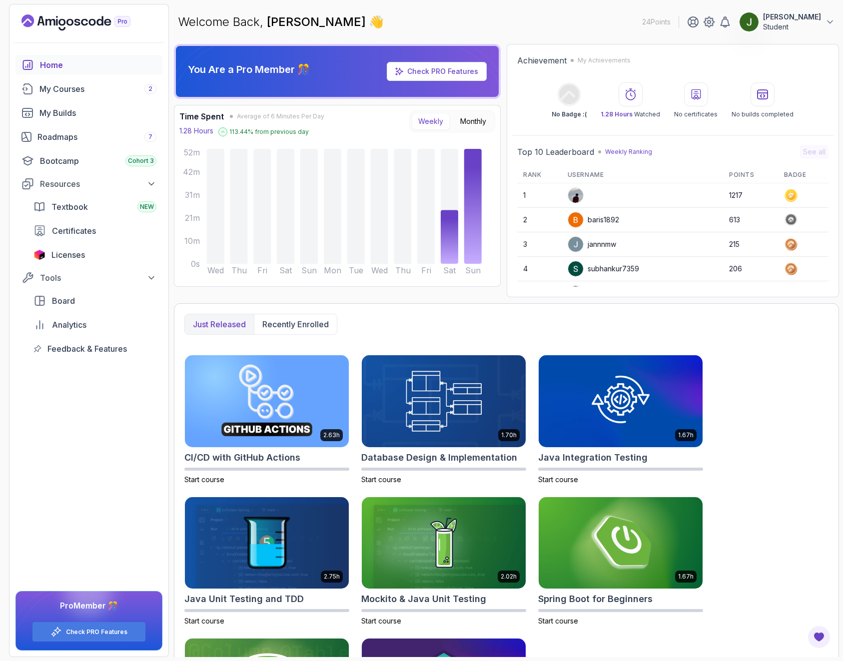
click at [635, 95] on icon at bounding box center [631, 94] width 12 height 12
click at [62, 326] on span "Analytics" at bounding box center [69, 325] width 34 height 12
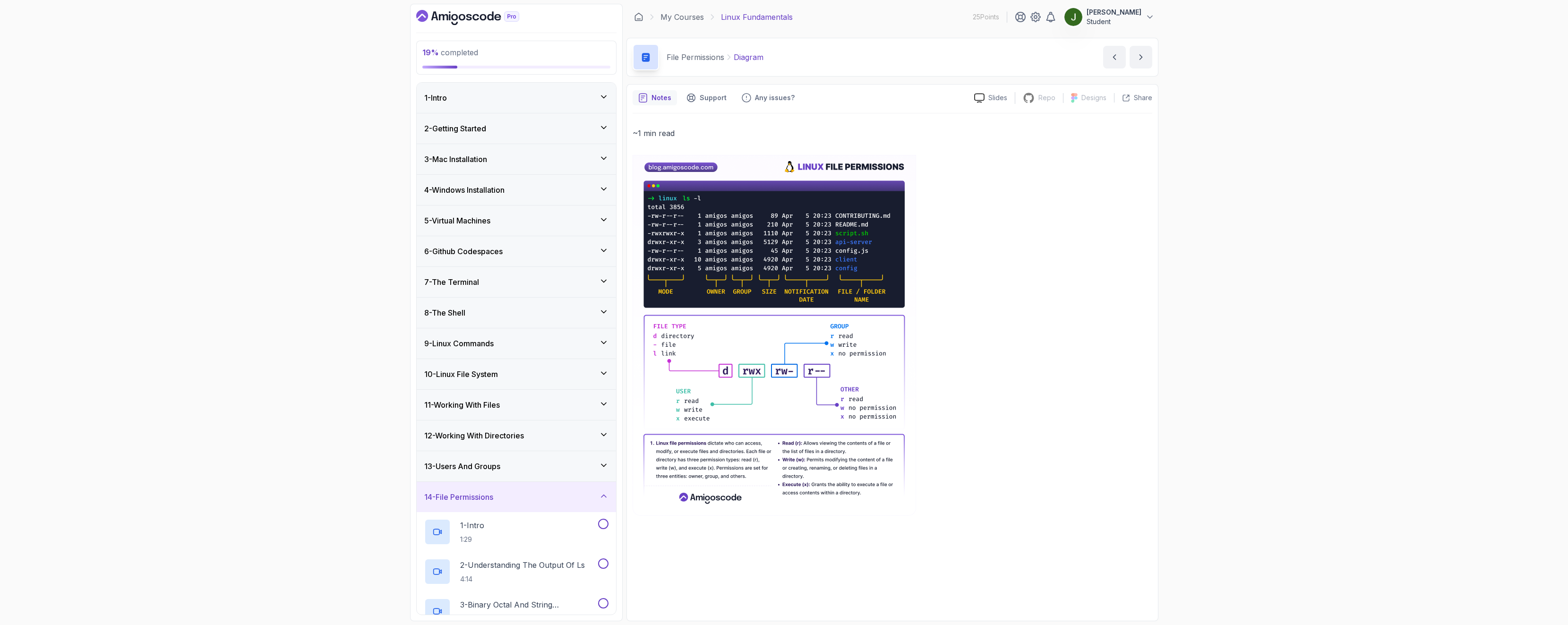
drag, startPoint x: 474, startPoint y: 312, endPoint x: 476, endPoint y: 317, distance: 5.4
click at [474, 312] on div "8 - The Shell" at bounding box center [516, 313] width 184 height 11
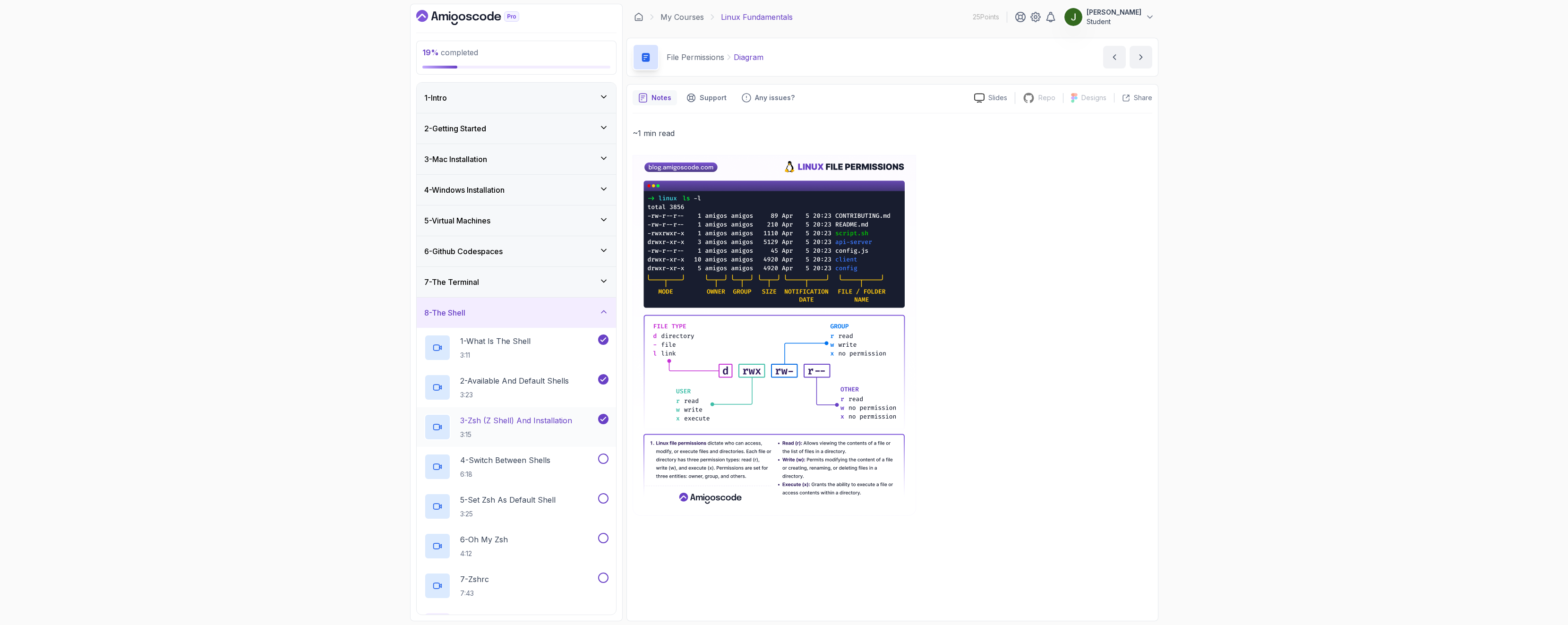
click at [531, 426] on h2 "3 - Zsh (Z Shell) And Installation 3:15" at bounding box center [516, 427] width 112 height 25
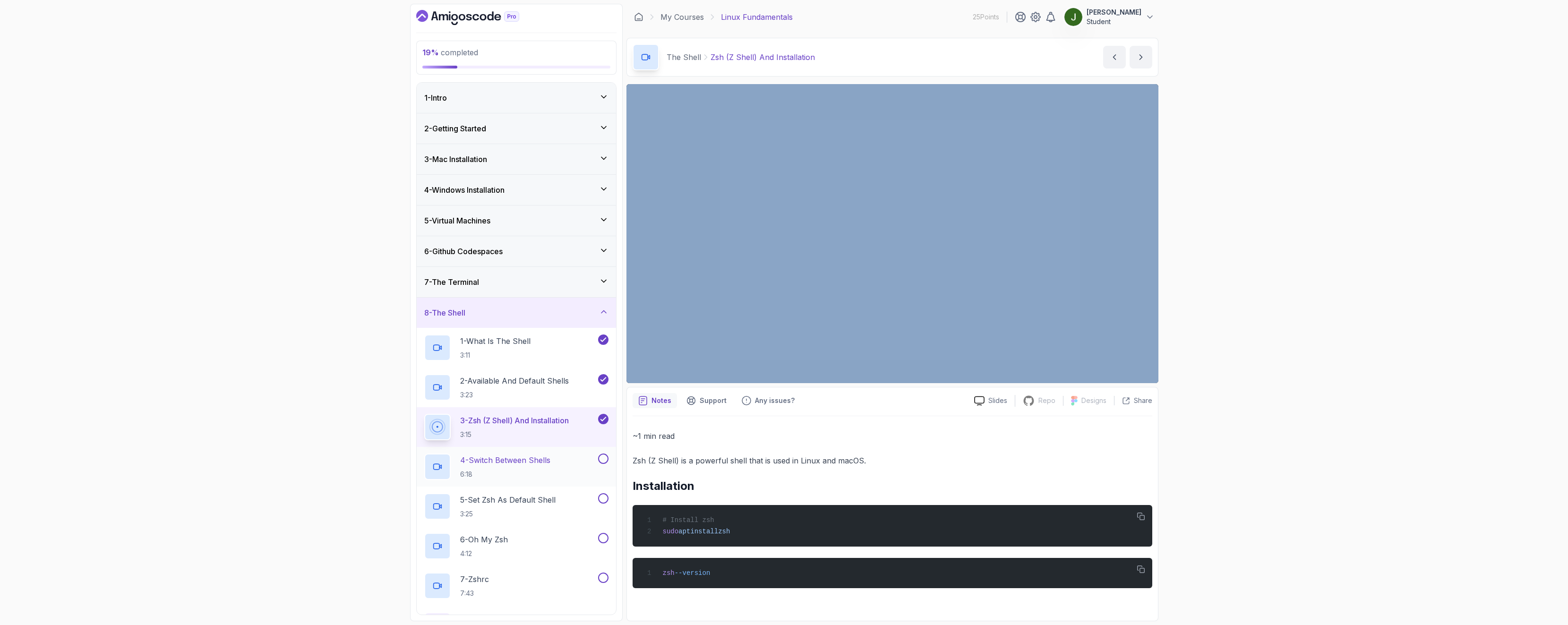
click at [542, 460] on p "4 - Switch Between Shells" at bounding box center [505, 460] width 90 height 11
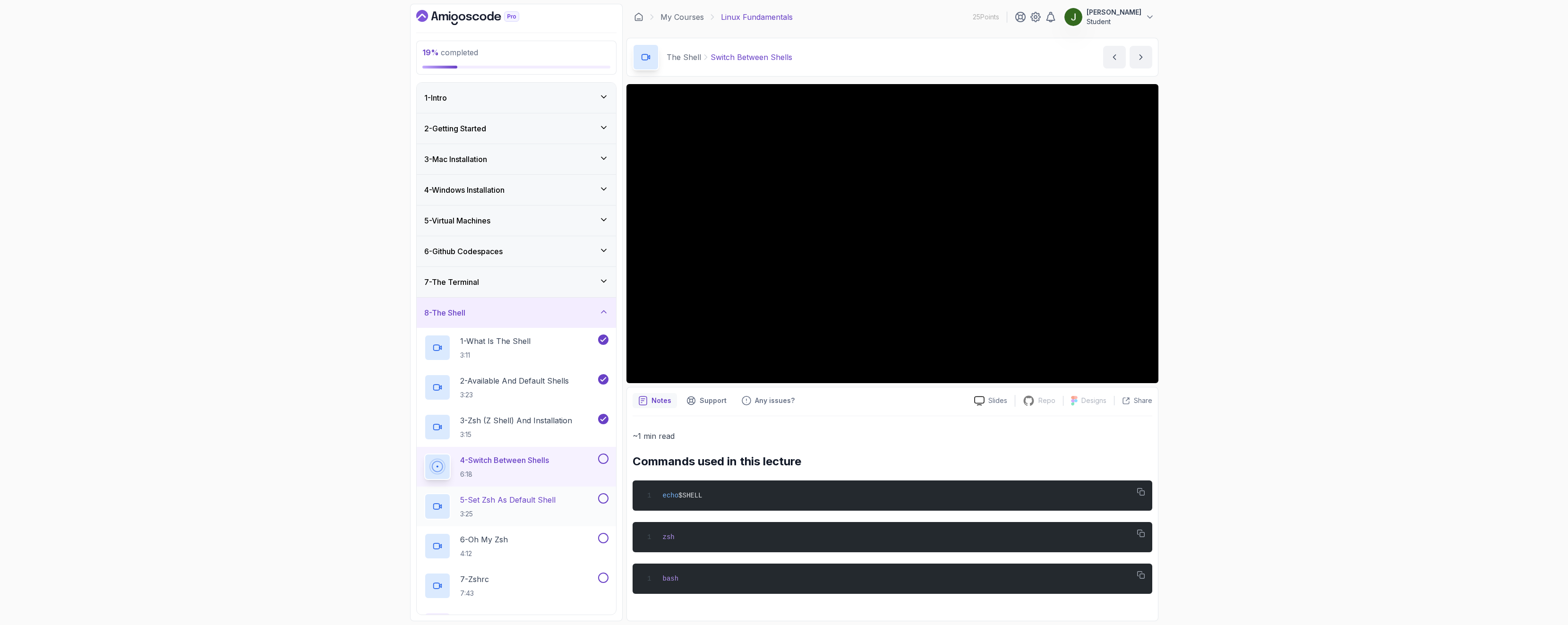
click at [570, 507] on div "5 - Set Zsh As Default Shell 3:25" at bounding box center [510, 507] width 172 height 26
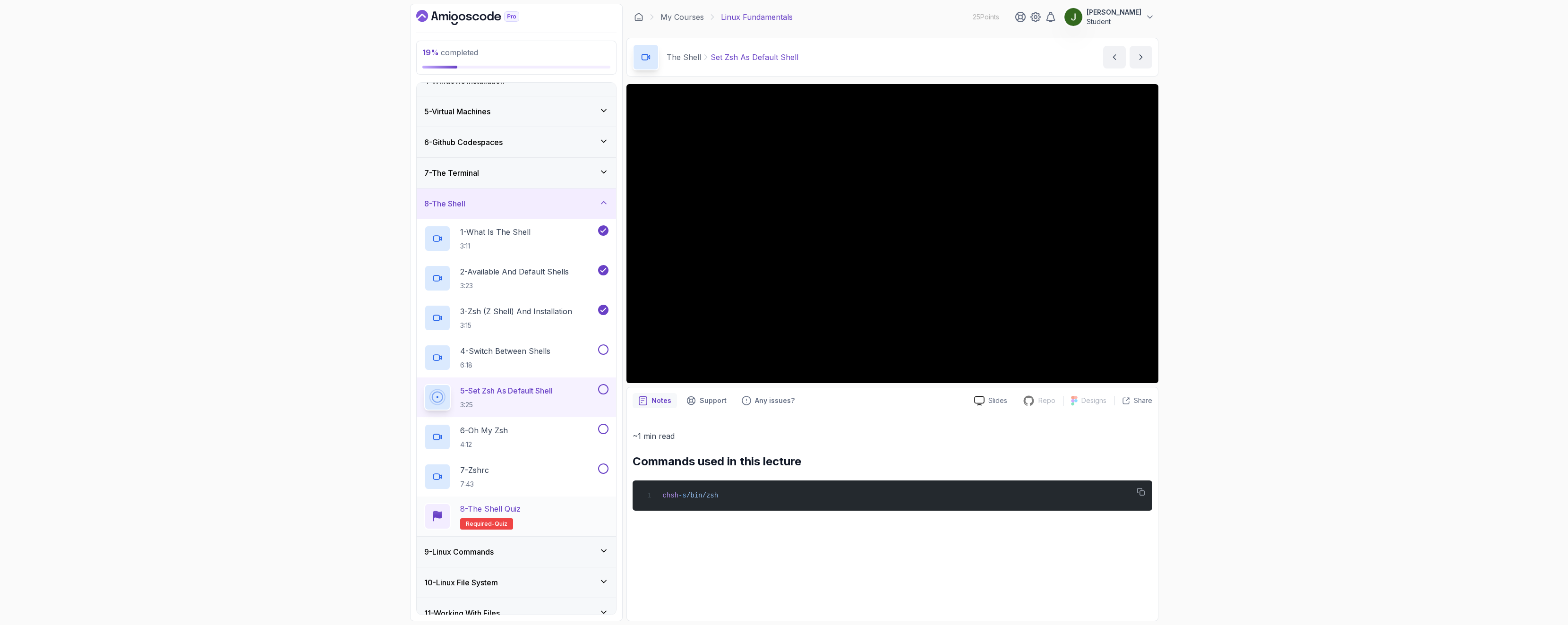
scroll to position [170, 0]
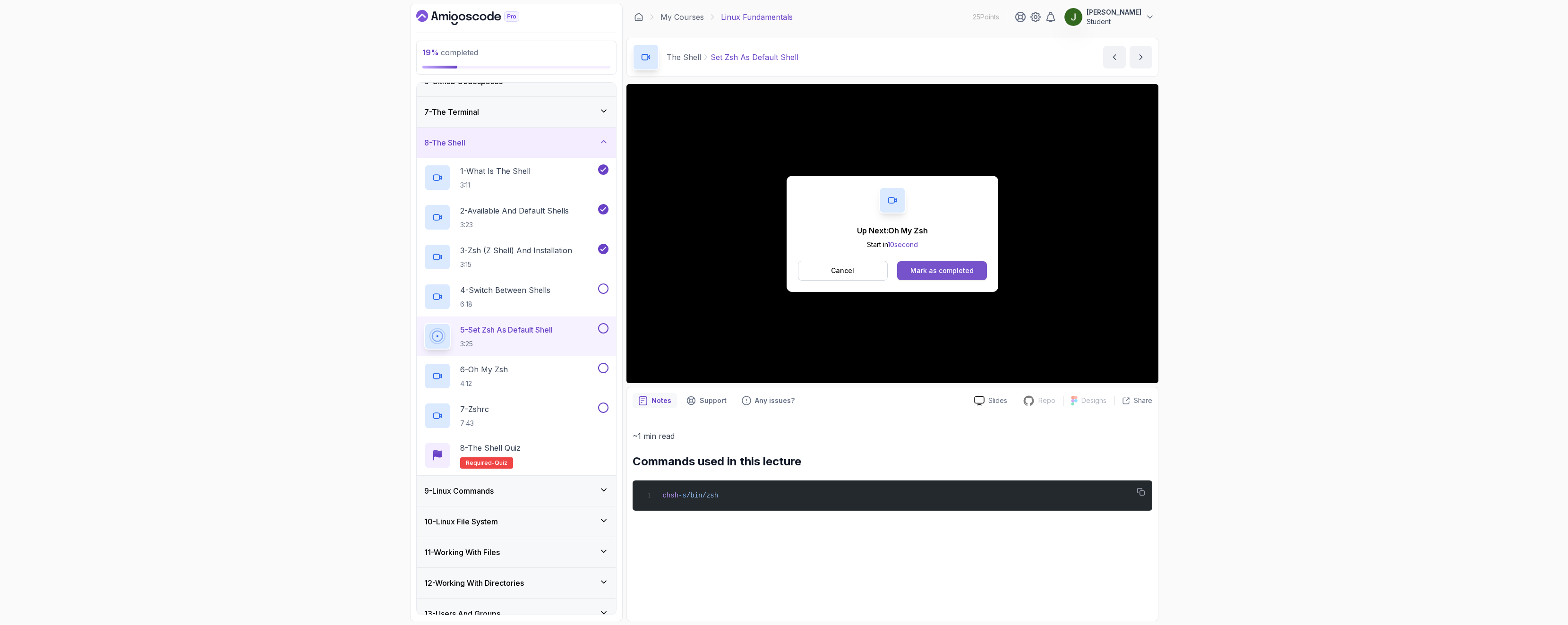
click at [936, 276] on button "Mark as completed" at bounding box center [941, 270] width 89 height 19
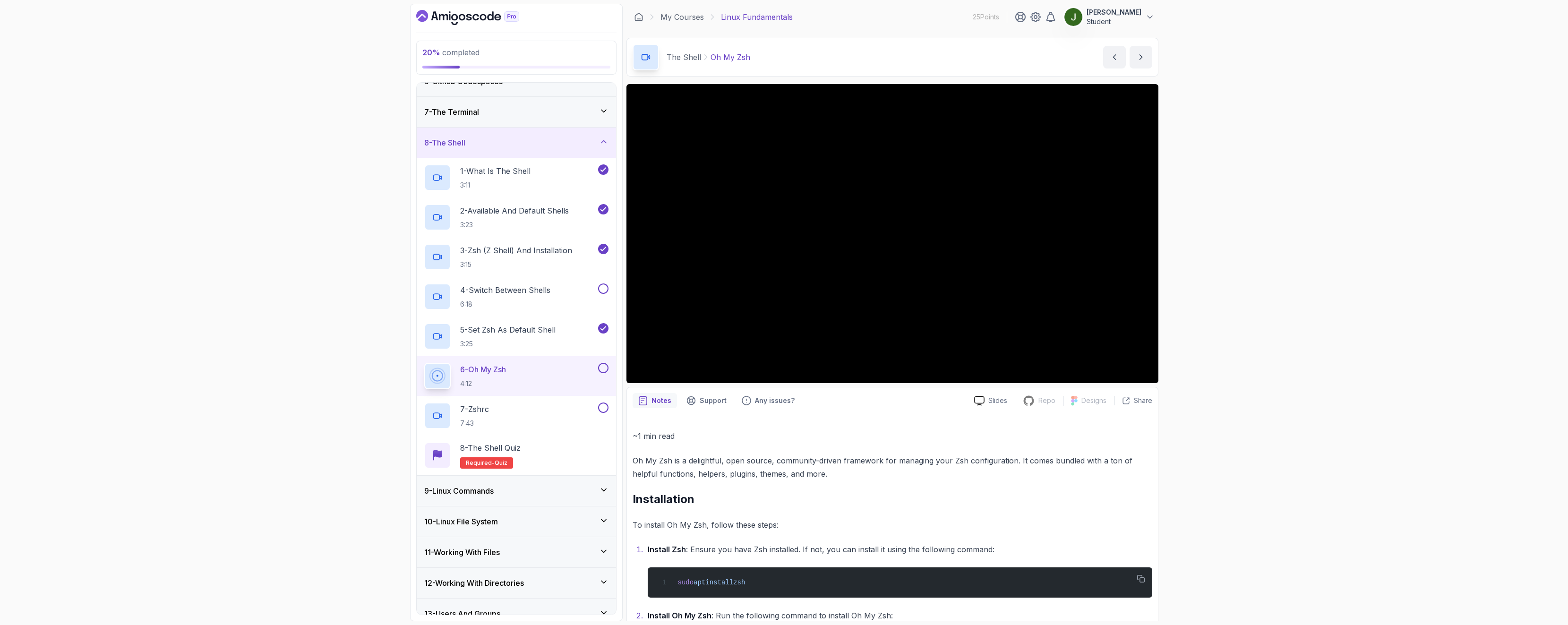
scroll to position [179, 0]
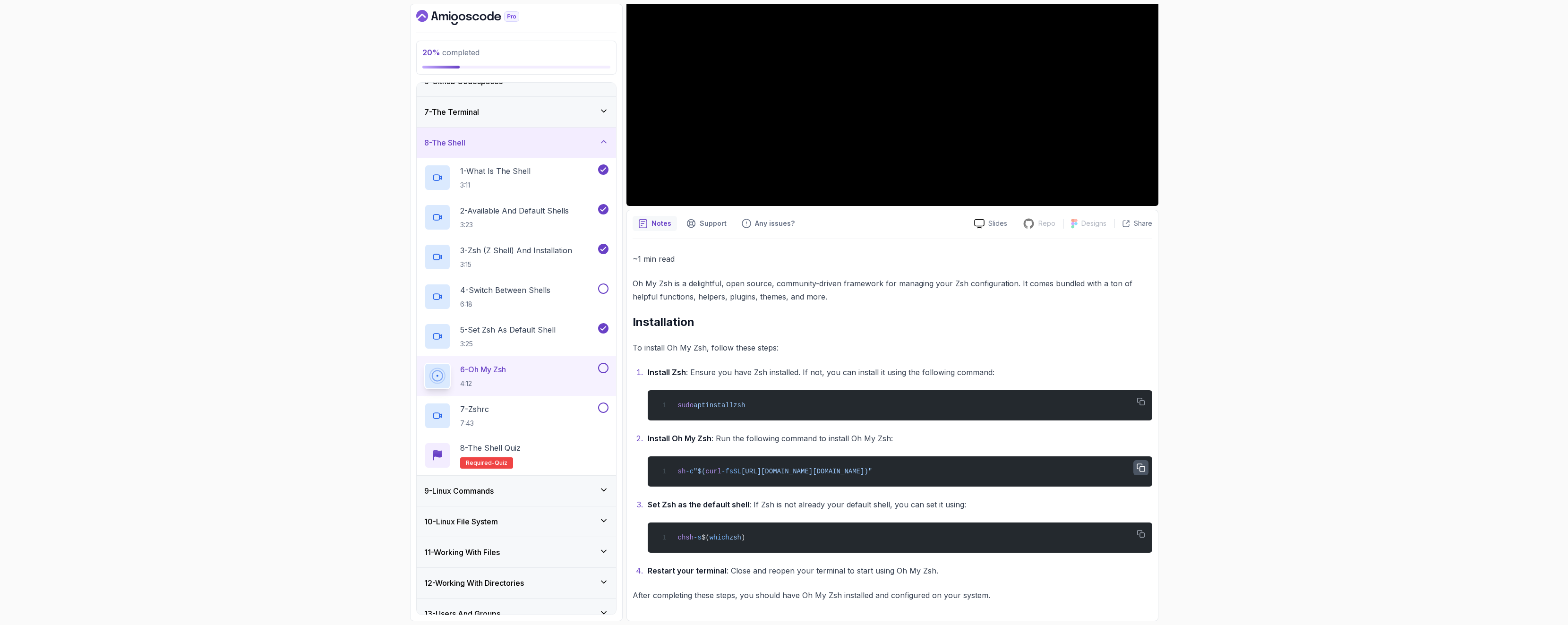
click at [1138, 464] on icon "button" at bounding box center [1141, 468] width 9 height 9
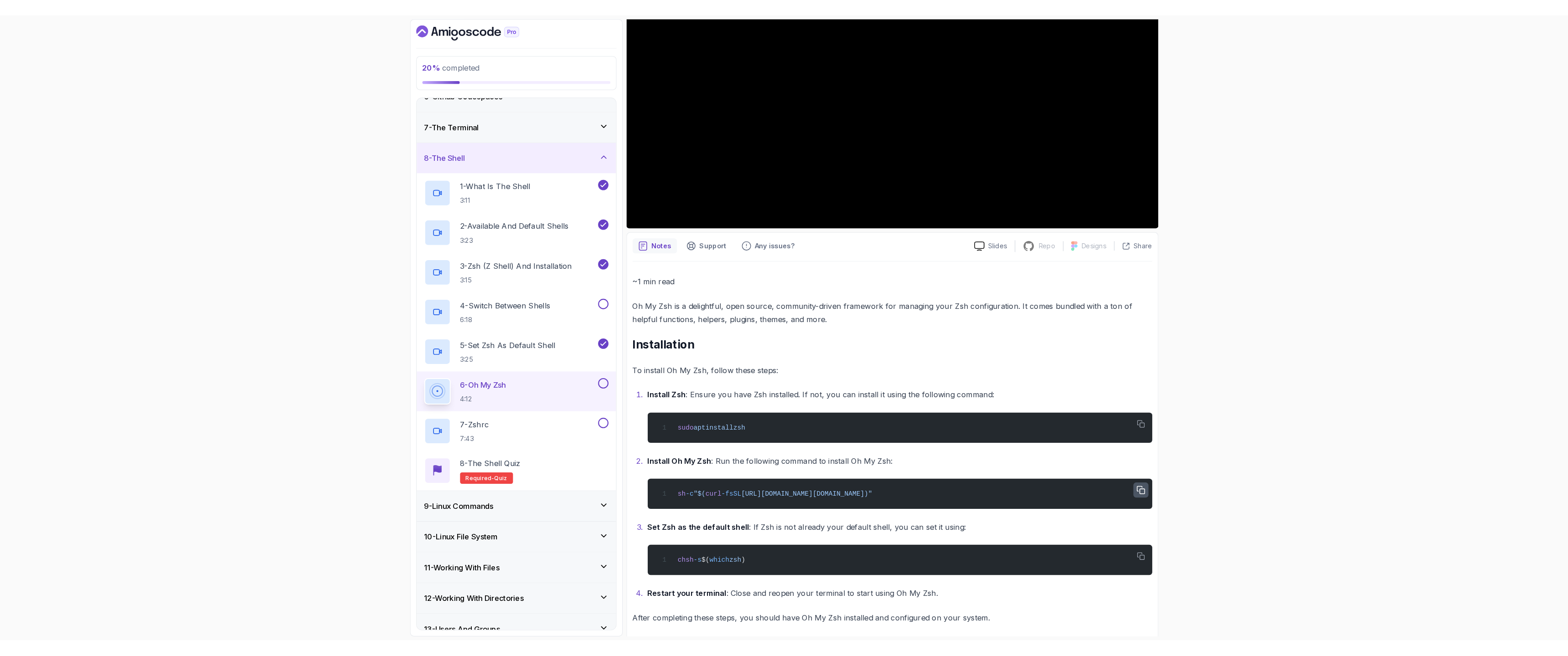
scroll to position [0, 0]
